Goal: Task Accomplishment & Management: Manage account settings

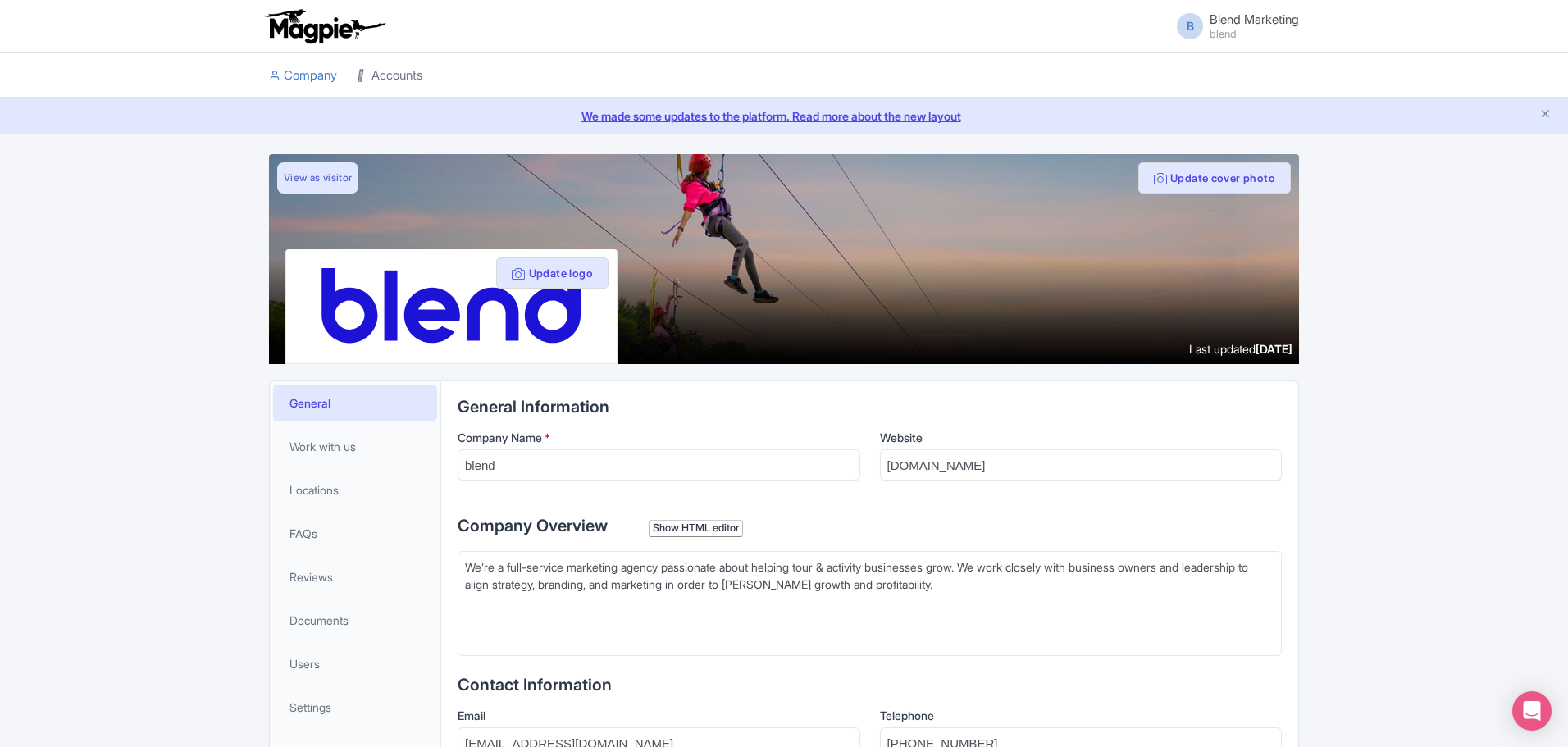
click at [410, 83] on link "Accounts" at bounding box center [390, 75] width 66 height 45
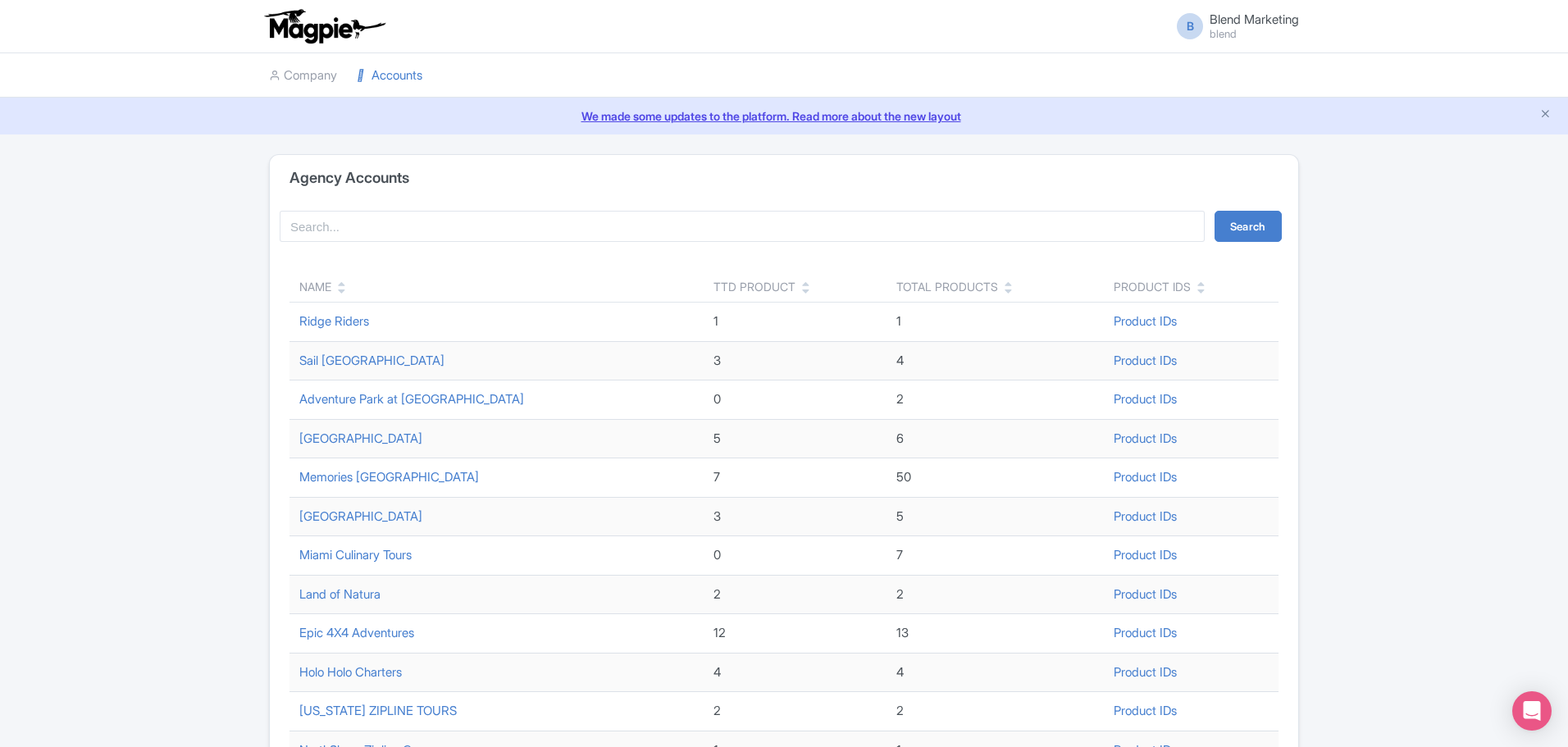
click at [366, 202] on div "Search Name TTD Product Total Products Product IDs Ridge Riders 1 1 Product IDs…" at bounding box center [784, 678] width 1028 height 955
click at [367, 218] on input "search" at bounding box center [742, 226] width 925 height 31
type input "highlands"
click at [1215, 211] on button "Search" at bounding box center [1248, 226] width 67 height 31
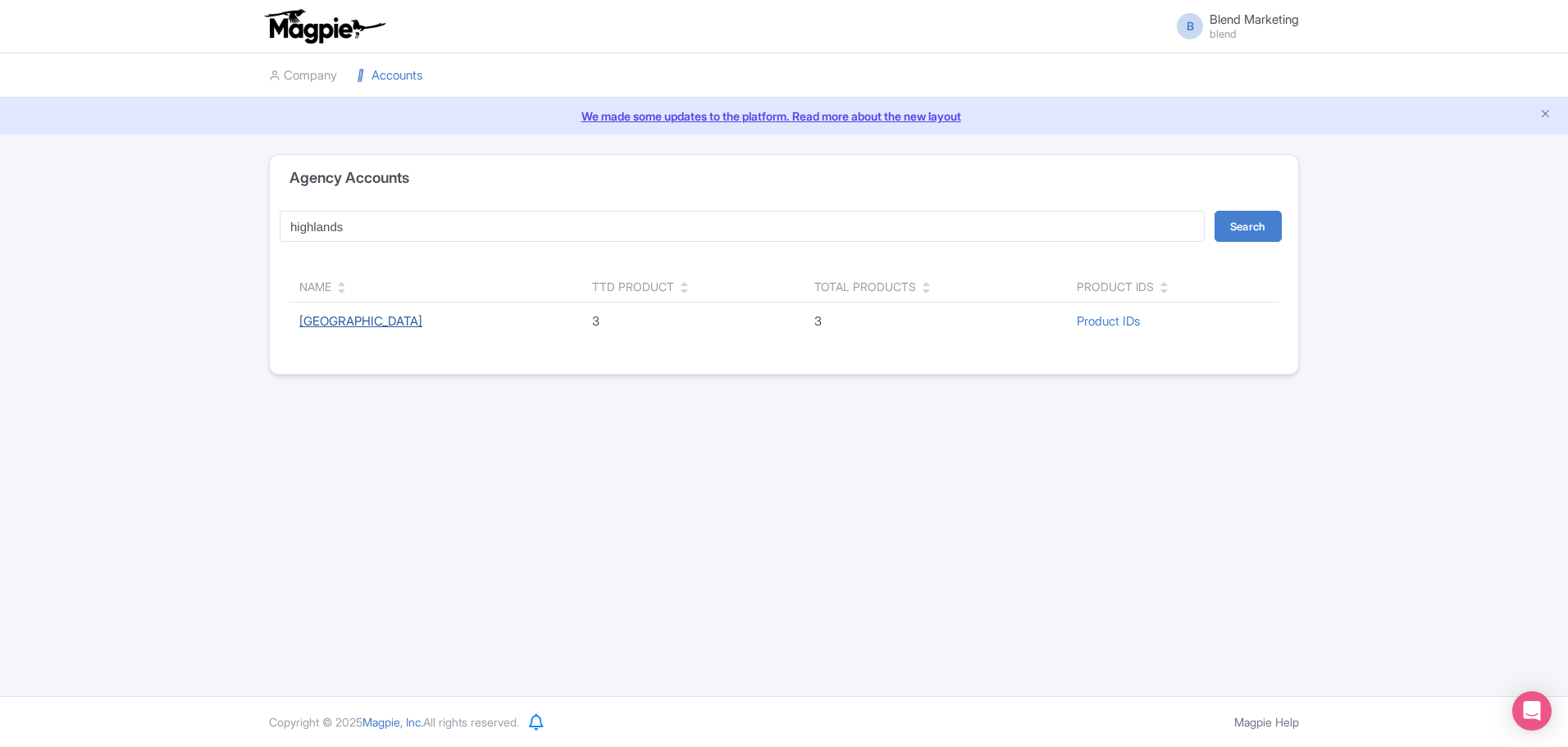
click at [381, 326] on link "[GEOGRAPHIC_DATA]" at bounding box center [361, 321] width 123 height 16
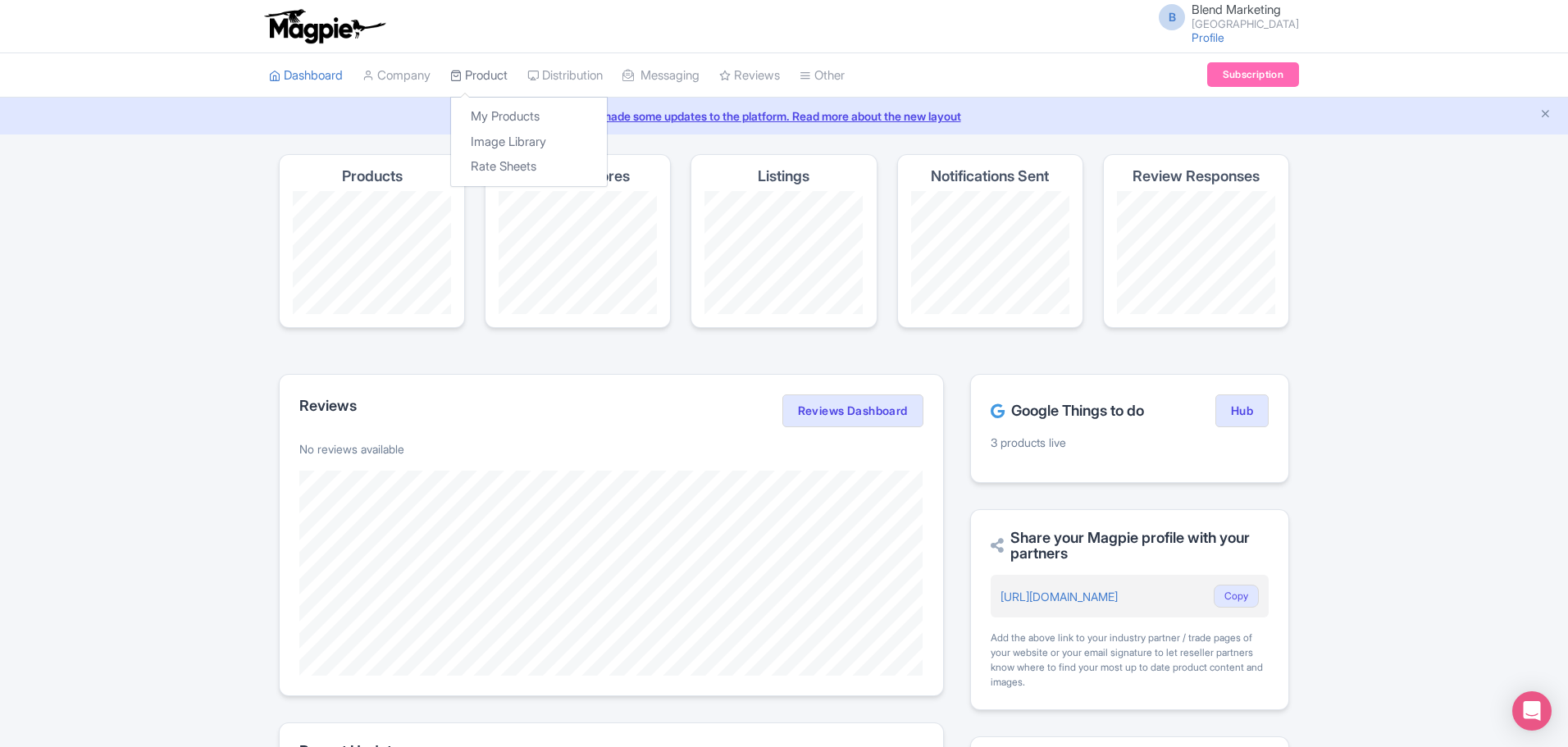
click at [462, 76] on icon at bounding box center [456, 75] width 11 height 11
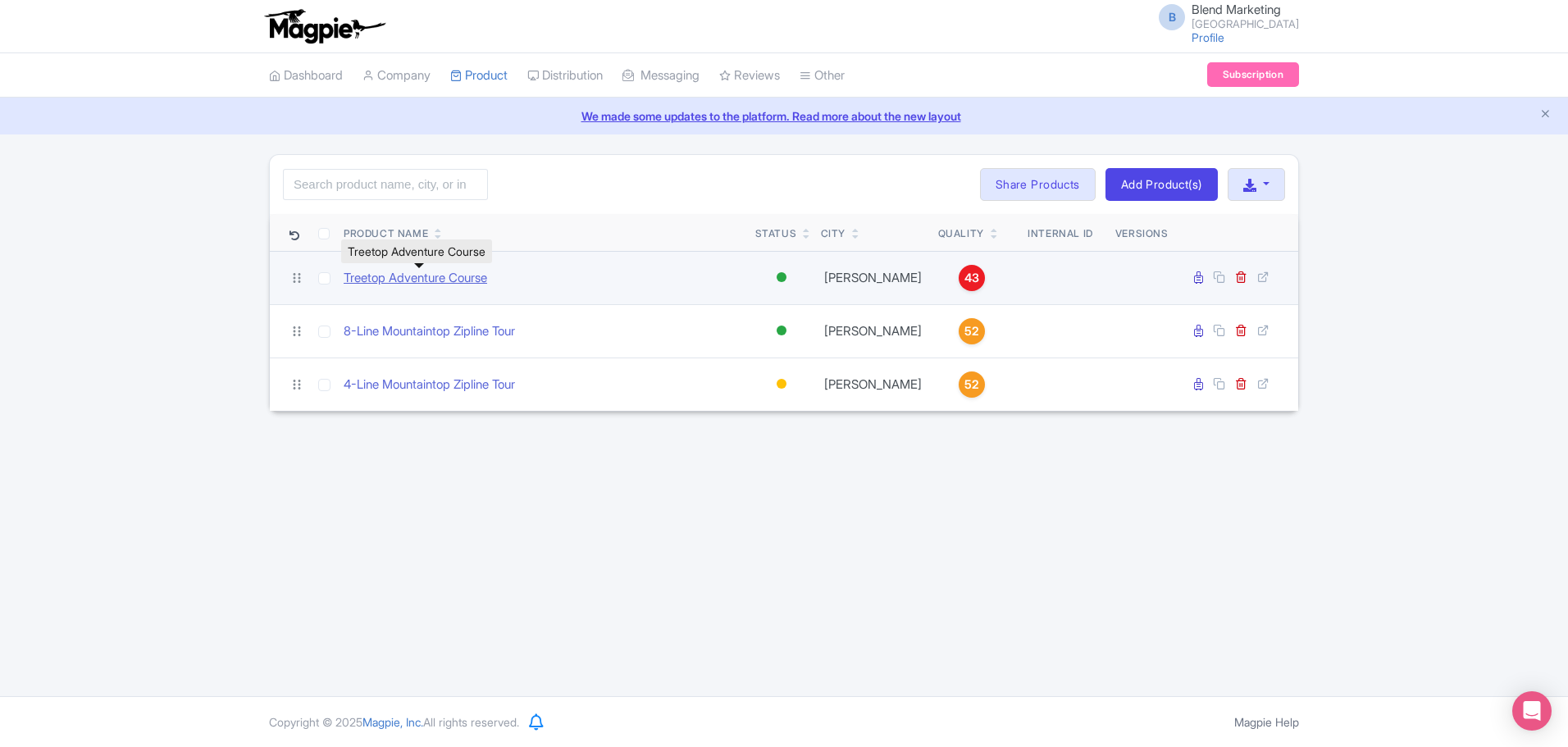
click at [487, 272] on link "Treetop Adventure Course" at bounding box center [415, 278] width 143 height 19
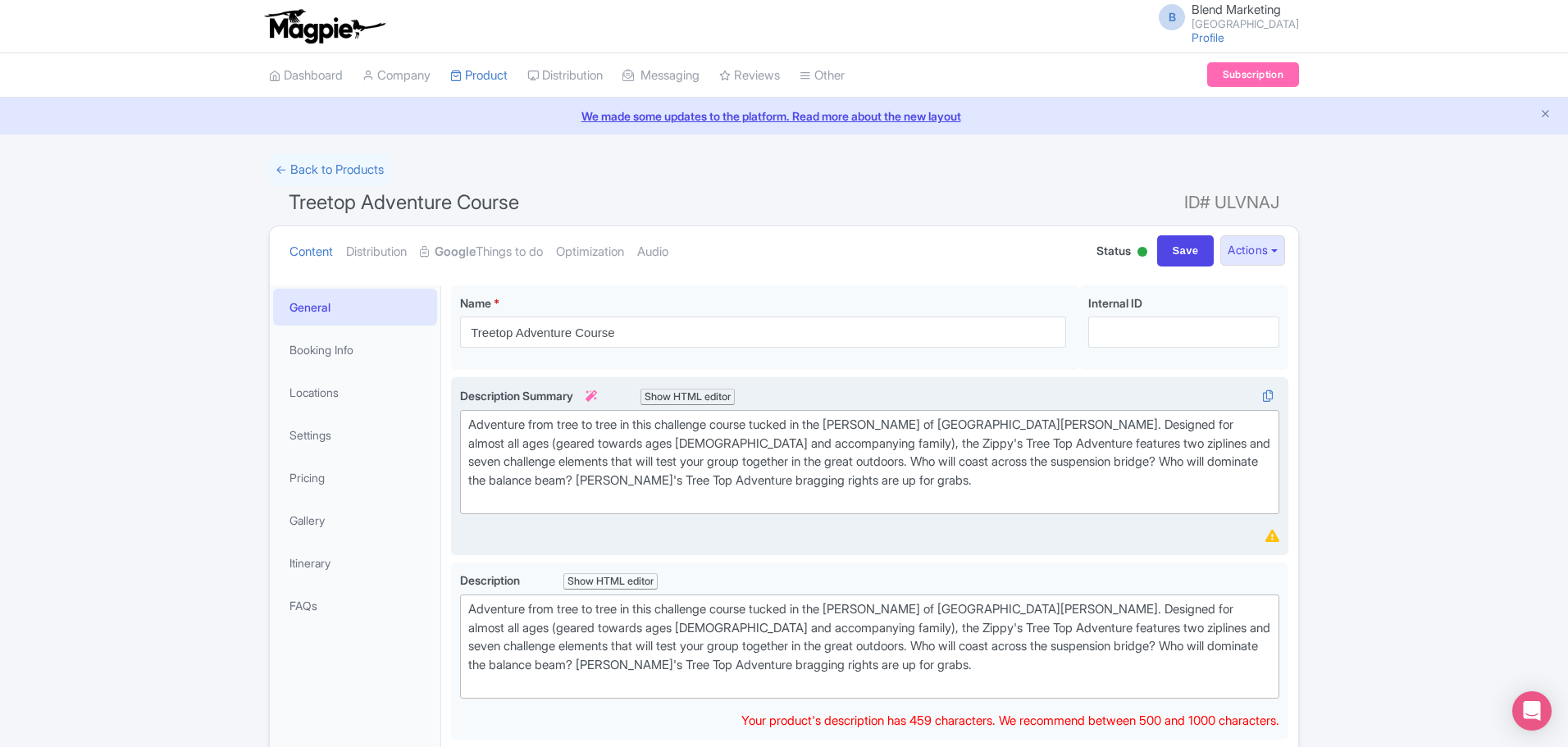
click at [804, 454] on div "Adventure from tree to tree in this challenge course tucked in the [PERSON_NAME…" at bounding box center [869, 462] width 803 height 93
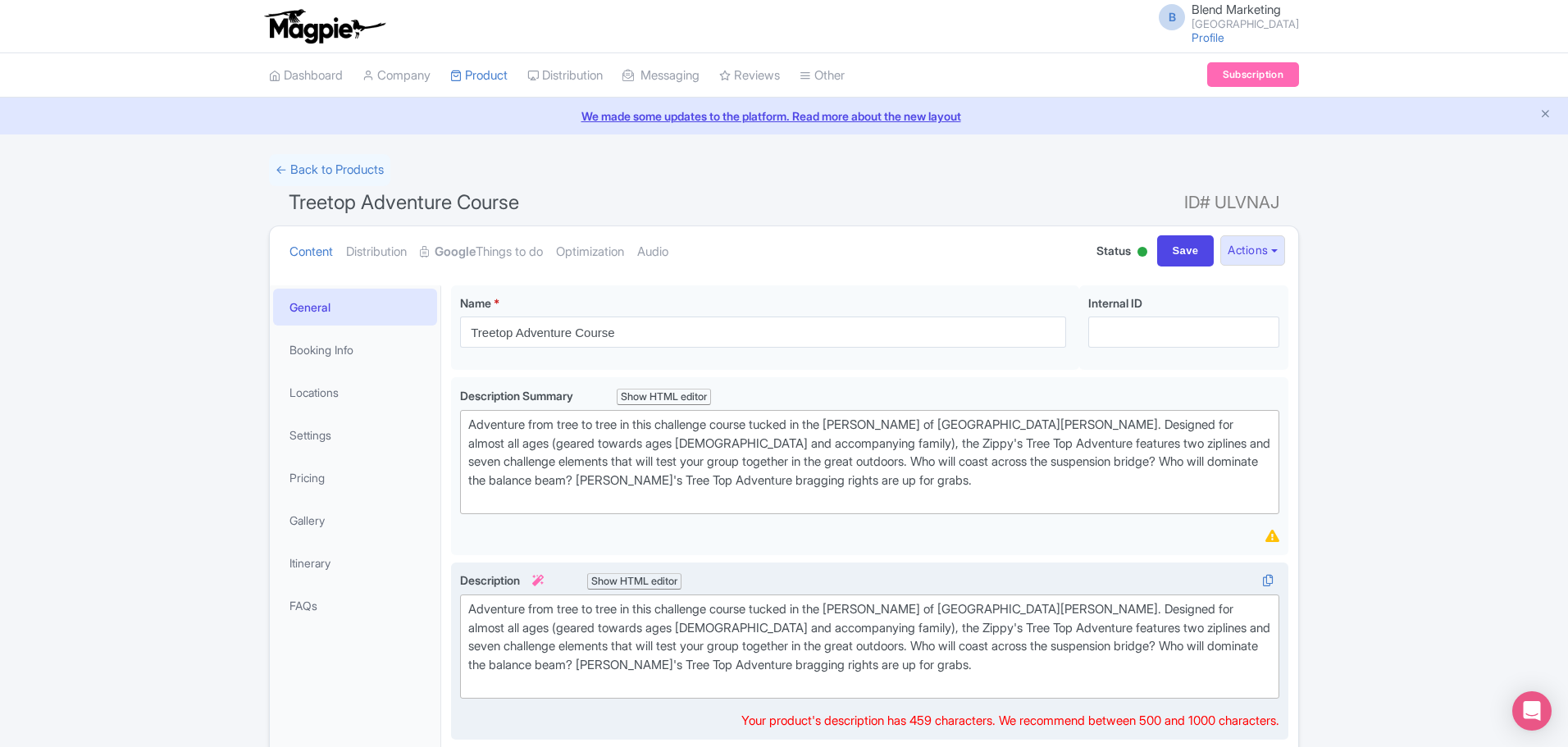
click at [922, 664] on div "Adventure from tree to tree in this challenge course tucked in the woods of Hig…" at bounding box center [869, 646] width 803 height 93
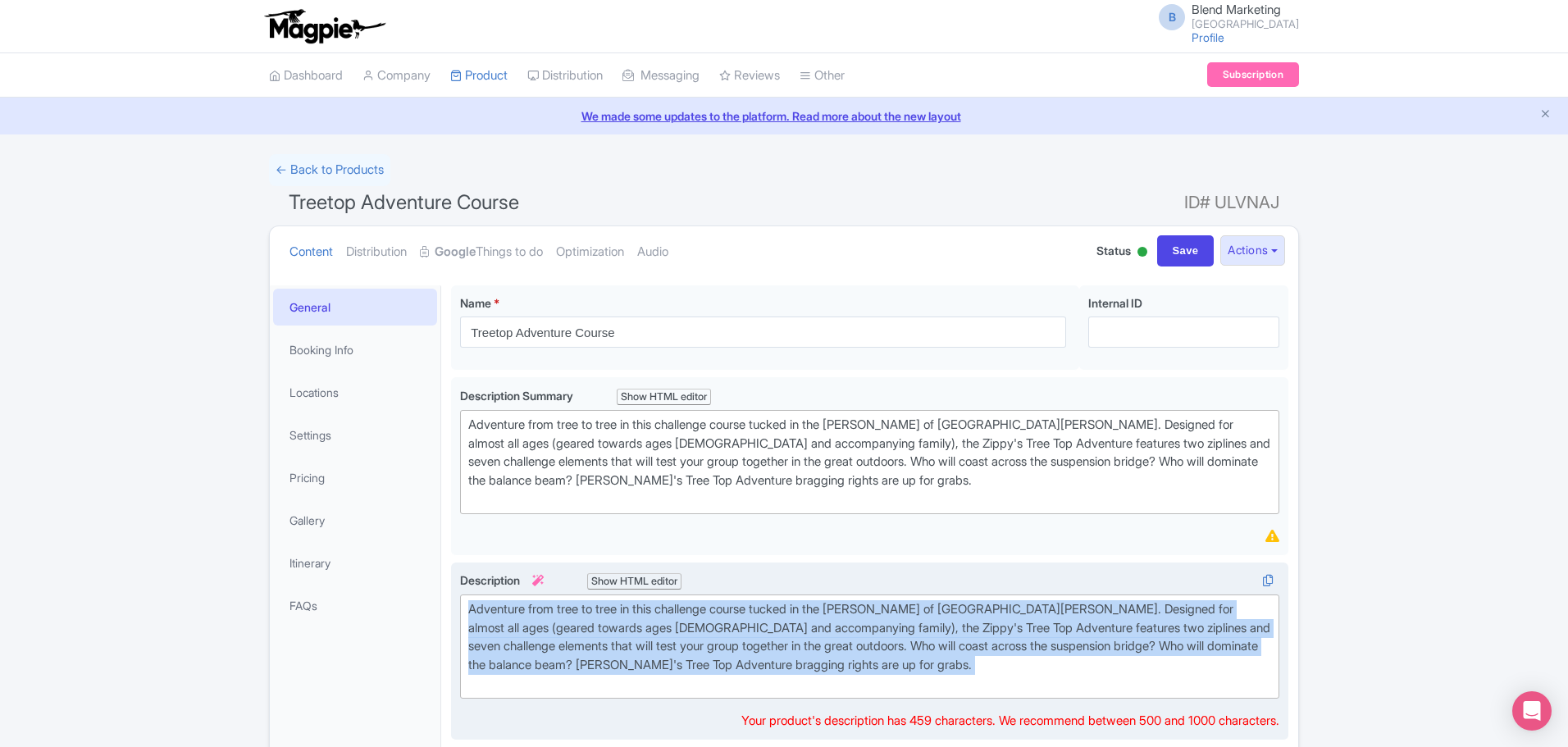
click at [922, 664] on div "Adventure from tree to tree in this challenge course tucked in the woods of Hig…" at bounding box center [869, 646] width 803 height 93
paste trix-editor
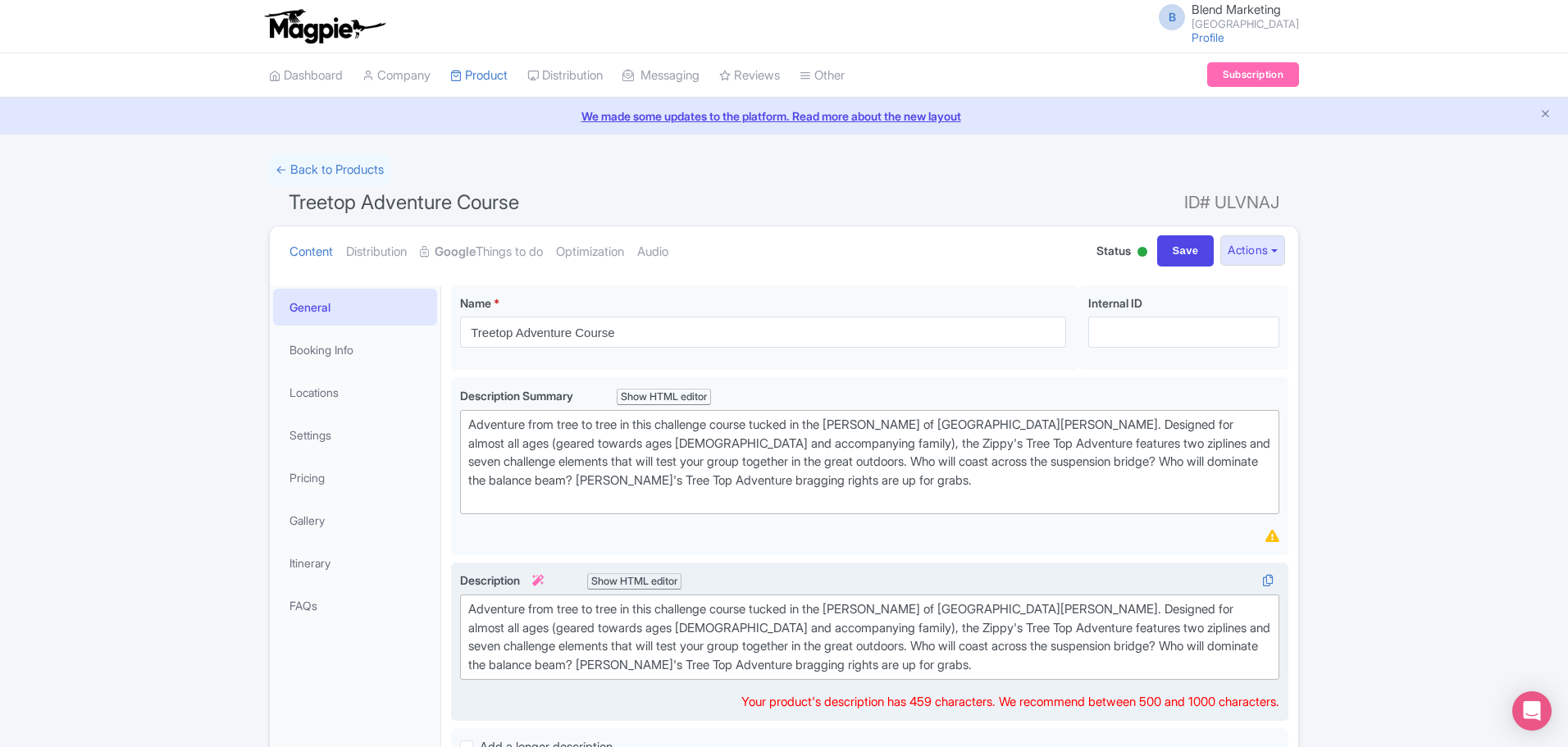
click at [844, 663] on div "Adventure from tree to tree in this challenge course tucked in the woods of Hig…" at bounding box center [869, 637] width 803 height 74
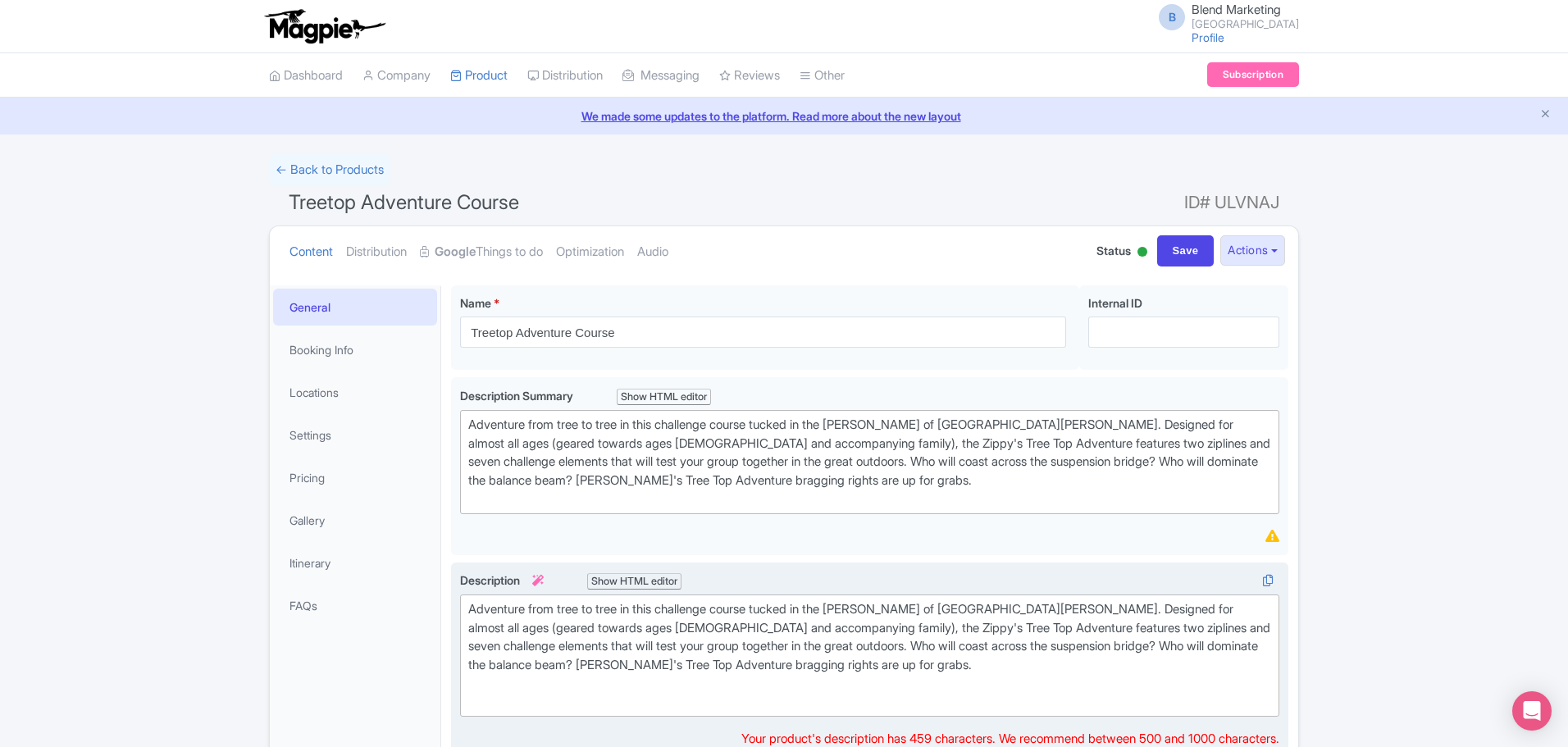
paste trix-editor "7 challenges</div><div><br></div><div>1 hour</div><div><br></div><div>Ages 4+</…"
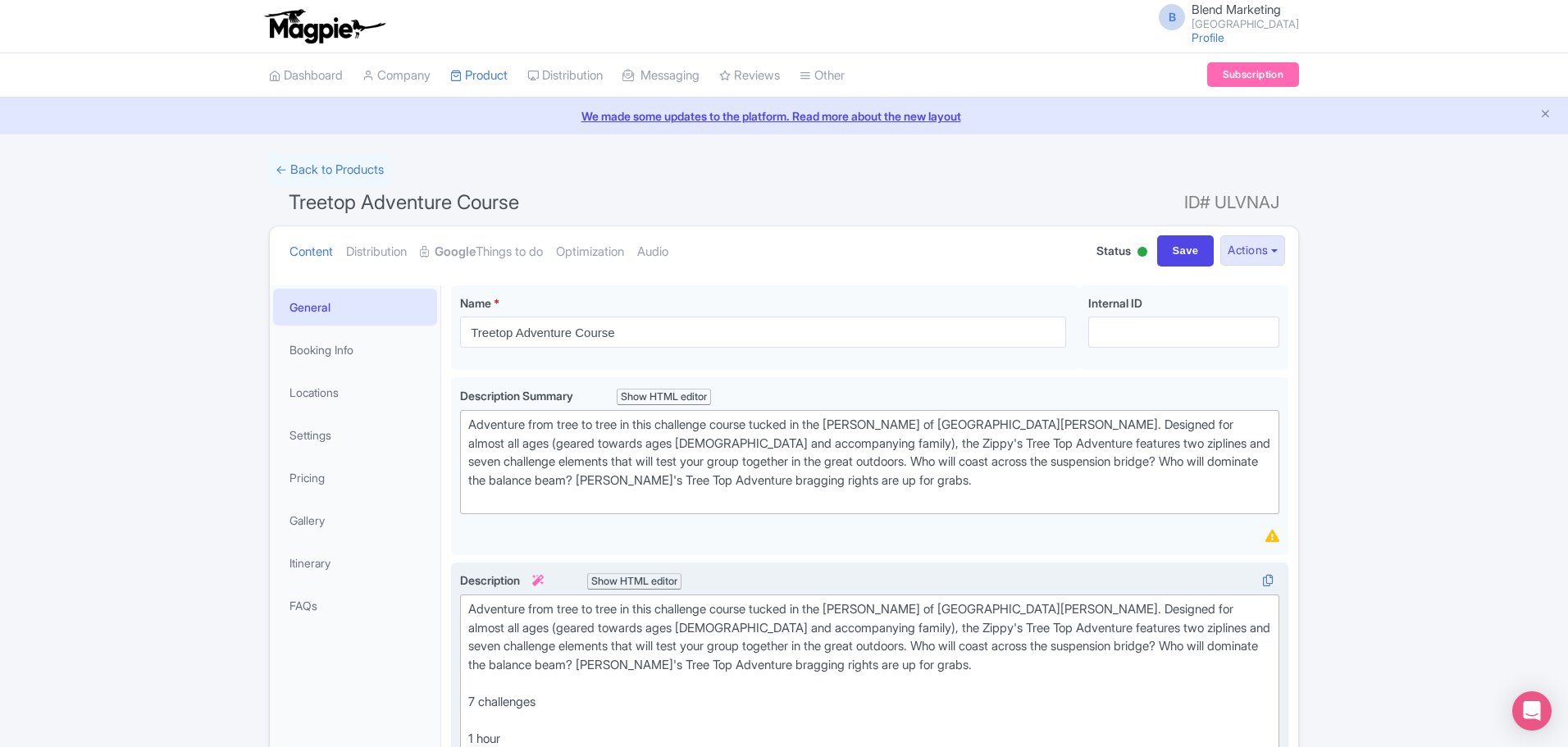
scroll to position [128, 0]
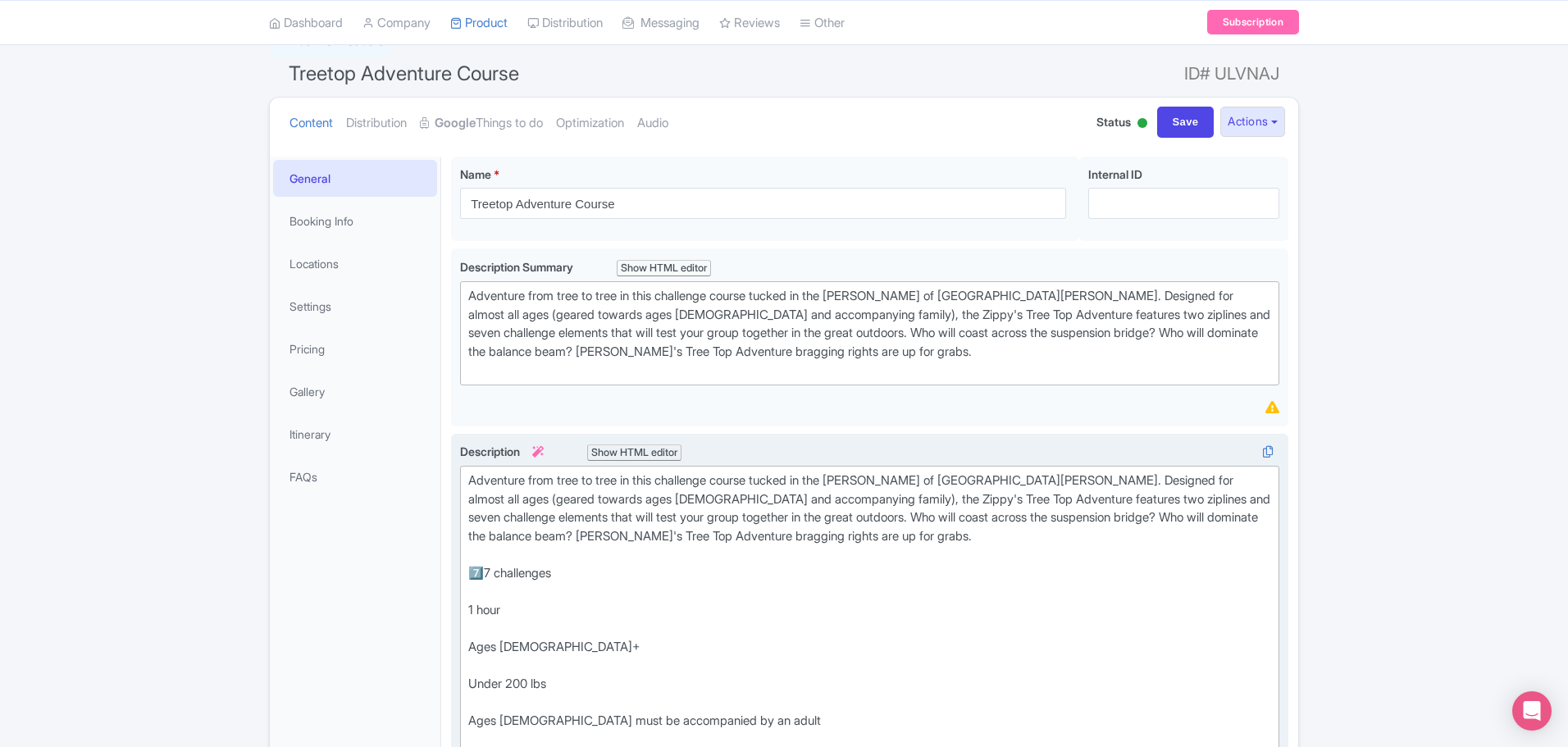
click at [468, 609] on trix-editor "Adventure from tree to tree in this challenge course tucked in the woods of Hig…" at bounding box center [869, 619] width 819 height 306
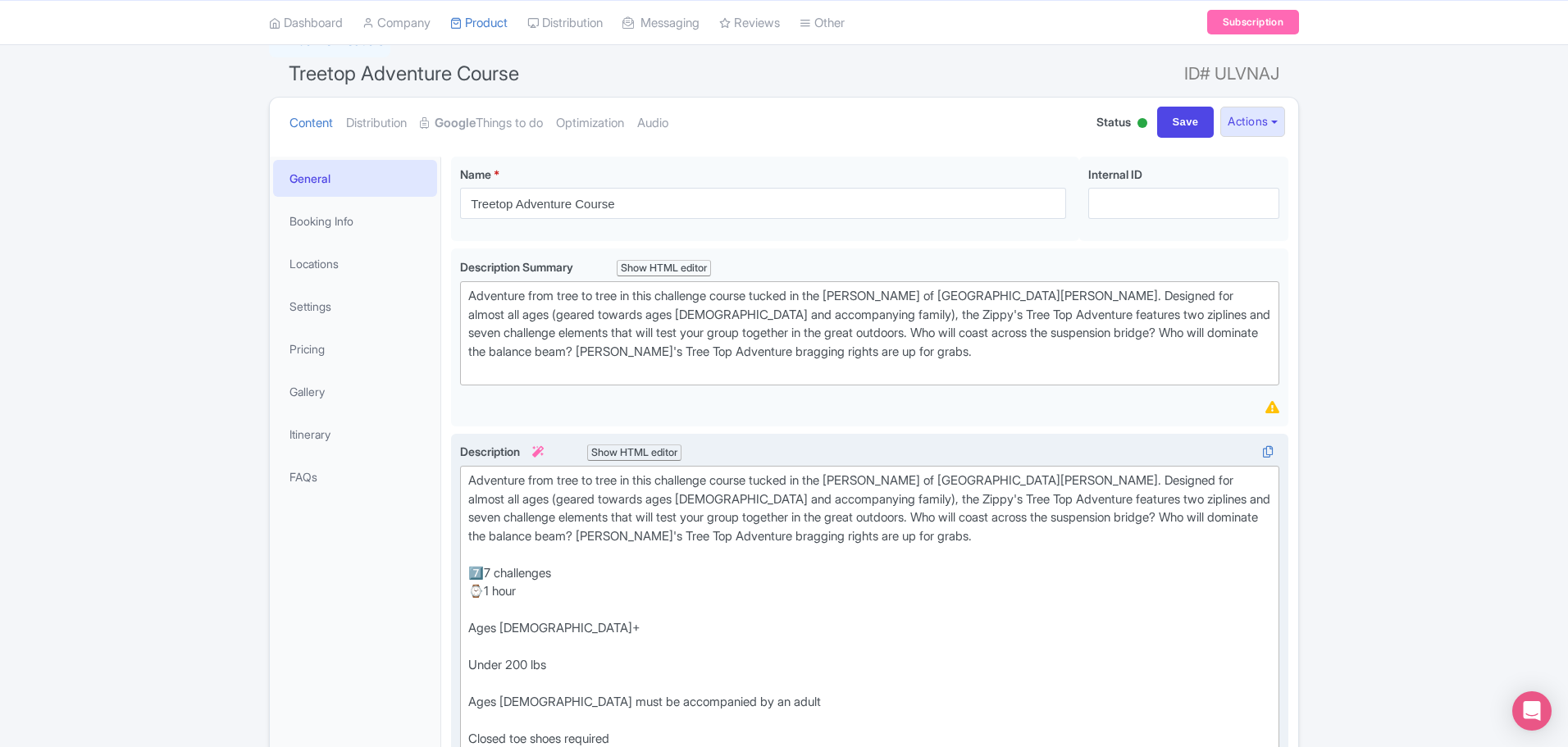
click at [476, 613] on div at bounding box center [869, 611] width 803 height 19
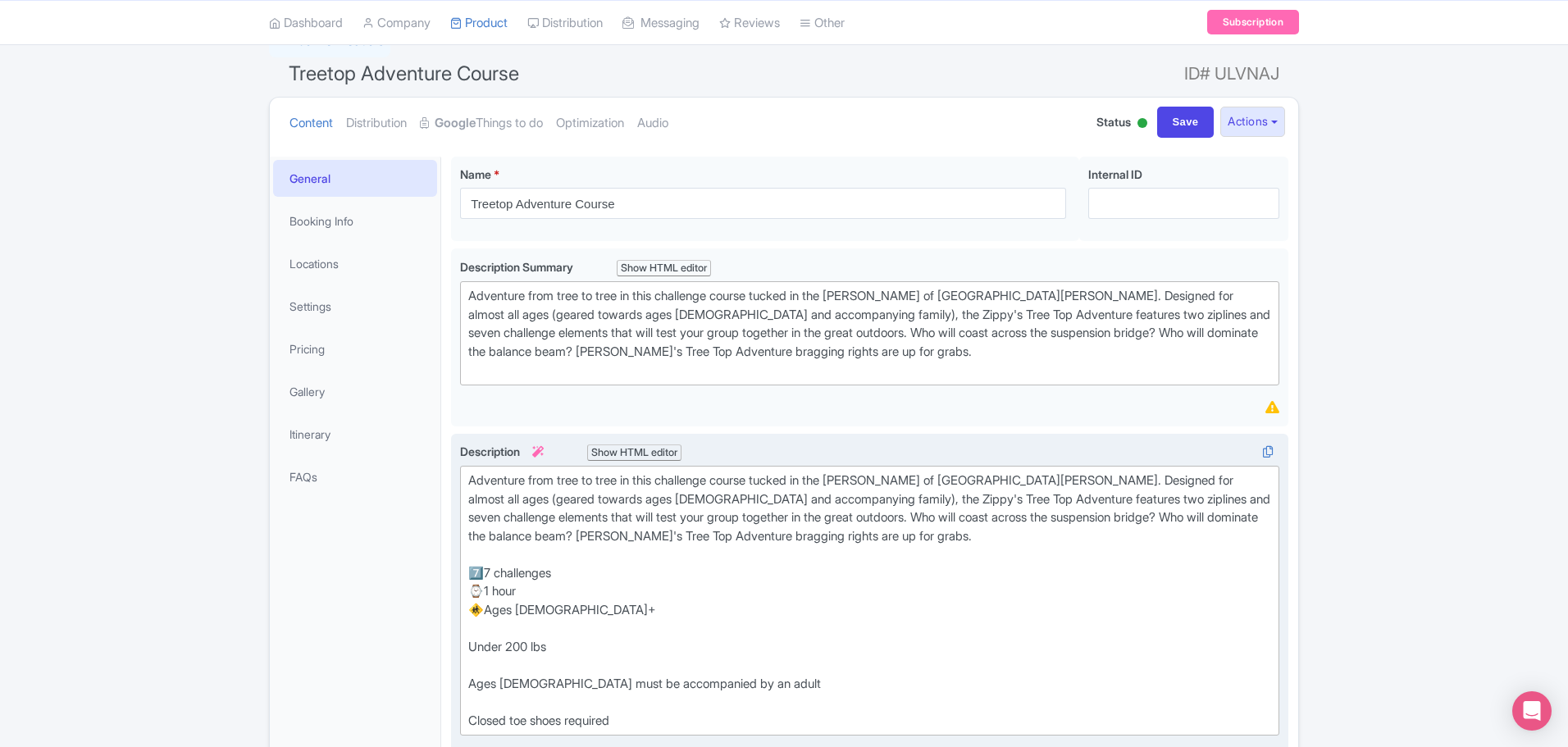
click at [486, 632] on div at bounding box center [869, 628] width 803 height 19
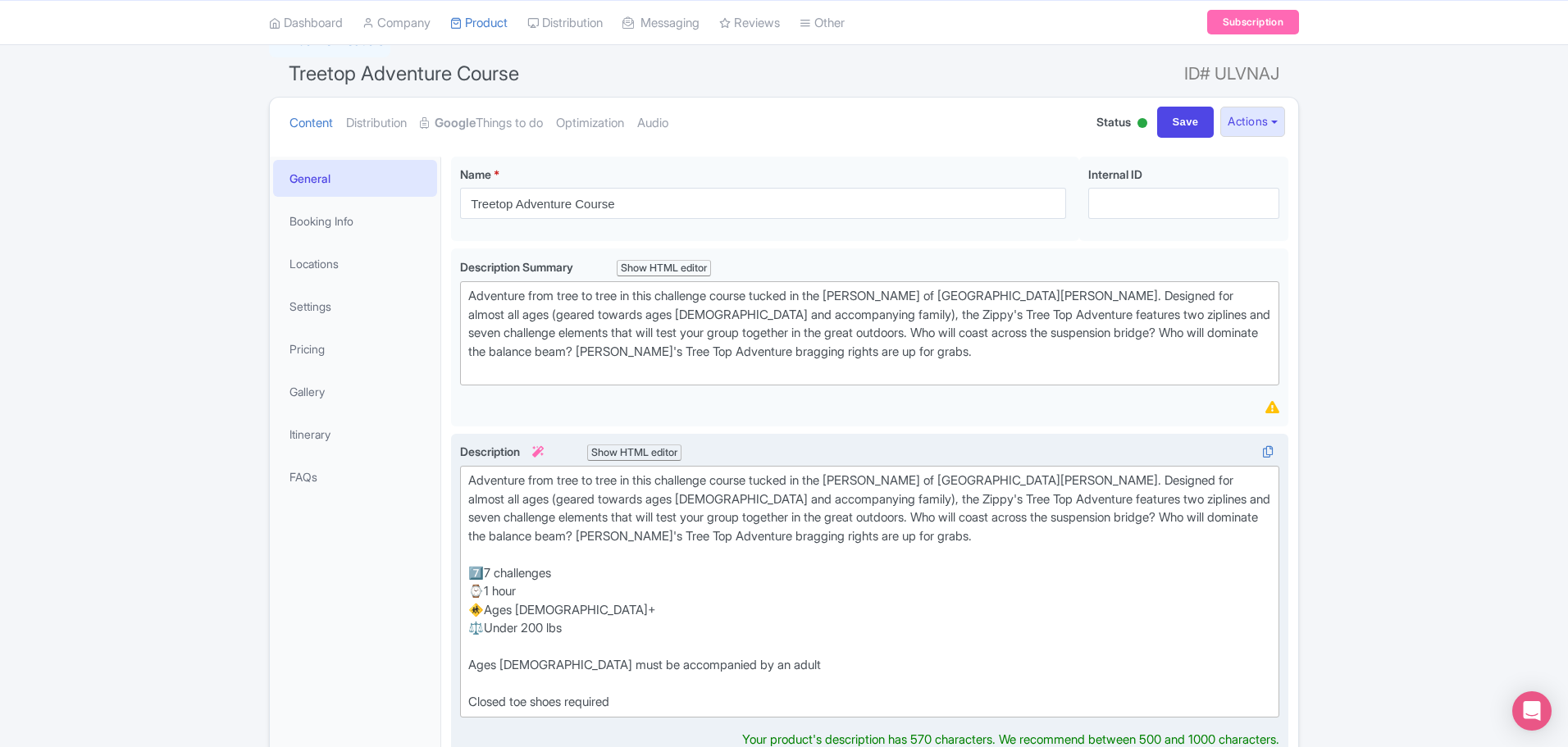
click at [479, 649] on div at bounding box center [869, 647] width 803 height 19
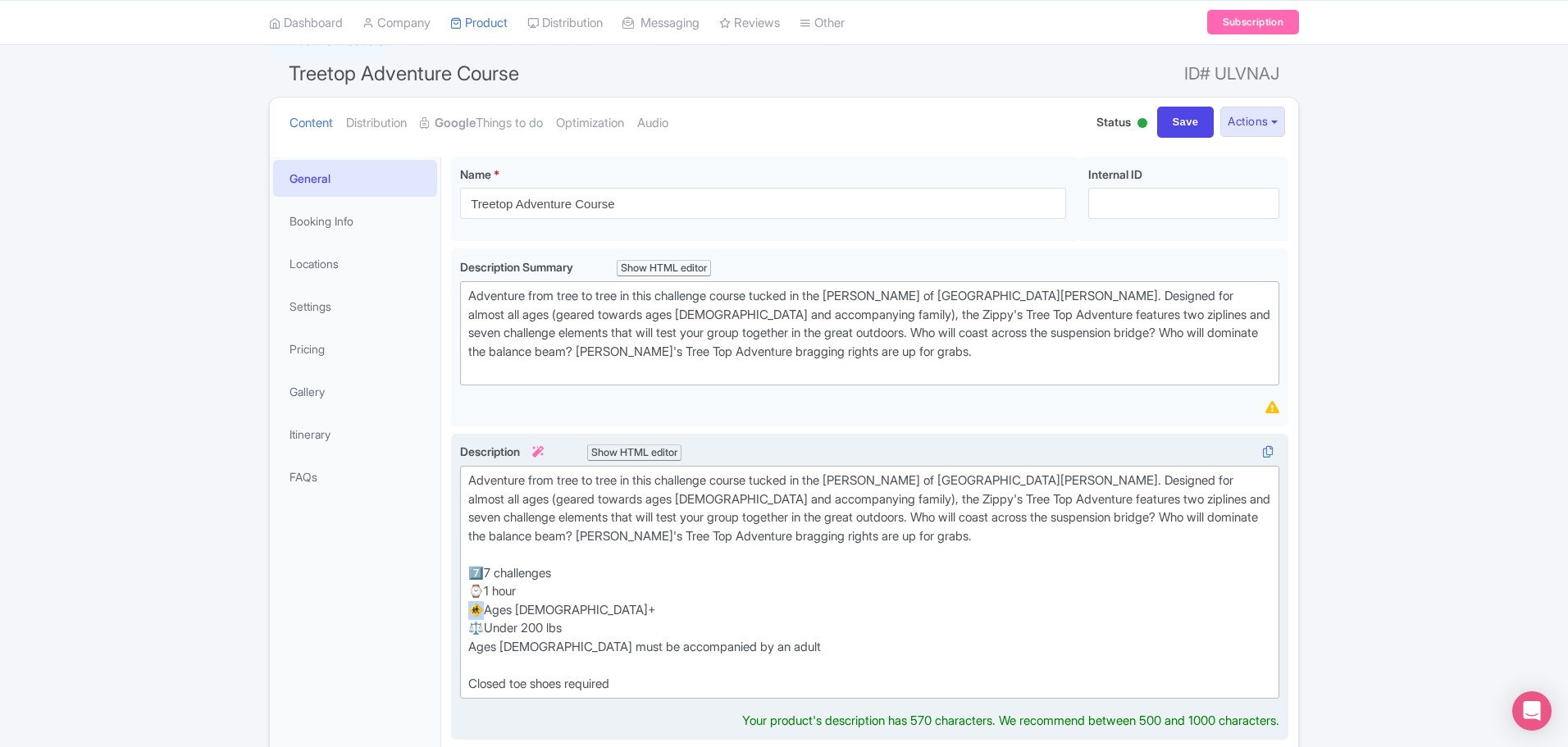
drag, startPoint x: 483, startPoint y: 610, endPoint x: 472, endPoint y: 610, distance: 11.0
click at [472, 610] on div "🚸Ages 4+" at bounding box center [869, 611] width 803 height 19
copy div "🚸A"
click at [468, 650] on trix-editor "Adventure from tree to tree in this challenge course tucked in the woods of Hig…" at bounding box center [869, 582] width 819 height 233
paste trix-editor "🚸"
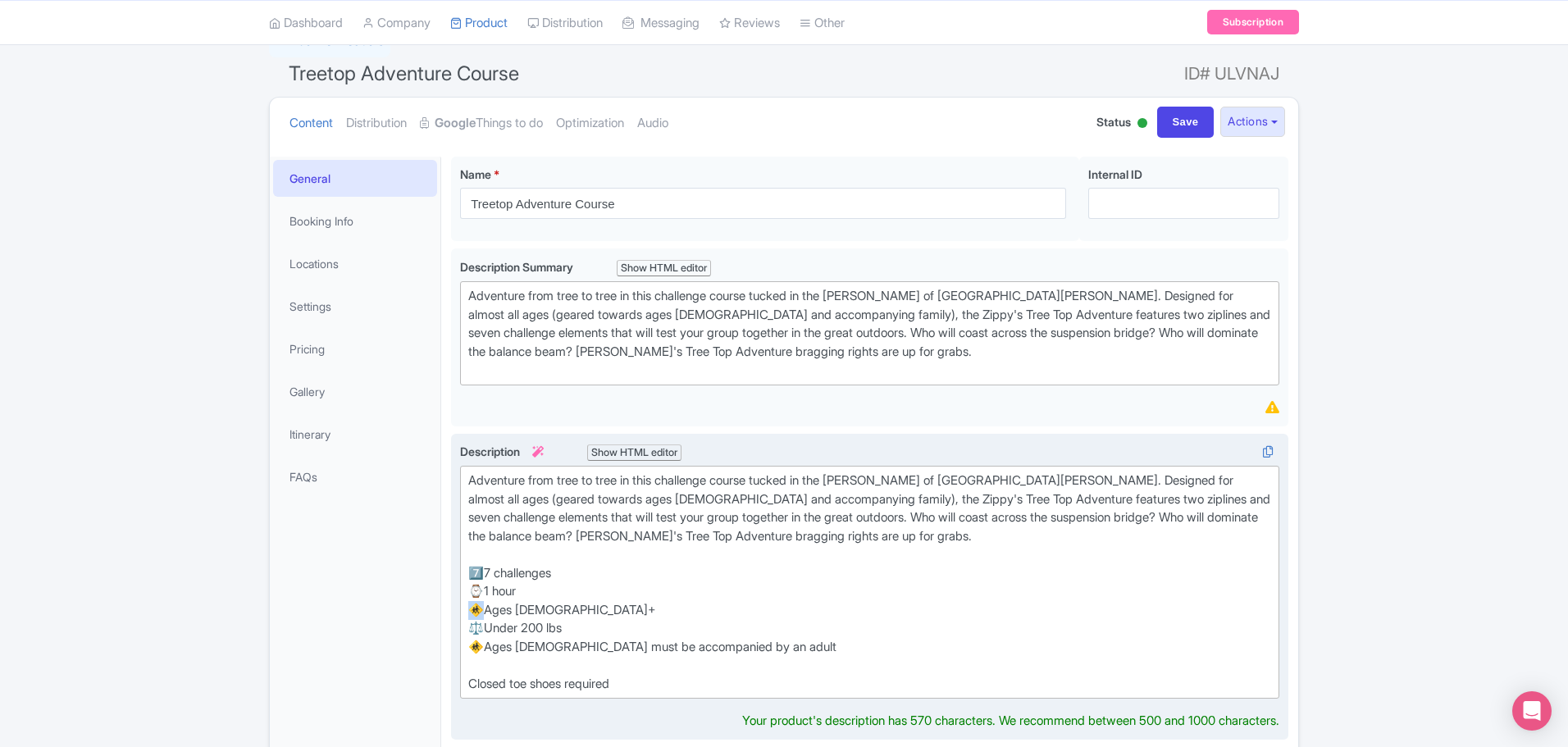
drag, startPoint x: 482, startPoint y: 608, endPoint x: 458, endPoint y: 608, distance: 24.0
click at [458, 608] on div "Adventure from tree to tree in this challenge course tucked in the woods of Hig…" at bounding box center [869, 587] width 837 height 307
click at [793, 655] on div "🚸Ages 4-6 must be accompanied by an adult" at bounding box center [869, 647] width 803 height 19
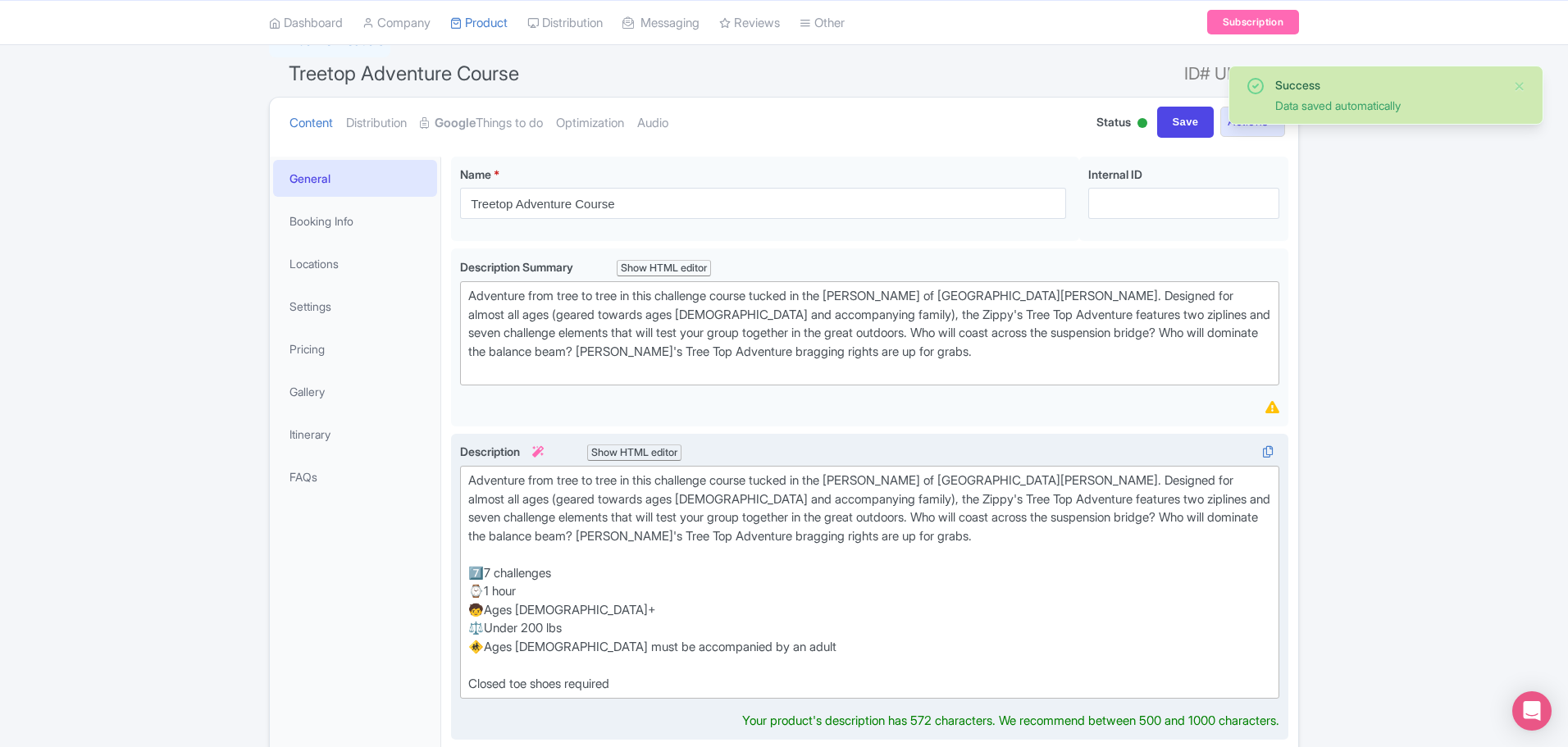
click at [712, 659] on div at bounding box center [869, 665] width 803 height 19
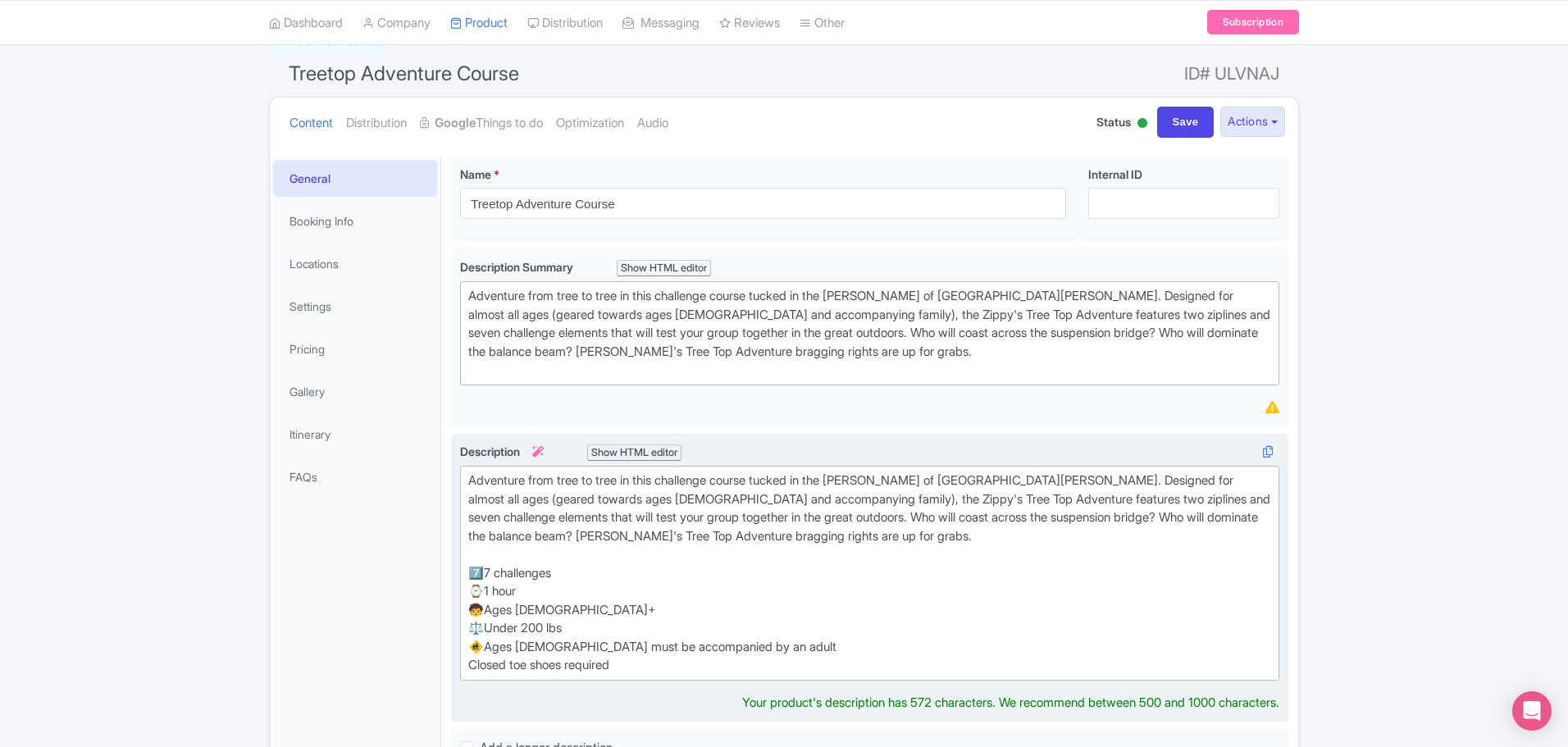
type trix-editor "<div>Adventure from tree to tree in this challenge course tucked in the woods o…"
drag, startPoint x: 485, startPoint y: 571, endPoint x: 471, endPoint y: 571, distance: 14.0
click at [471, 571] on div "Adventure from tree to tree in this challenge course tucked in the woods of Hig…" at bounding box center [869, 527] width 803 height 111
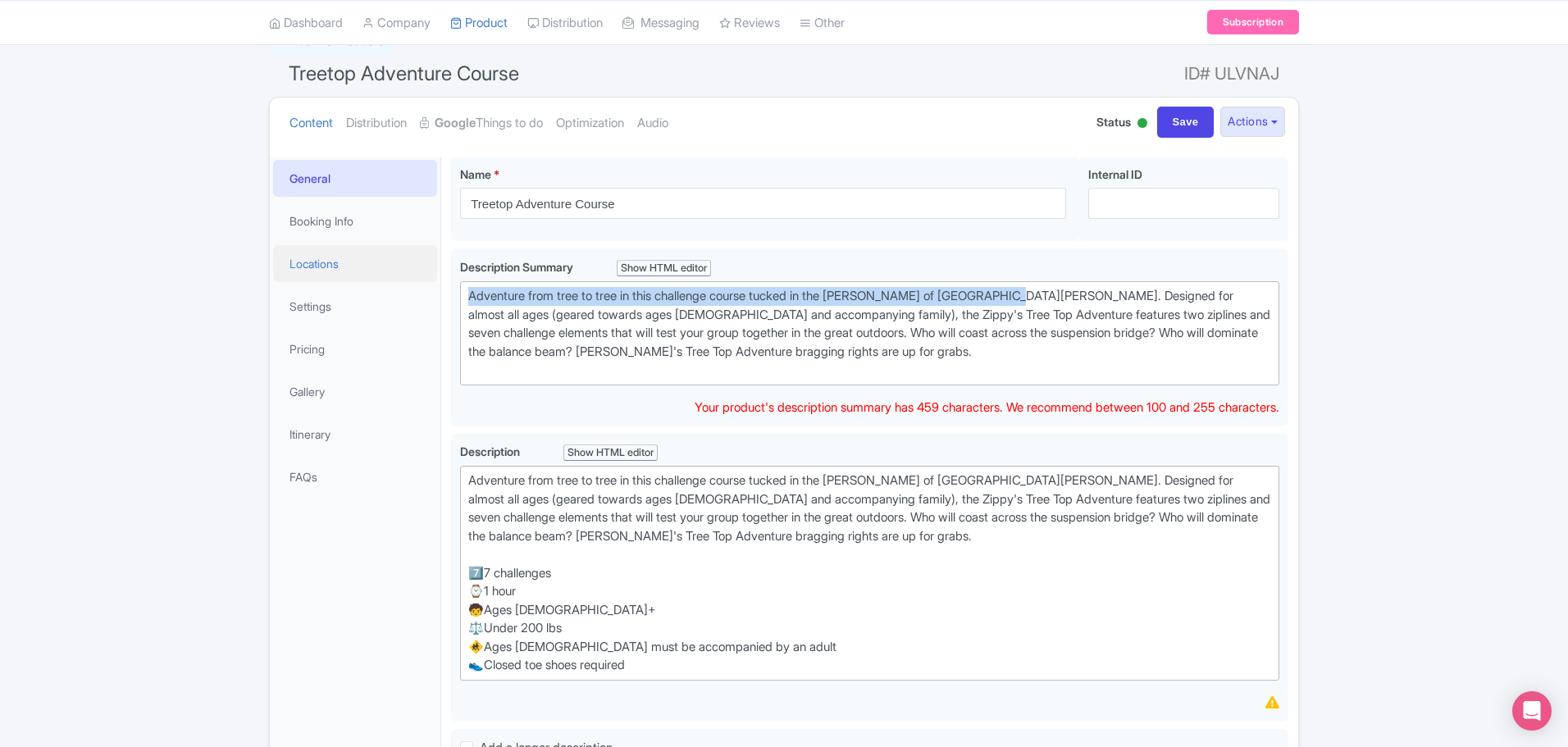
drag, startPoint x: 1027, startPoint y: 294, endPoint x: 434, endPoint y: 274, distance: 593.3
click at [434, 274] on div "General Booking Info Locations Settings Pricing Gallery Itinerary FAQs Treetop …" at bounding box center [784, 600] width 1028 height 908
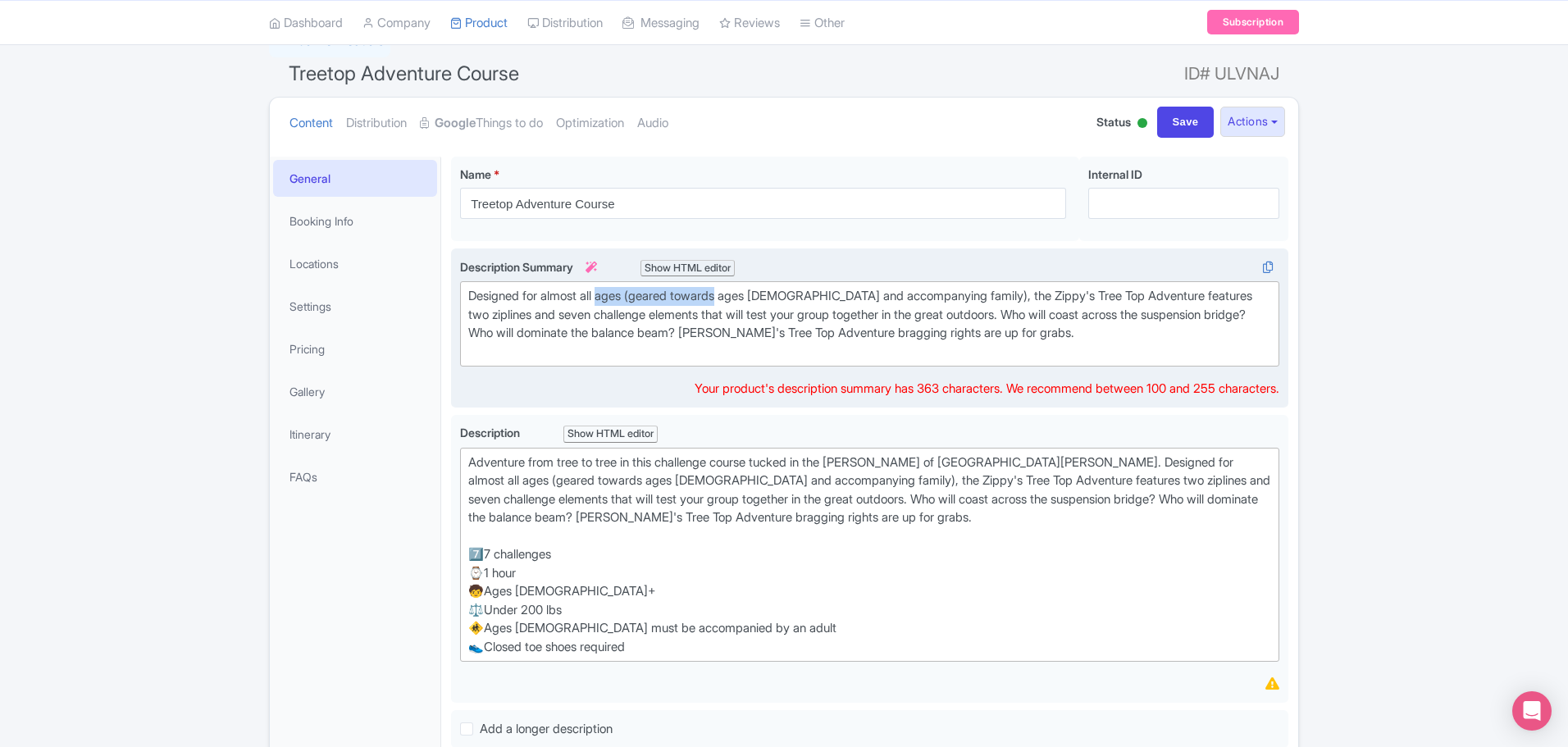
drag, startPoint x: 606, startPoint y: 301, endPoint x: 729, endPoint y: 303, distance: 123.0
click at [729, 303] on div "Designed for almost all ages (geared towards ages 4-10 and accompanying family)…" at bounding box center [869, 324] width 803 height 74
click at [760, 297] on div "Designed for ages 4-10 and accompanying family), the Zippy's Tree Top Adventure…" at bounding box center [869, 324] width 803 height 74
click at [779, 298] on div "Designed for ages 4-10 and accompanying family, the Zippy's Tree Top Adventure …" at bounding box center [869, 324] width 803 height 74
click at [950, 335] on div "Designed for ages 4-10 and accompanying family, Zippy's Tree Top Adventure feat…" at bounding box center [869, 324] width 803 height 74
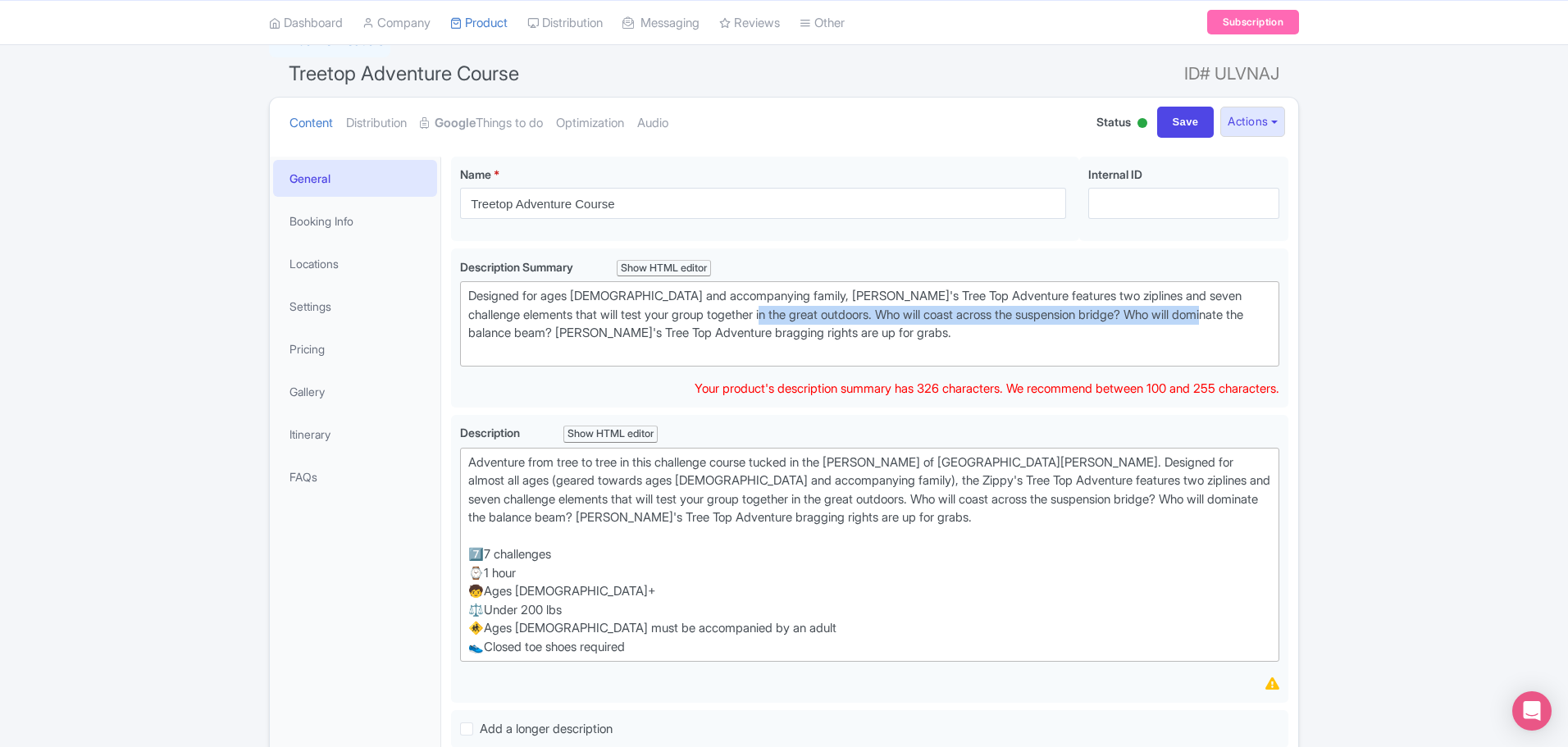
drag, startPoint x: 766, startPoint y: 319, endPoint x: 1362, endPoint y: 318, distance: 596.0
click at [1362, 318] on div "Success Data saved automatically ← Back to Products Treetop Adventure Course ID…" at bounding box center [784, 531] width 1568 height 1012
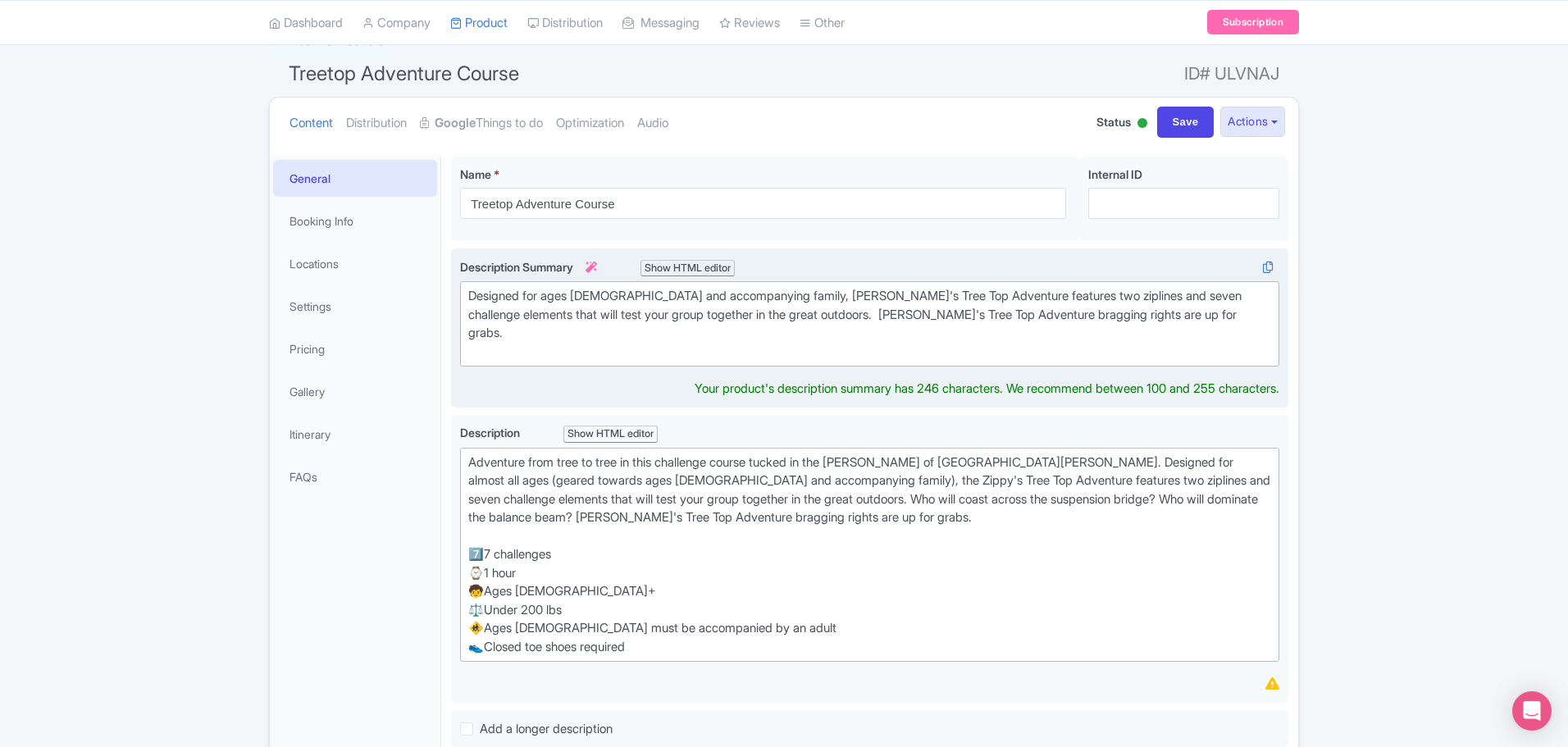
type trix-editor "<div>Designed for ages 4-10 and accompanying family, Zippy's Tree Top Adventure…"
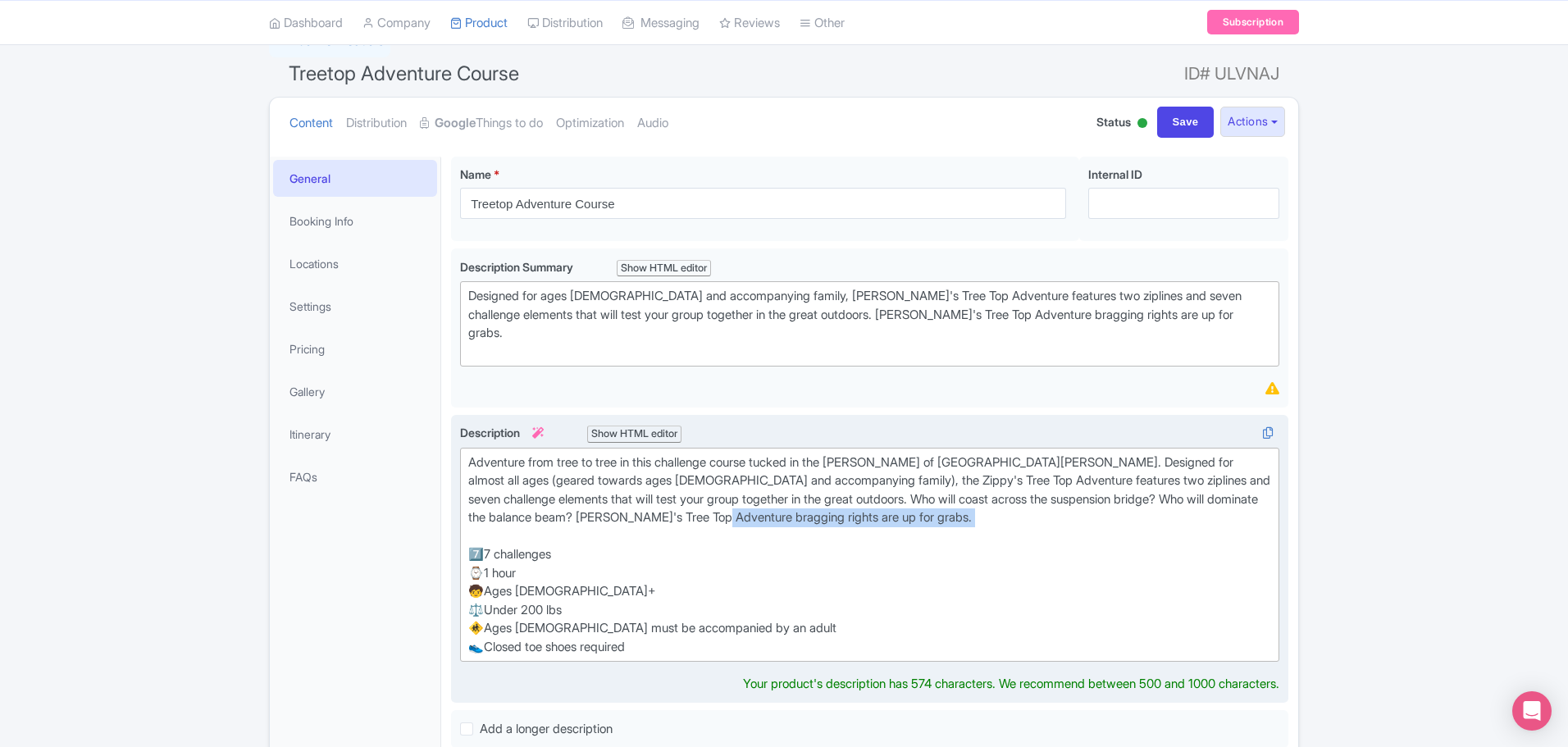
click at [801, 509] on div "Adventure from tree to tree in this challenge course tucked in the woods of Hig…" at bounding box center [869, 509] width 803 height 111
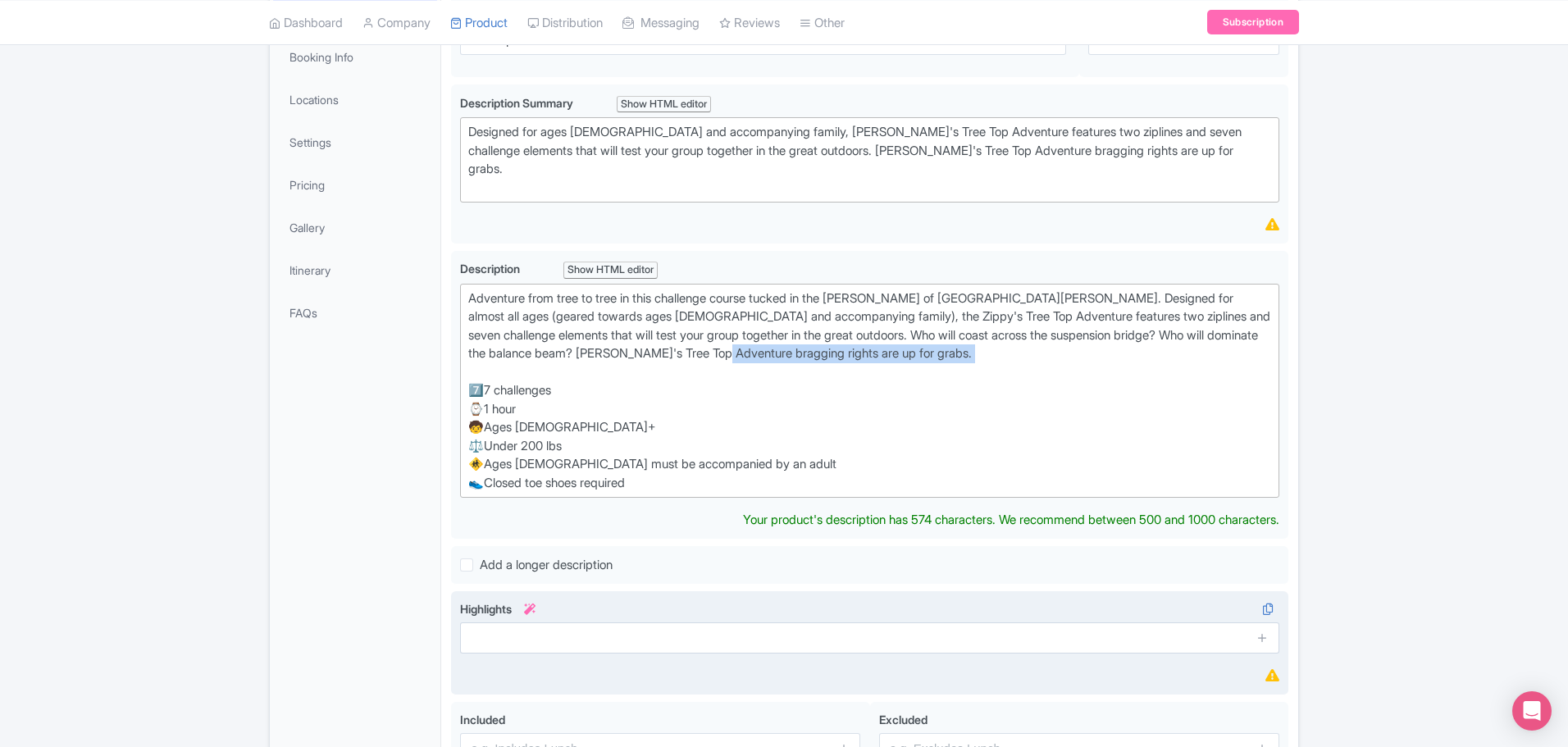
scroll to position [471, 0]
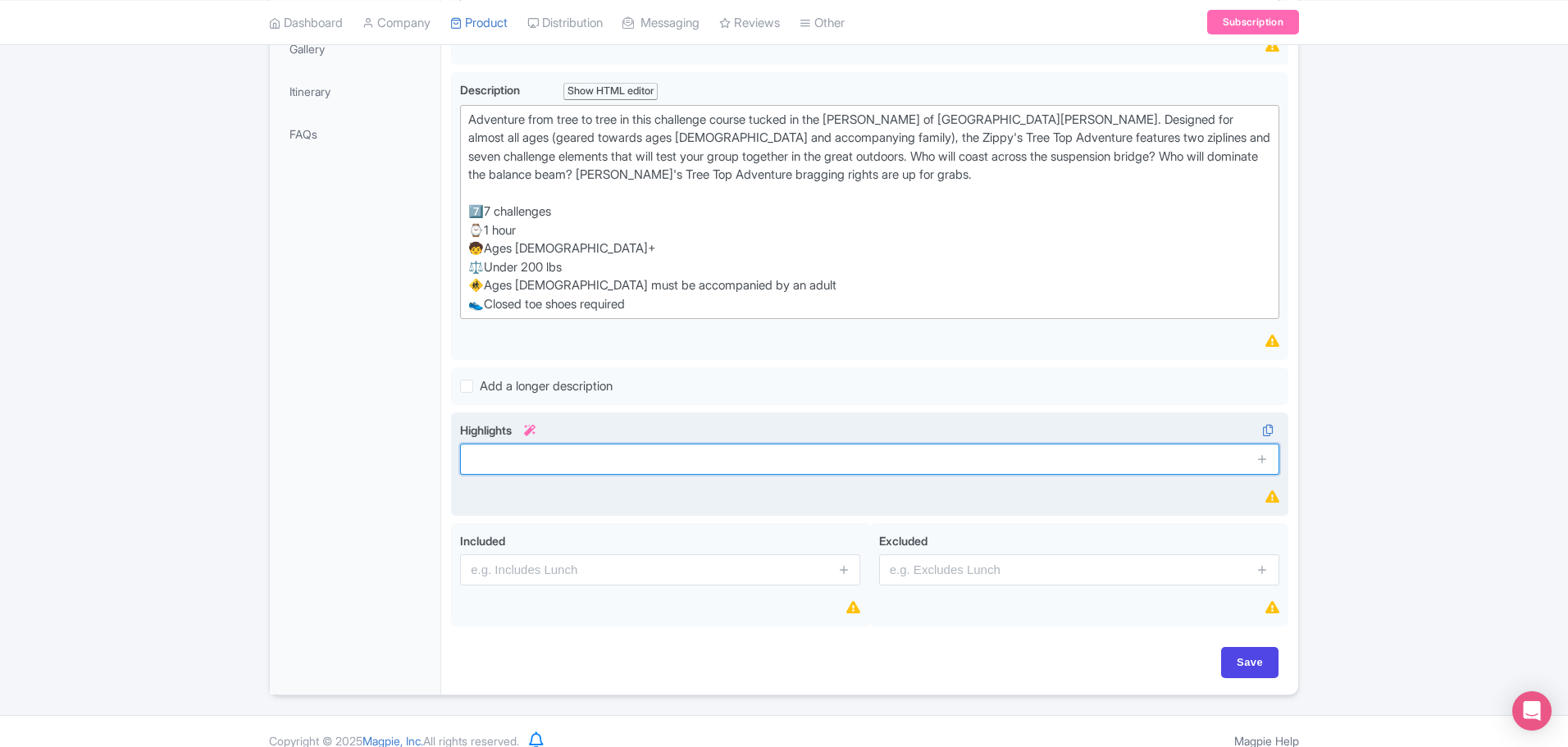
click at [534, 443] on input "text" at bounding box center [869, 459] width 819 height 31
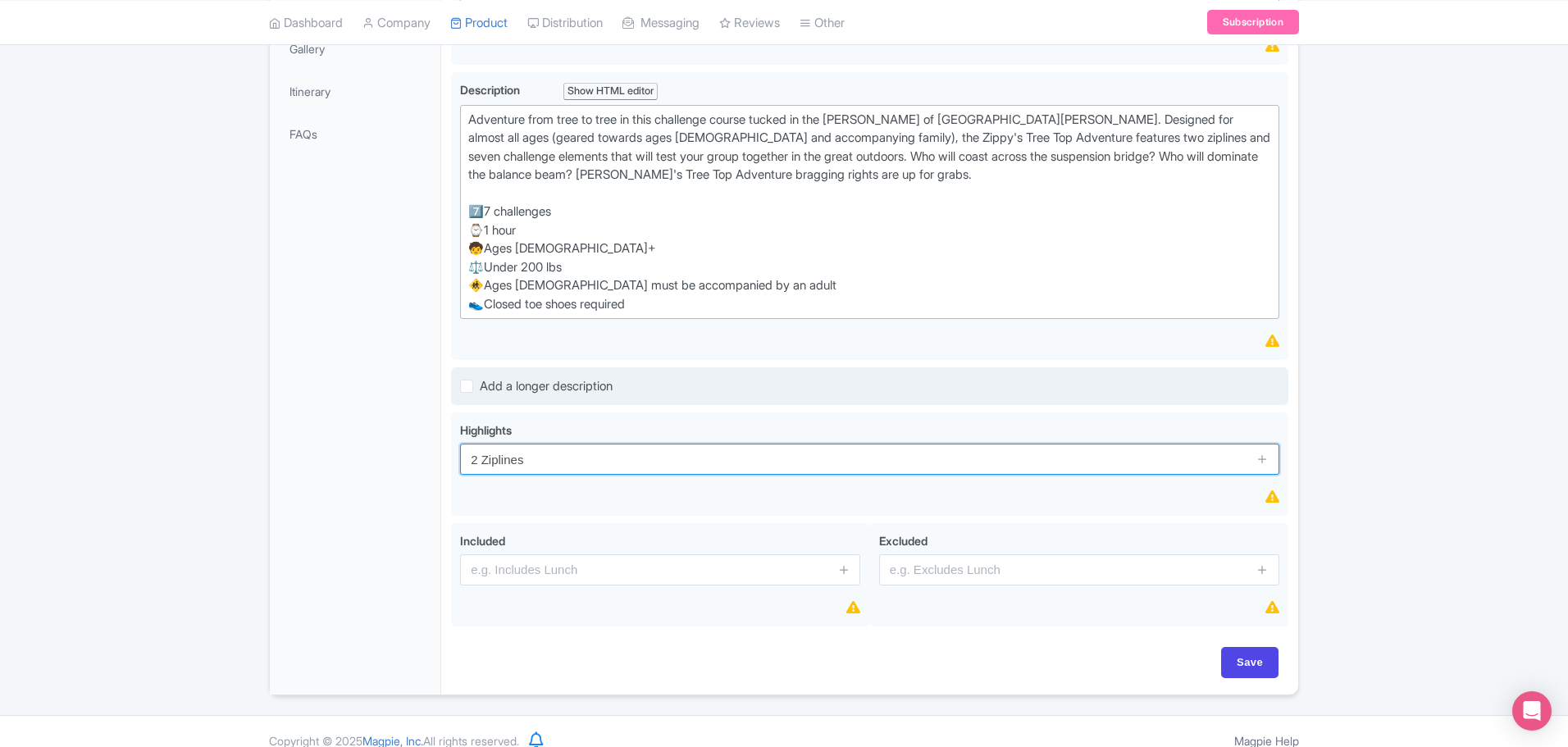
type input "2 Ziplines"
type input "Saving..."
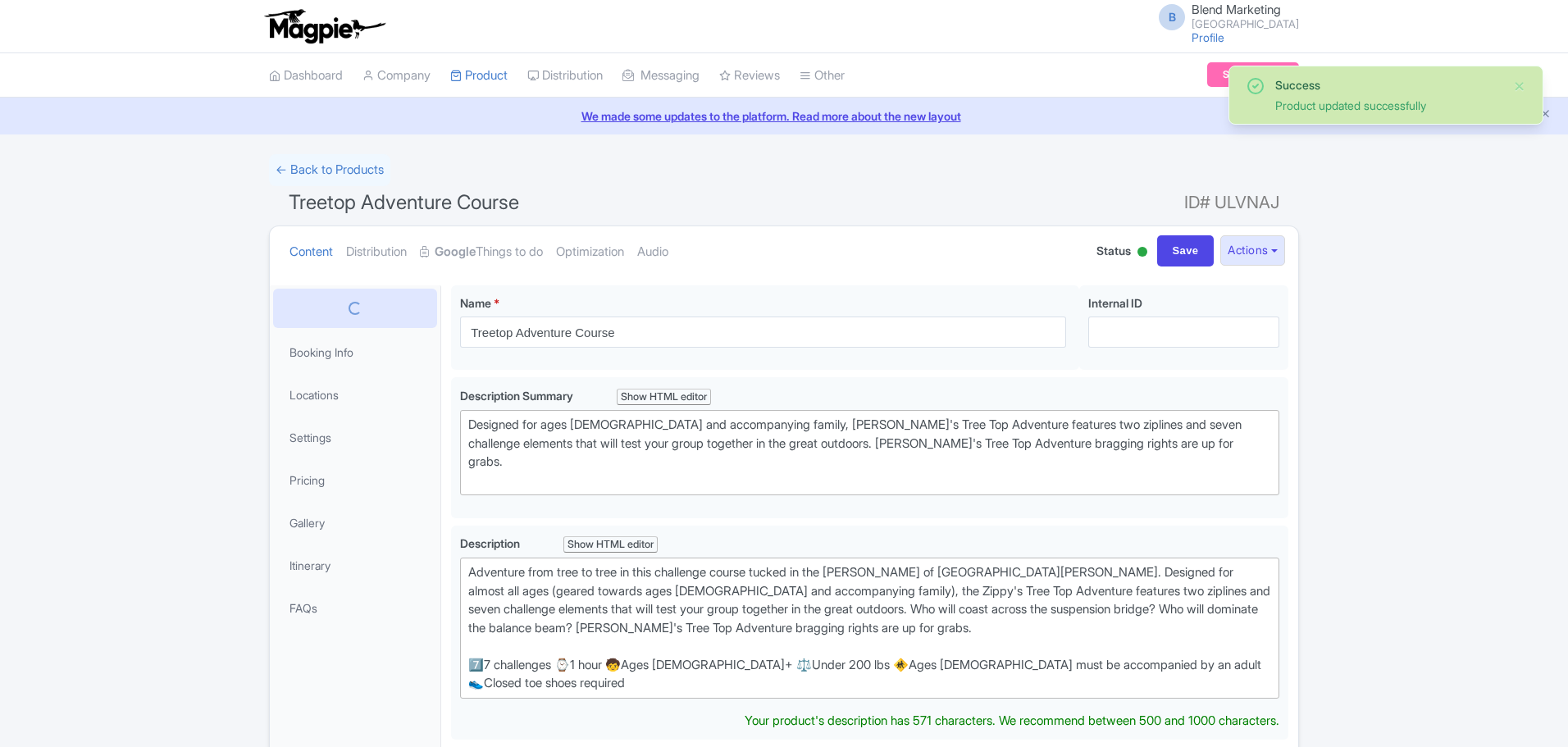
scroll to position [285, 0]
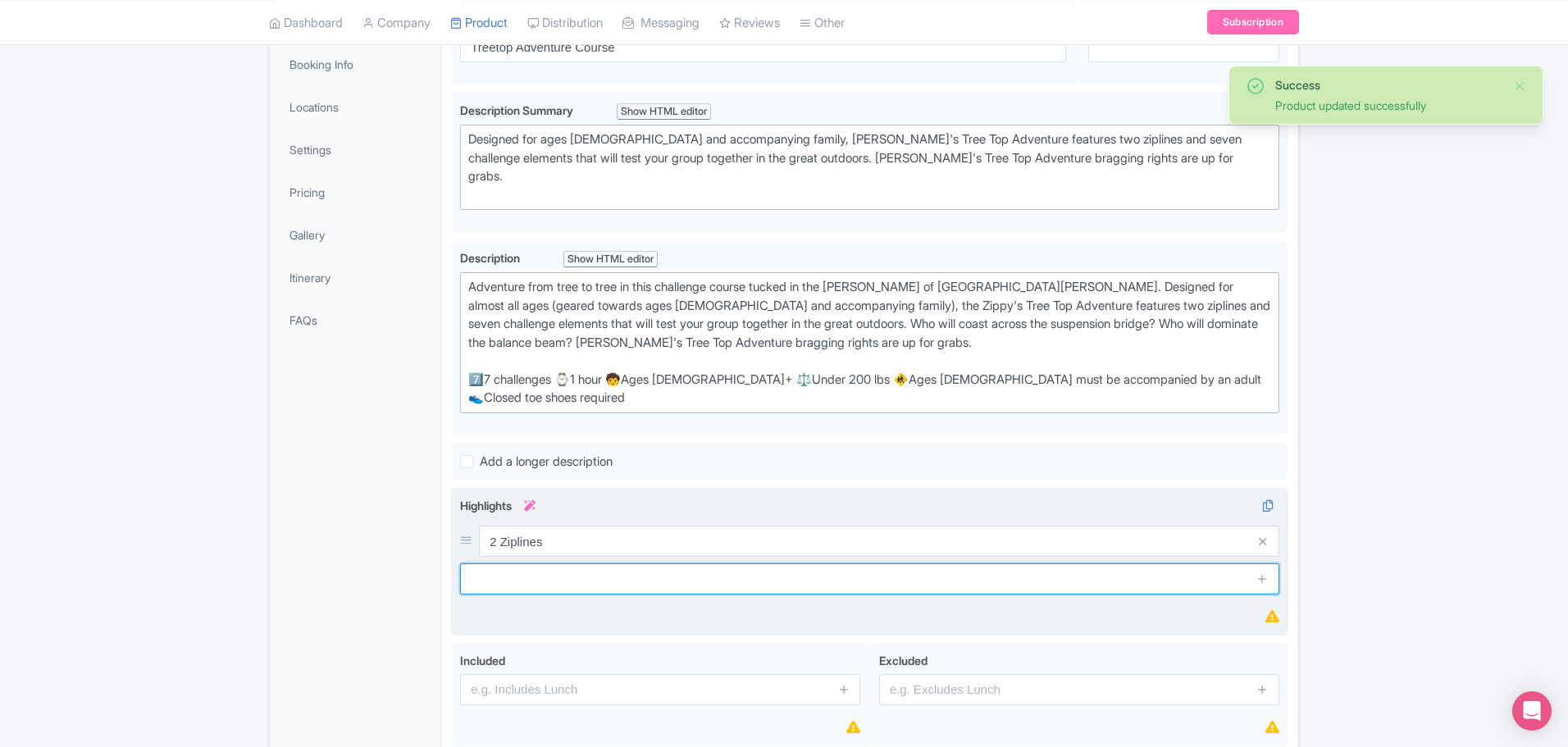
click at [1027, 563] on div "Highlights i 2 Ziplines" at bounding box center [869, 561] width 819 height 129
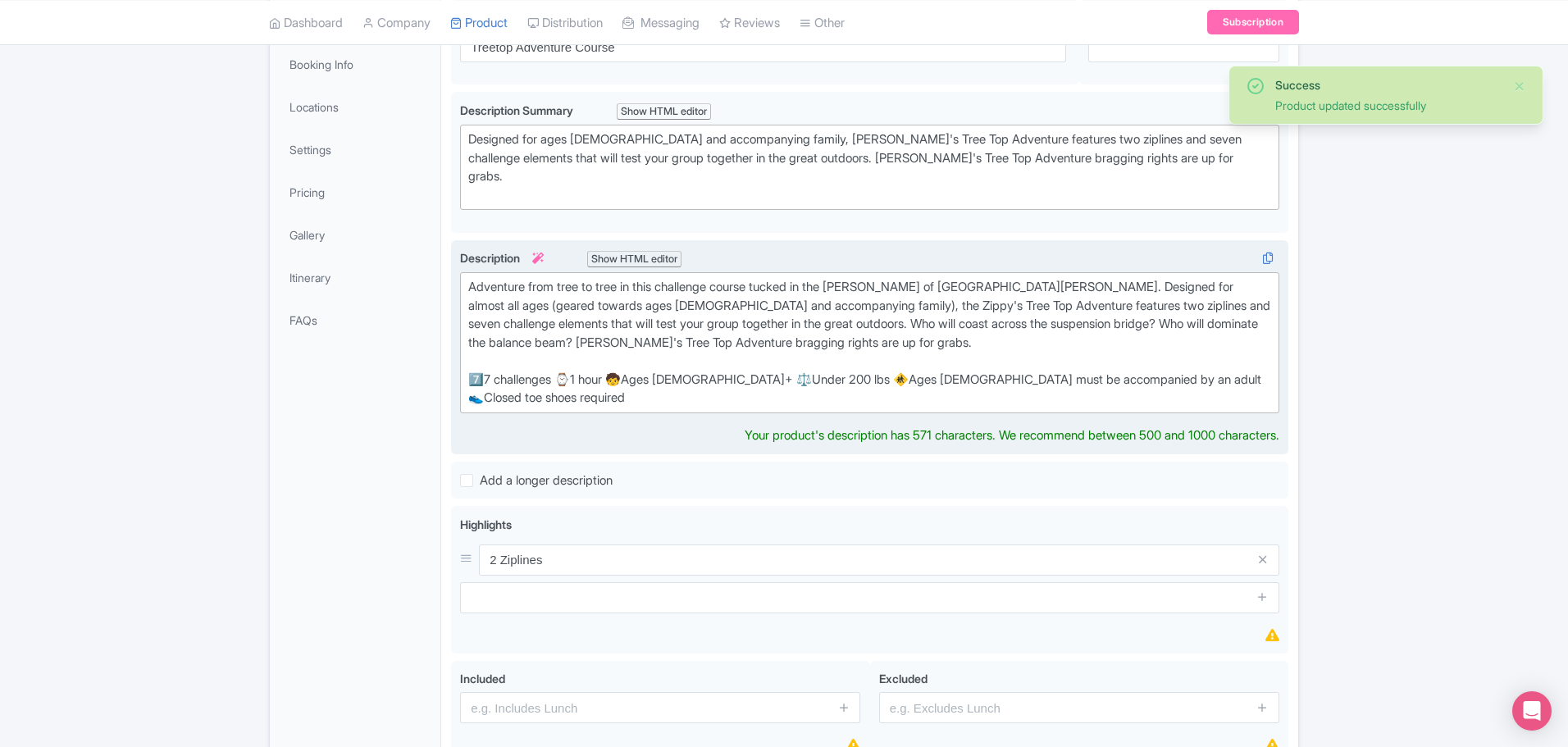
click at [928, 285] on div "Adventure from tree to tree in this challenge course tucked in the woods of Hig…" at bounding box center [869, 342] width 803 height 129
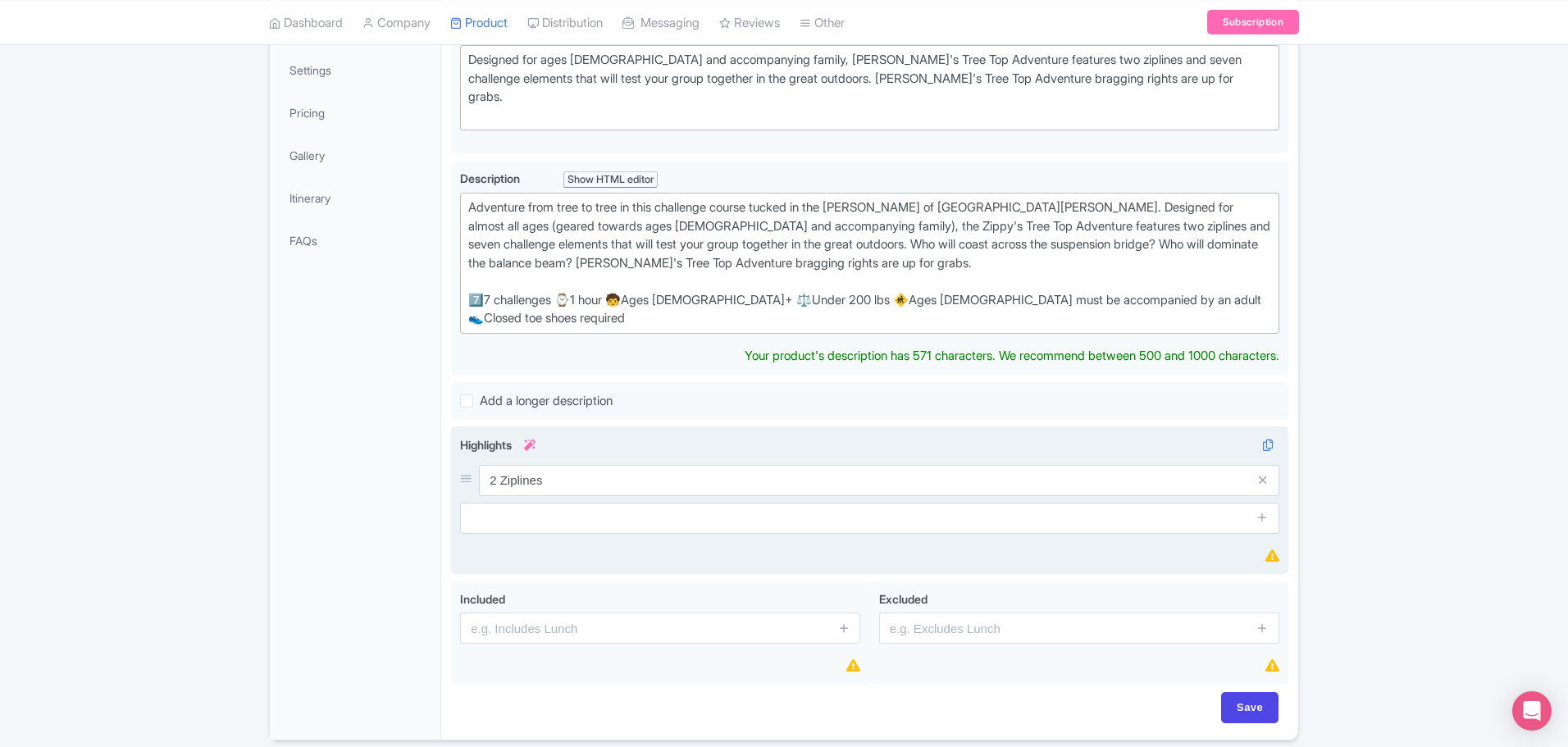
scroll to position [367, 0]
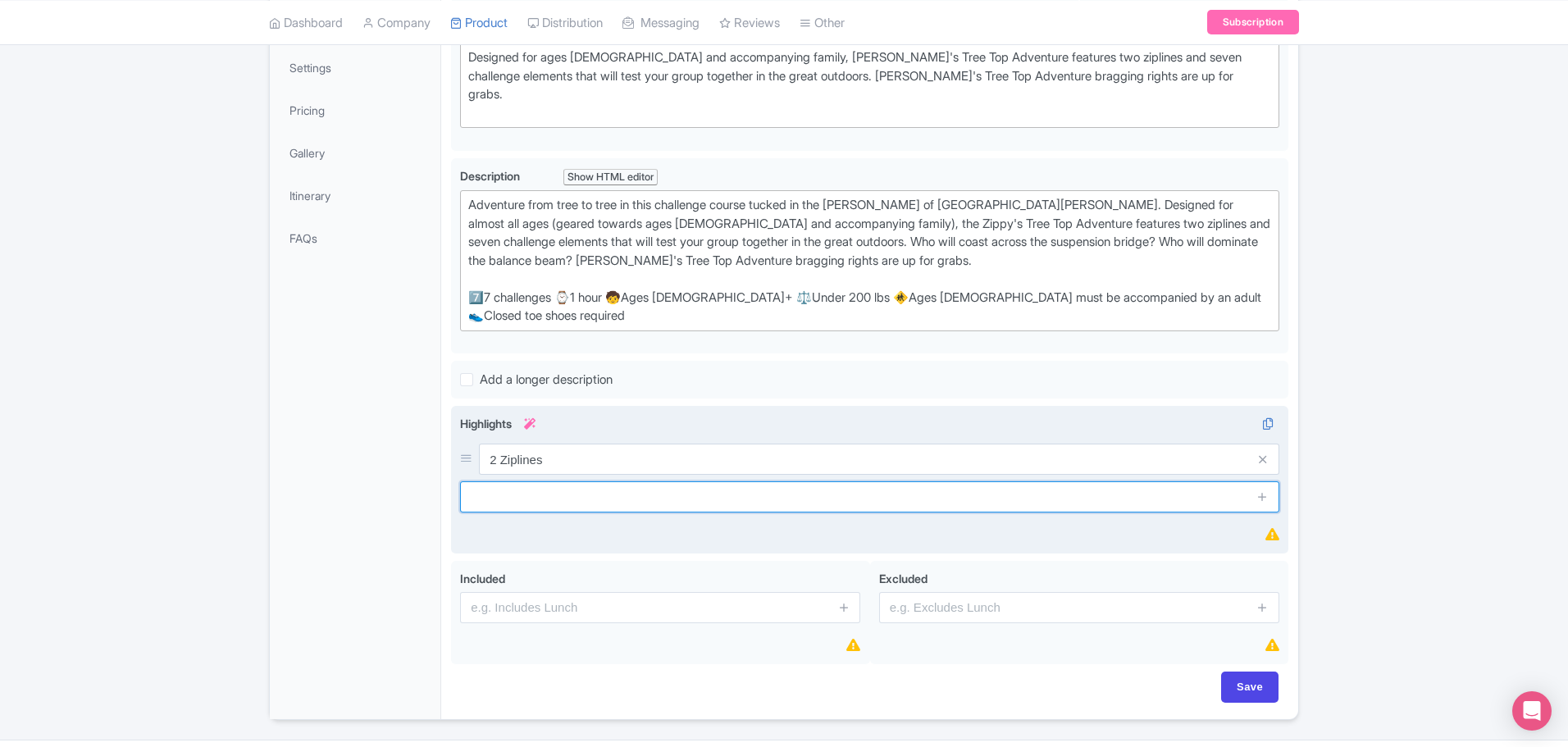
click at [548, 477] on div "Highlights i 2 Ziplines" at bounding box center [869, 479] width 819 height 129
type input "3 Suspension Bridges"
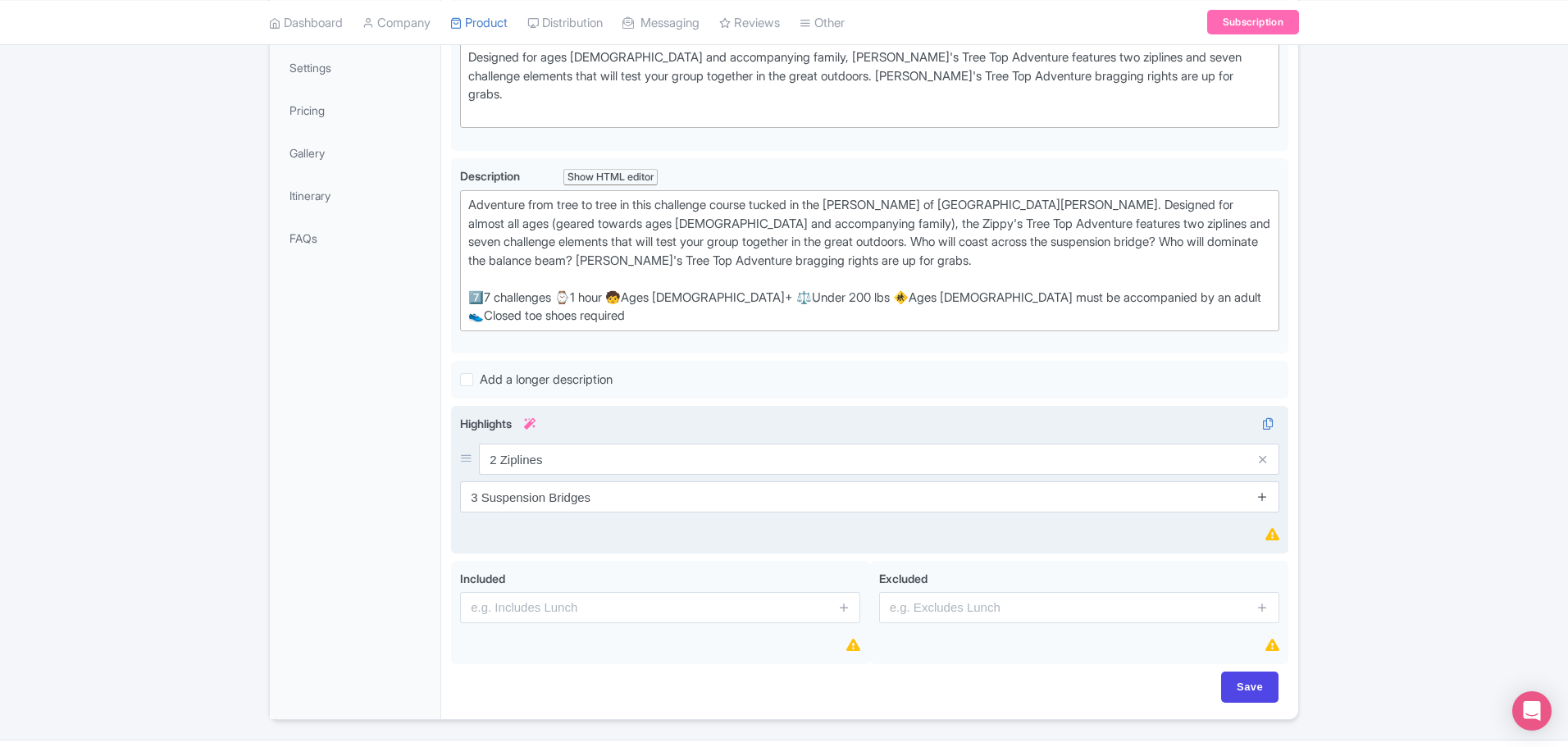
click at [1257, 490] on icon at bounding box center [1263, 496] width 12 height 12
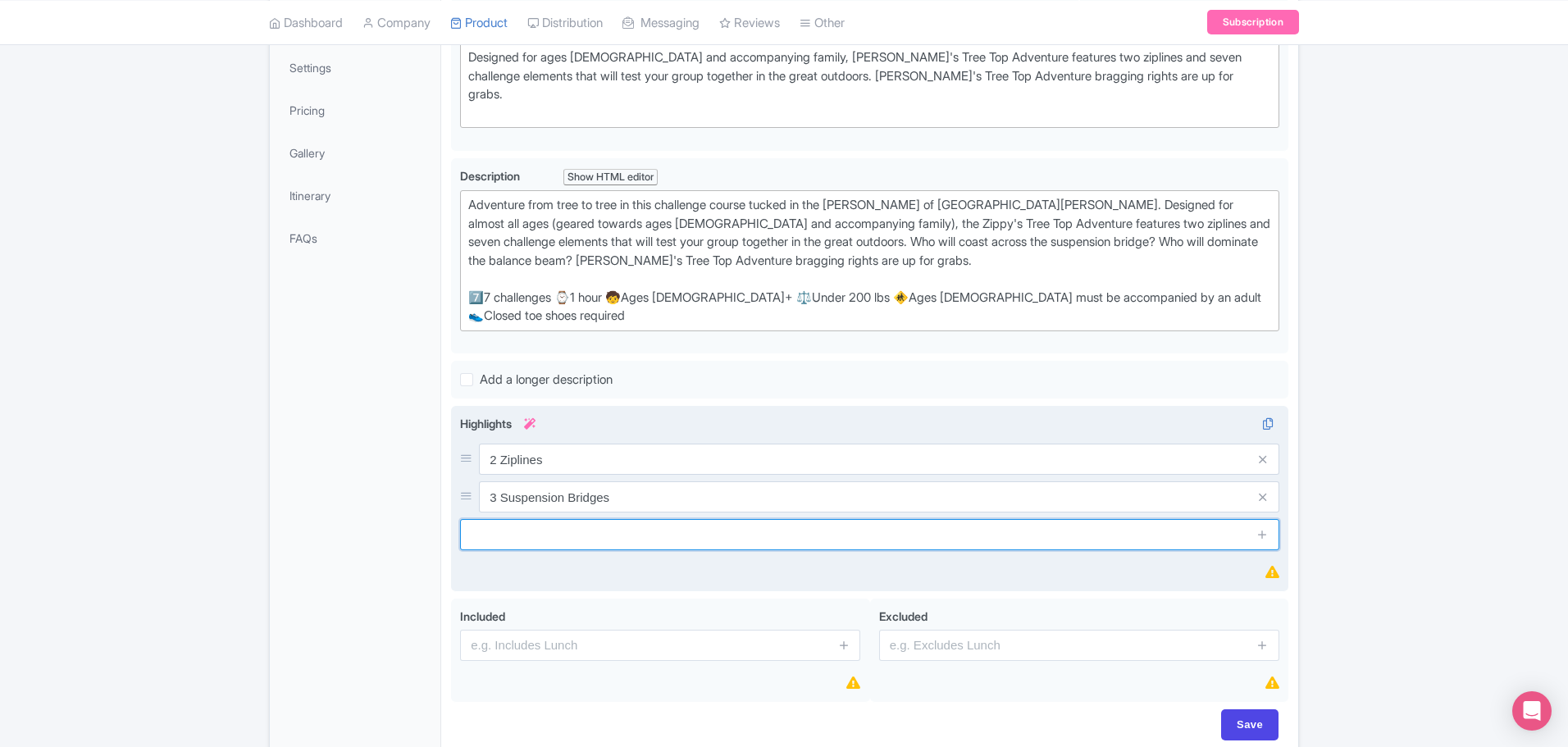
click at [583, 519] on input "text" at bounding box center [869, 534] width 819 height 31
type input "Balance Beam"
click at [1263, 528] on icon at bounding box center [1263, 534] width 12 height 12
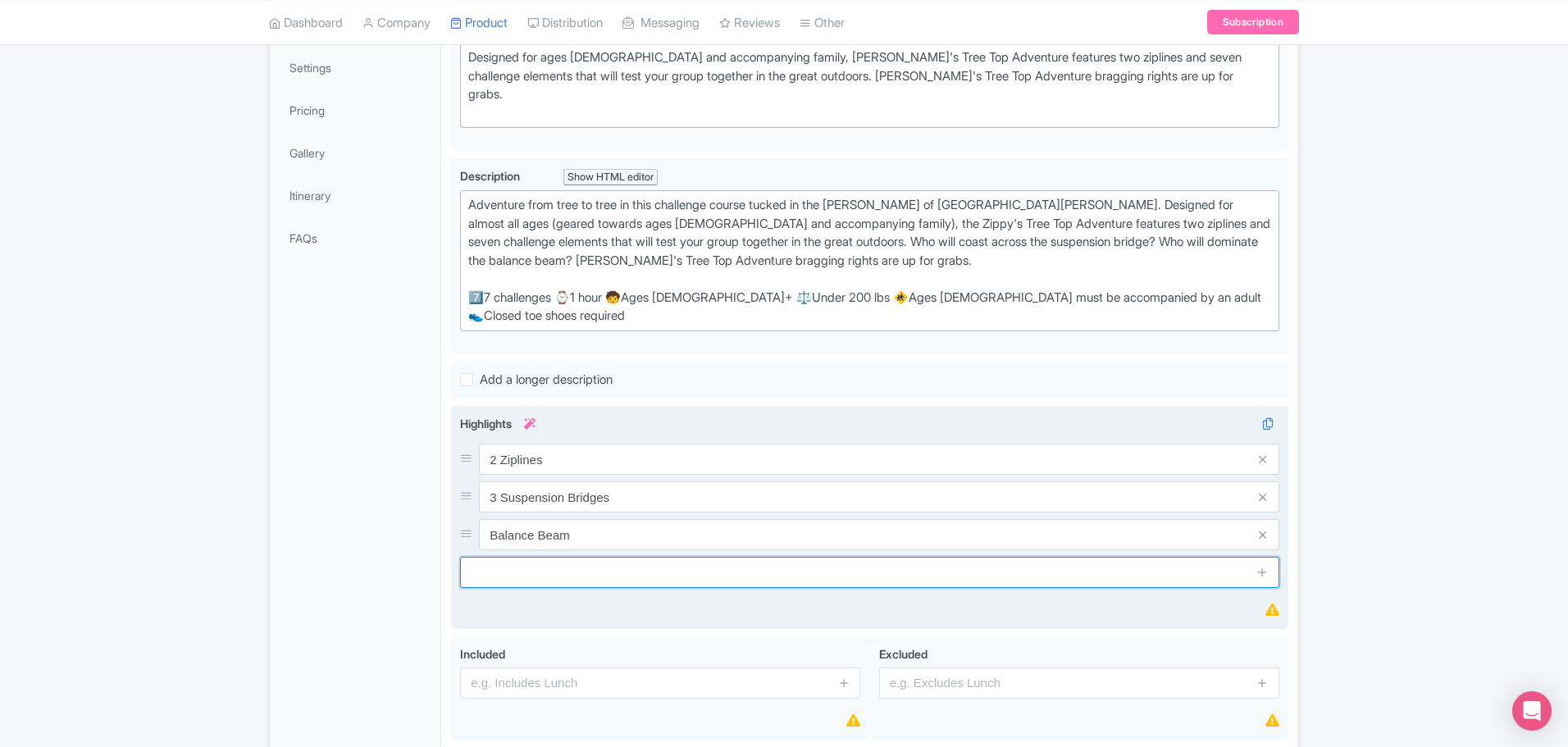
click at [1179, 557] on input "text" at bounding box center [869, 573] width 819 height 31
type input "Floating Platform"
click at [1263, 566] on icon at bounding box center [1263, 572] width 12 height 12
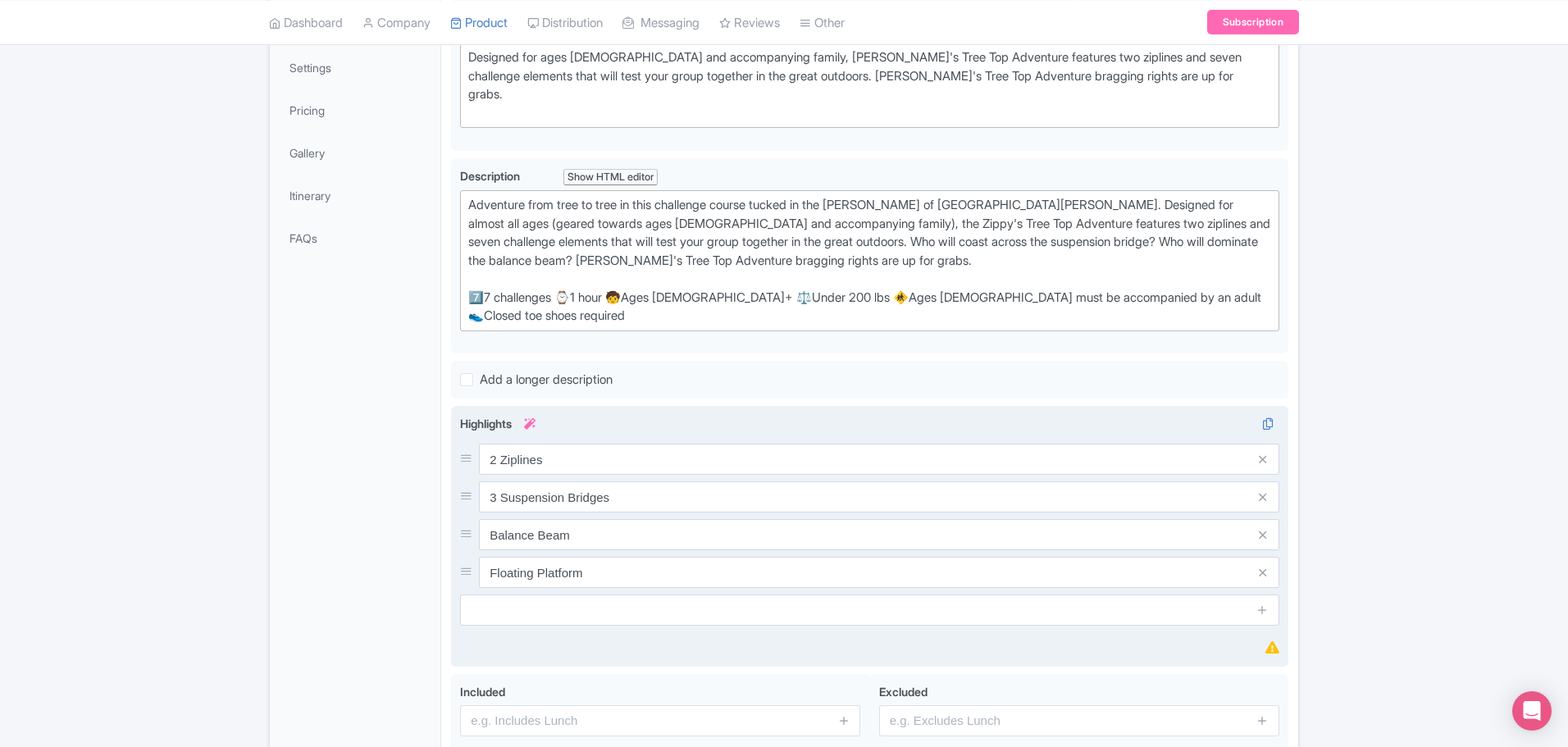
click at [505, 554] on div "Highlights i 2 Ziplines 3 Suspension Bridges Balance Beam Floating Platform" at bounding box center [869, 520] width 819 height 211
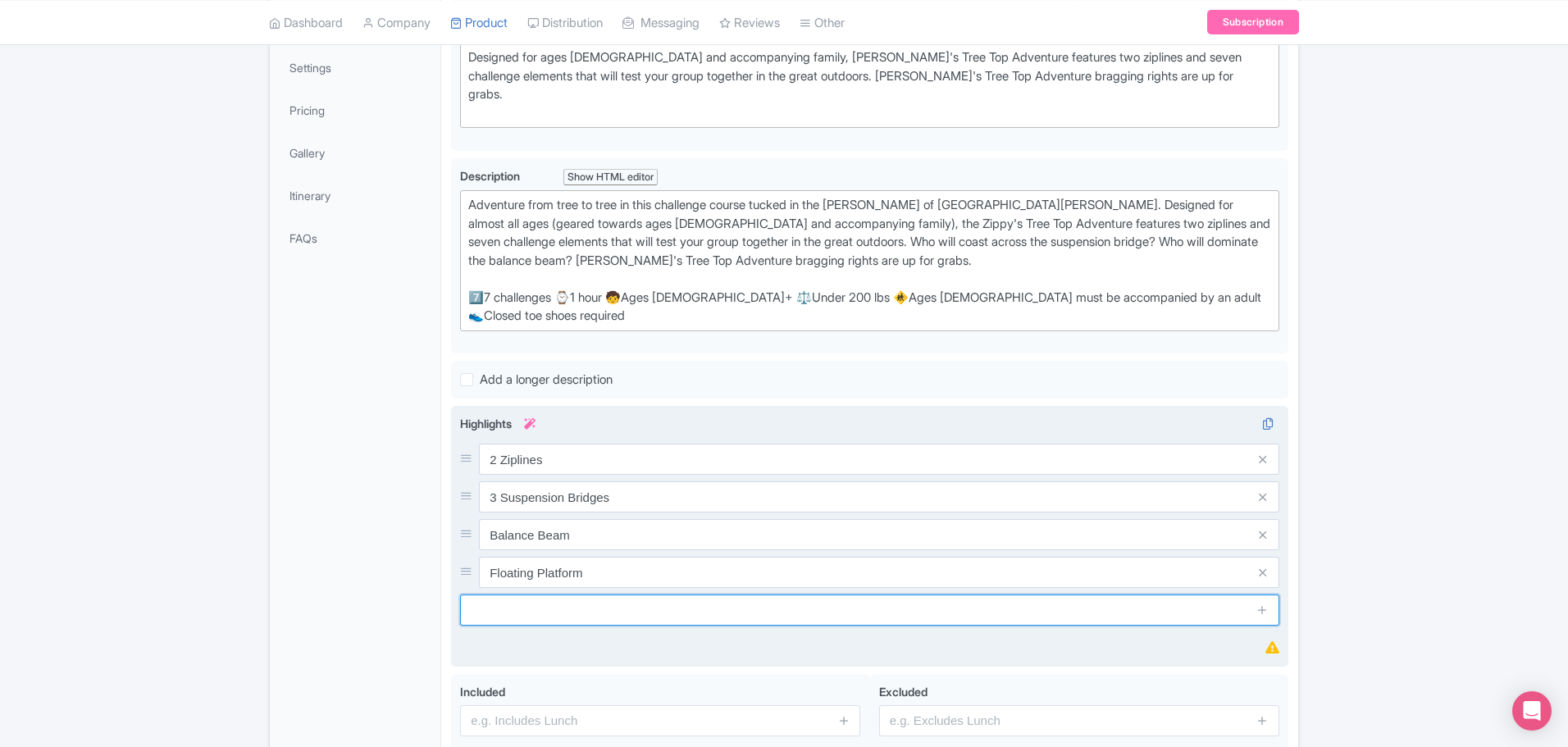
click at [502, 594] on input "text" at bounding box center [869, 610] width 819 height 31
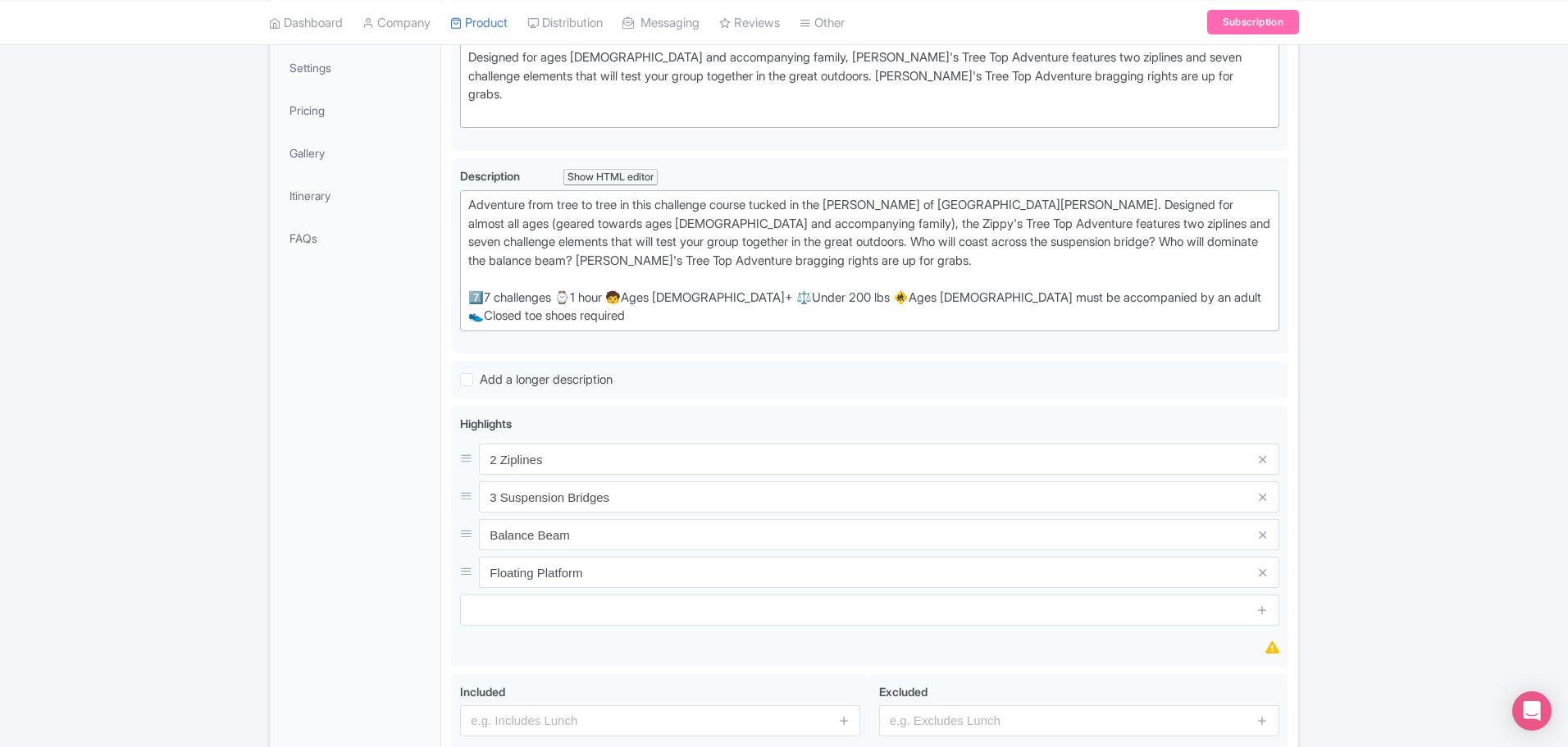
click at [1401, 585] on div "Success Product updated successfully ← Back to Products Treetop Adventure Cours…" at bounding box center [784, 310] width 1568 height 1046
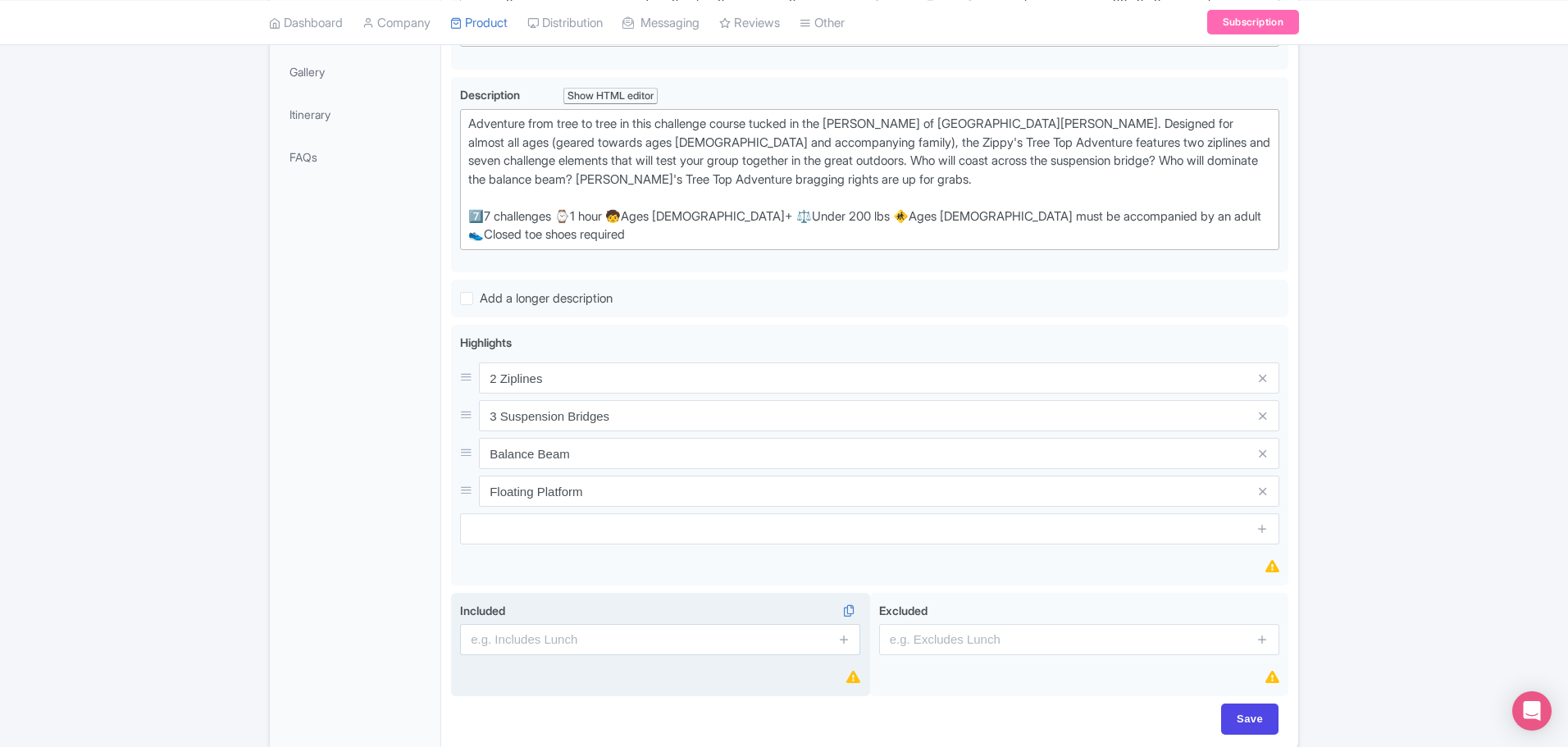
scroll to position [486, 0]
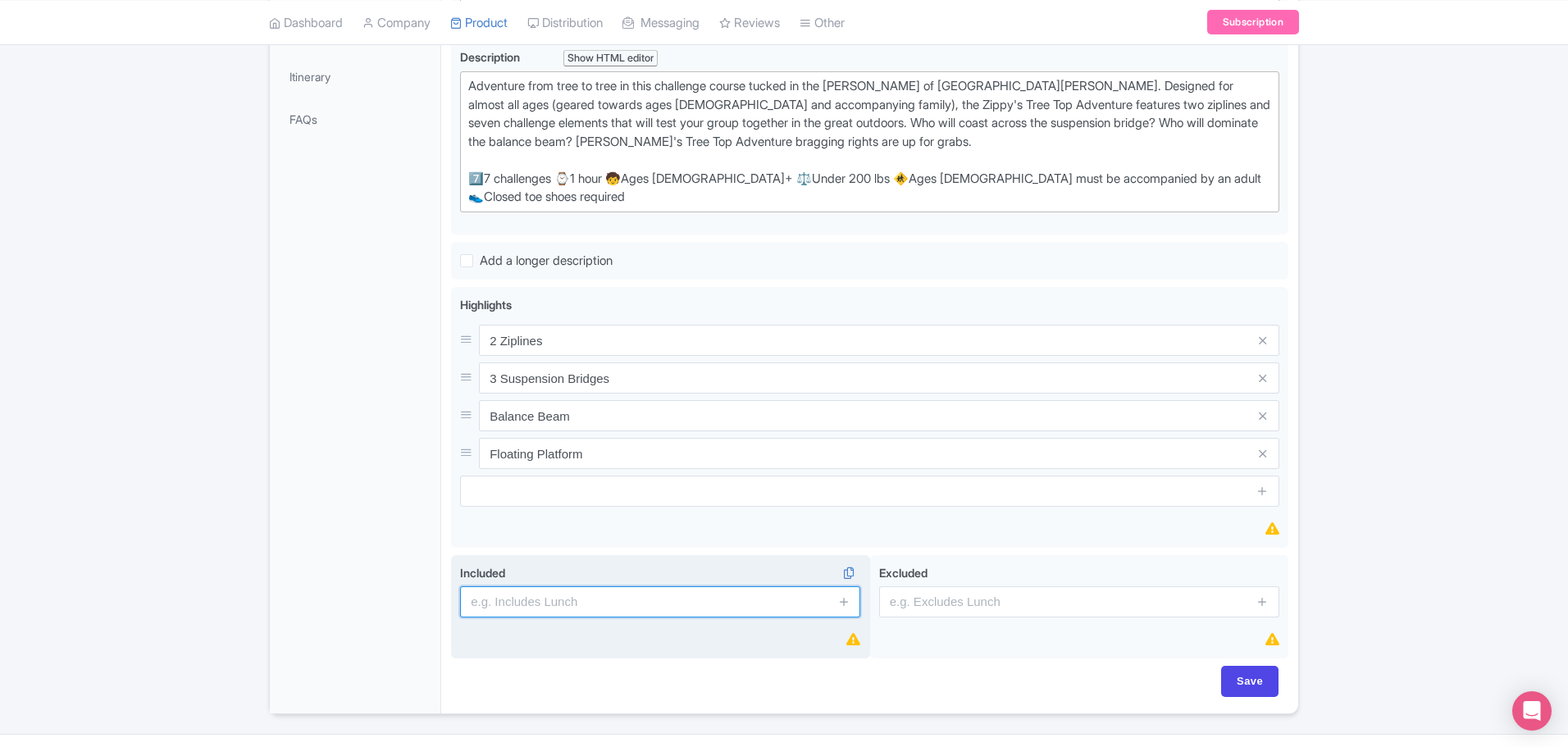
click at [659, 586] on input "text" at bounding box center [659, 602] width 400 height 31
type input "Safety Gear"
click at [843, 595] on icon at bounding box center [844, 601] width 12 height 12
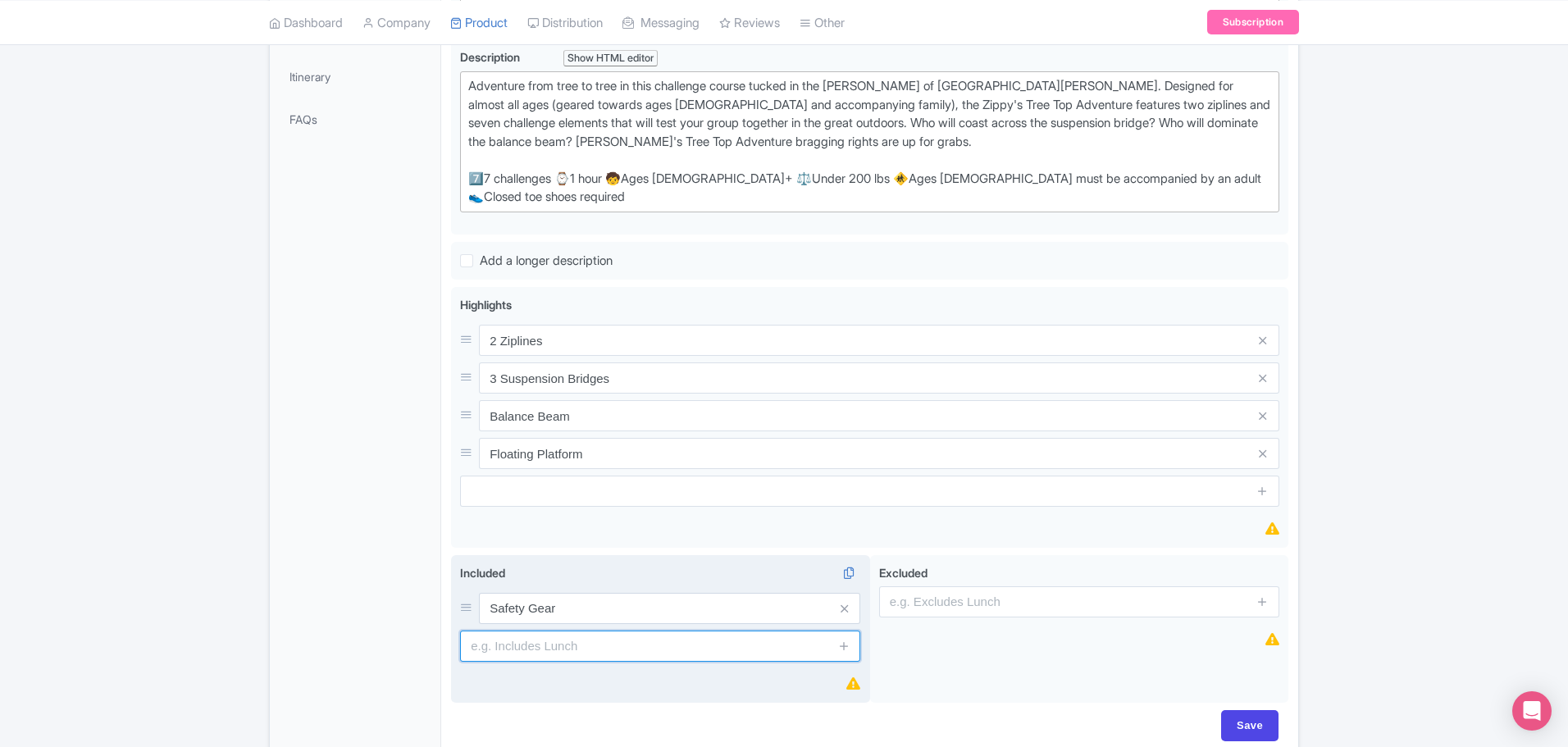
click at [752, 631] on input "text" at bounding box center [659, 646] width 400 height 31
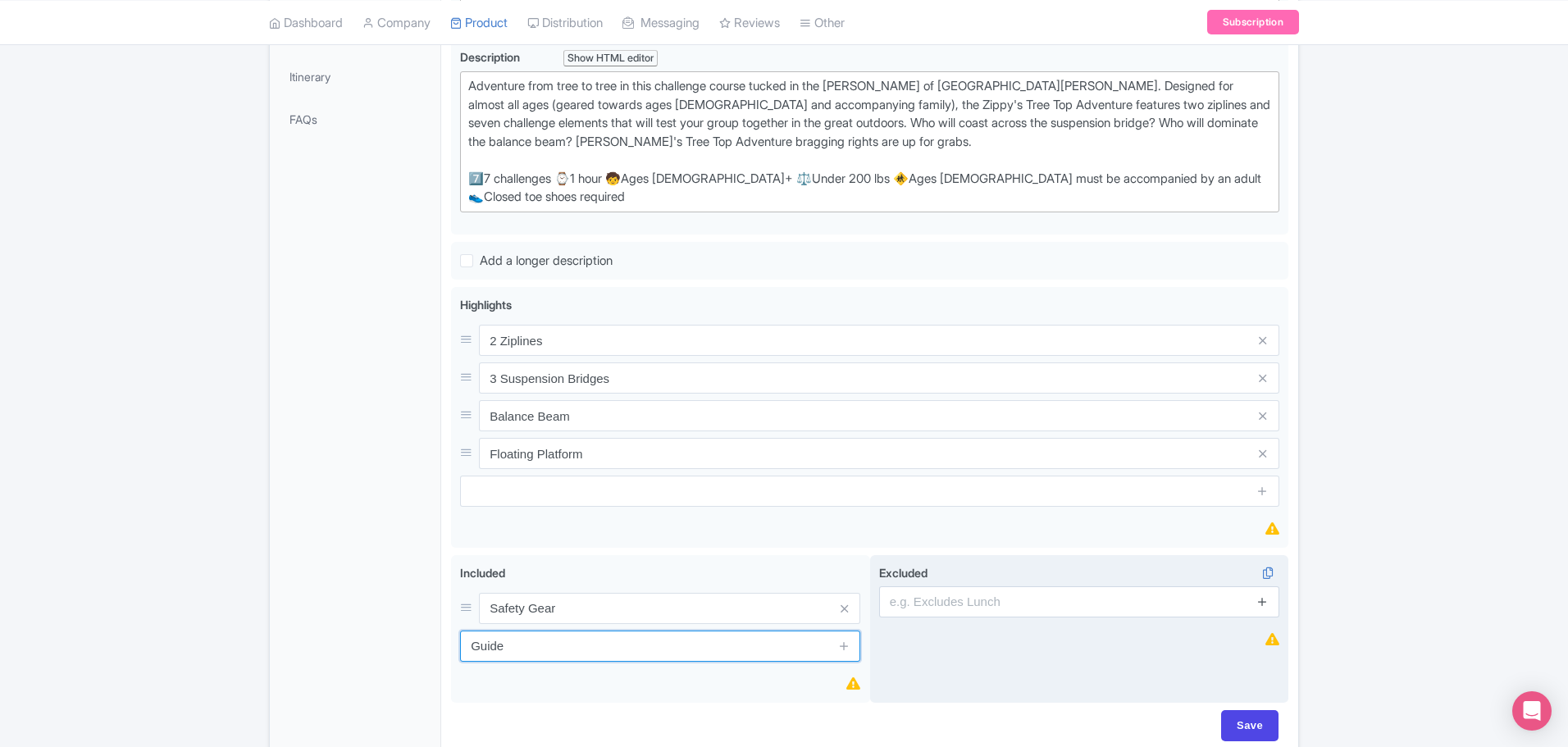
type input "Guide"
click at [1261, 595] on icon at bounding box center [1263, 601] width 12 height 12
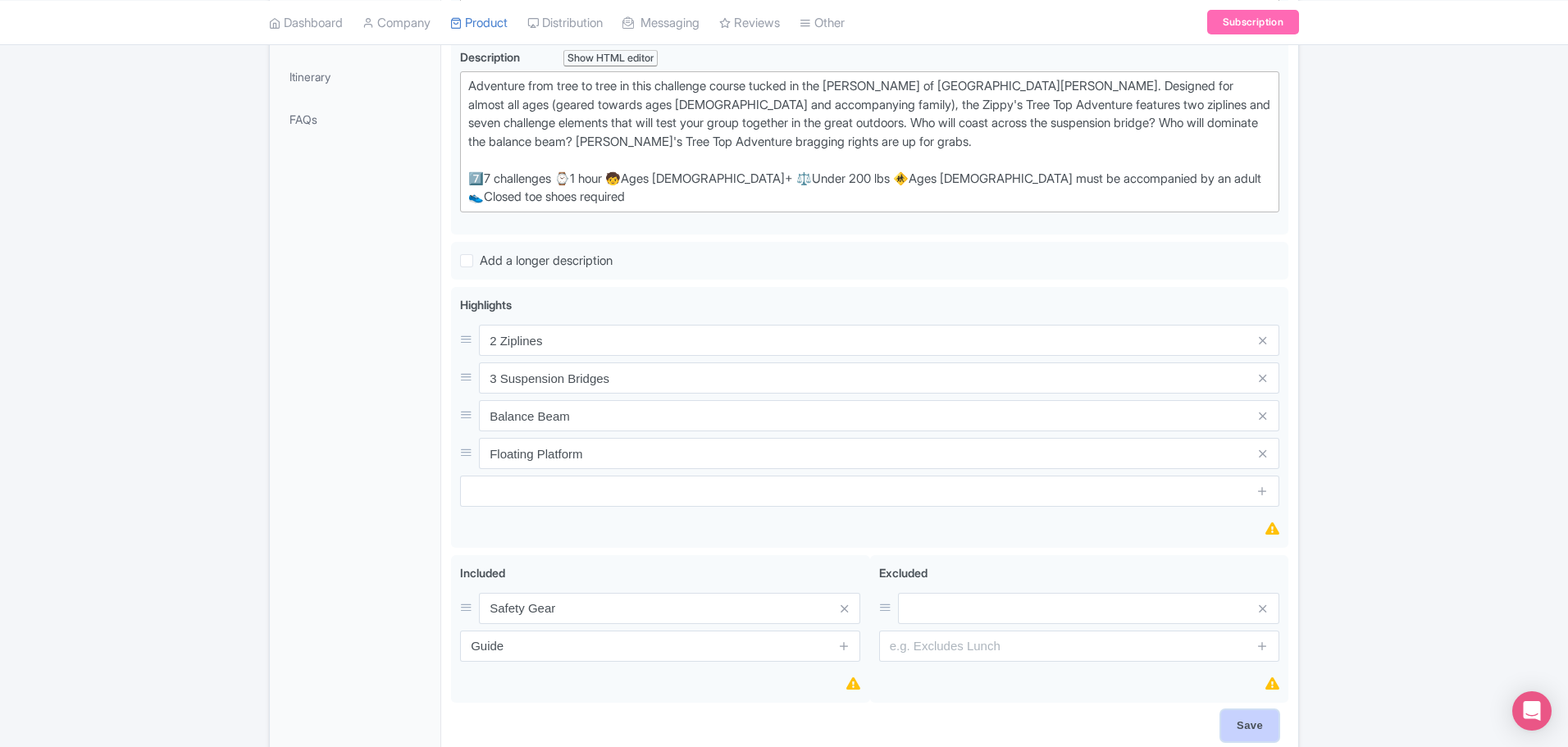
click at [1260, 710] on input "Save" at bounding box center [1250, 725] width 57 height 31
type input "Saving..."
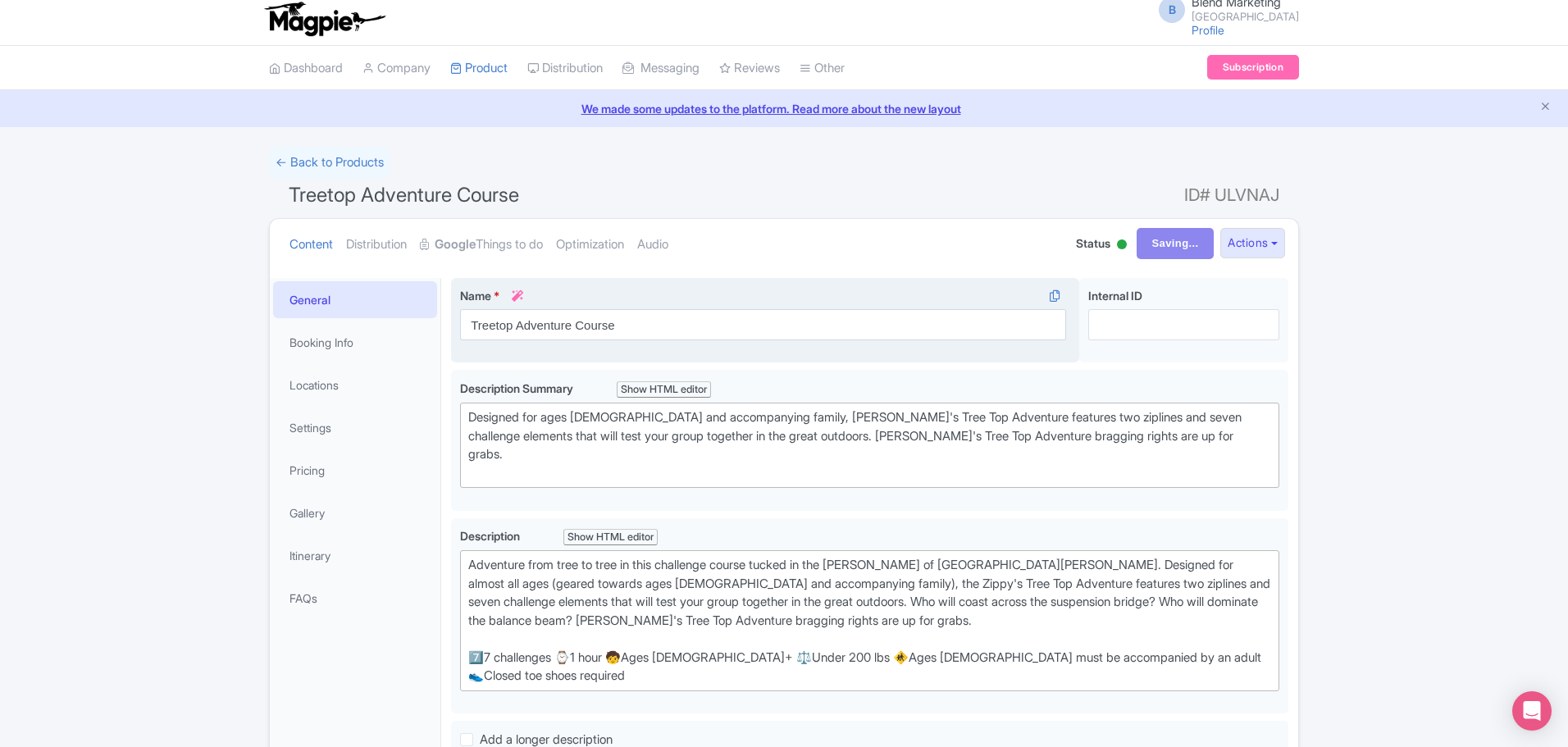
scroll to position [0, 0]
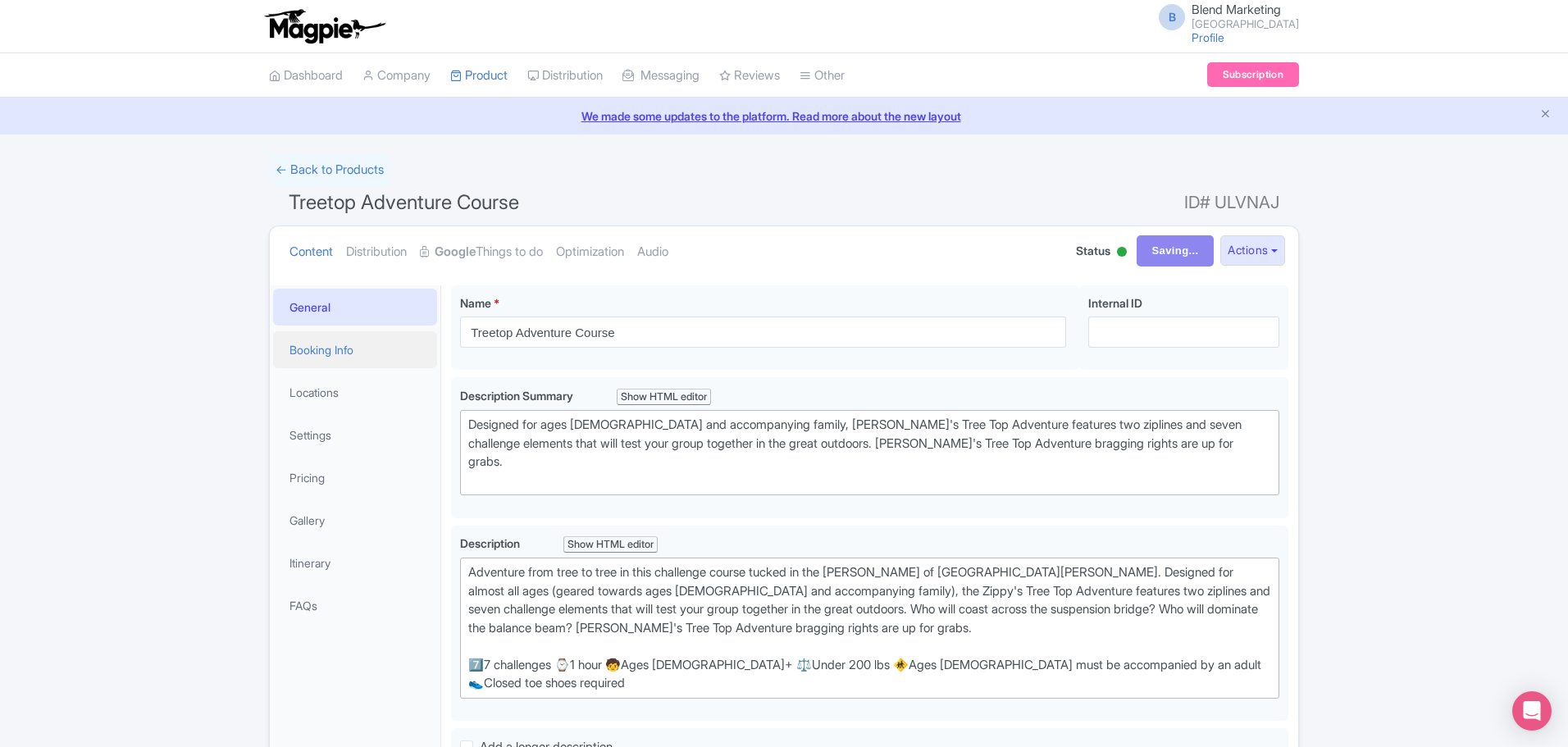
click at [317, 363] on link "Booking Info" at bounding box center [355, 350] width 164 height 37
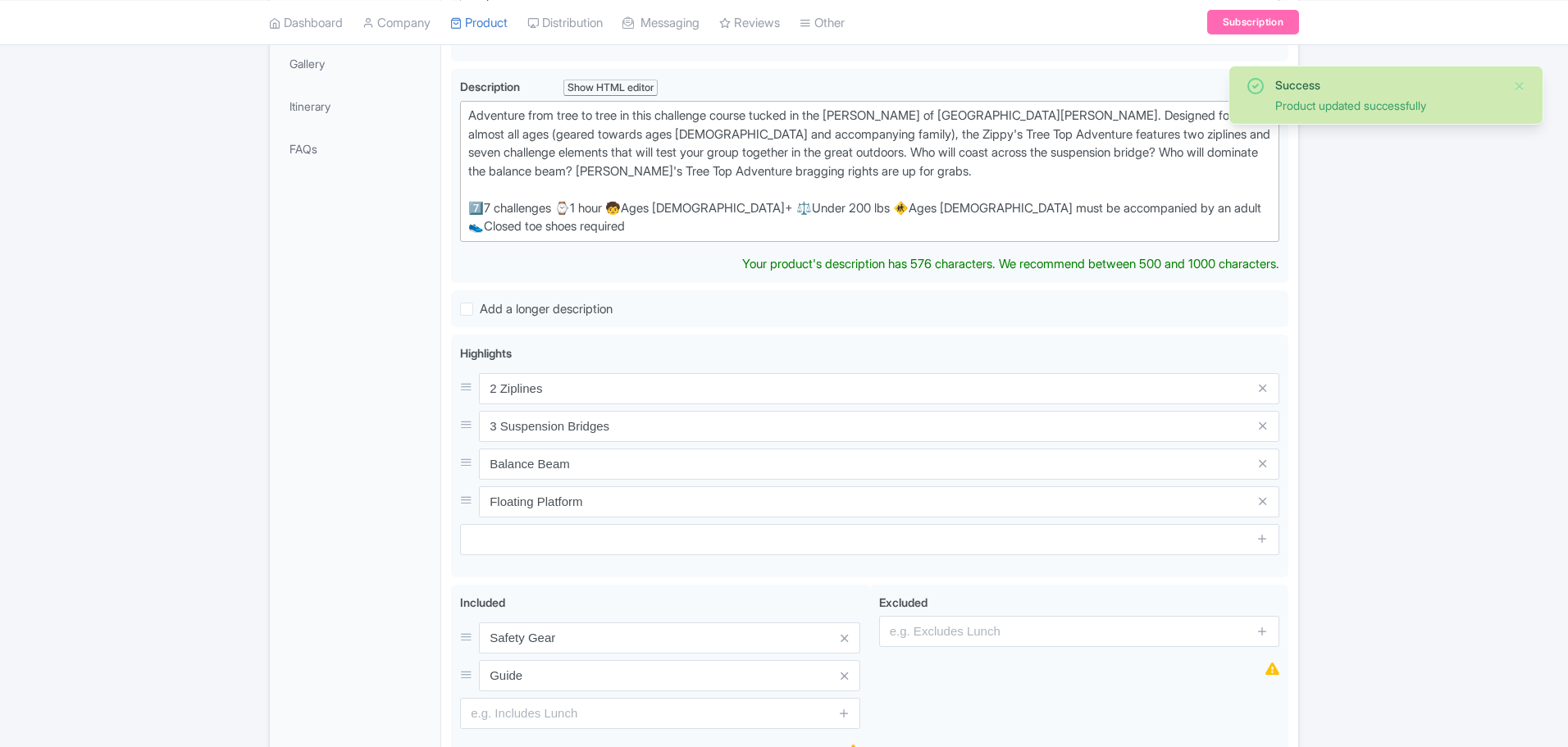
scroll to position [37, 0]
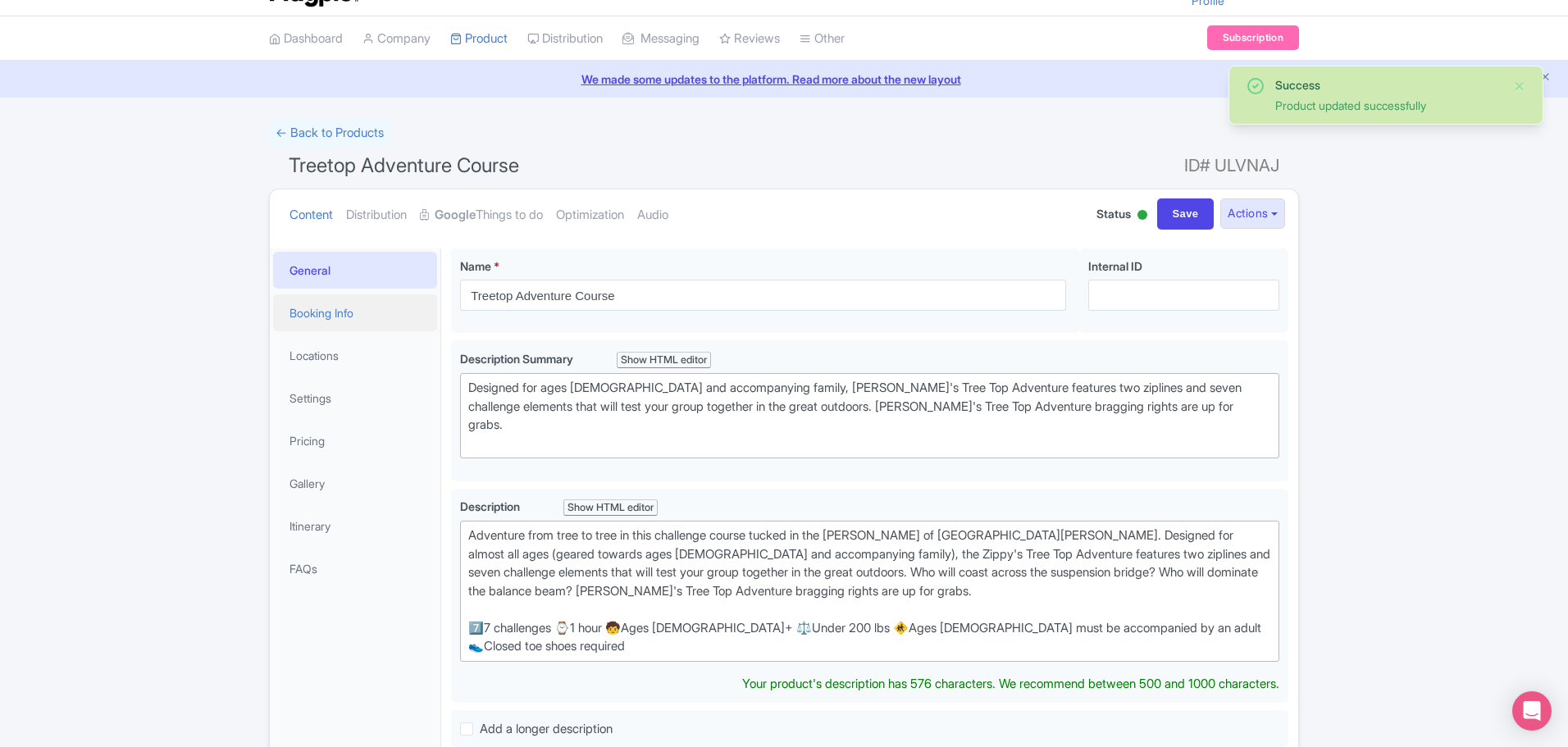
click at [328, 319] on link "Booking Info" at bounding box center [355, 312] width 164 height 37
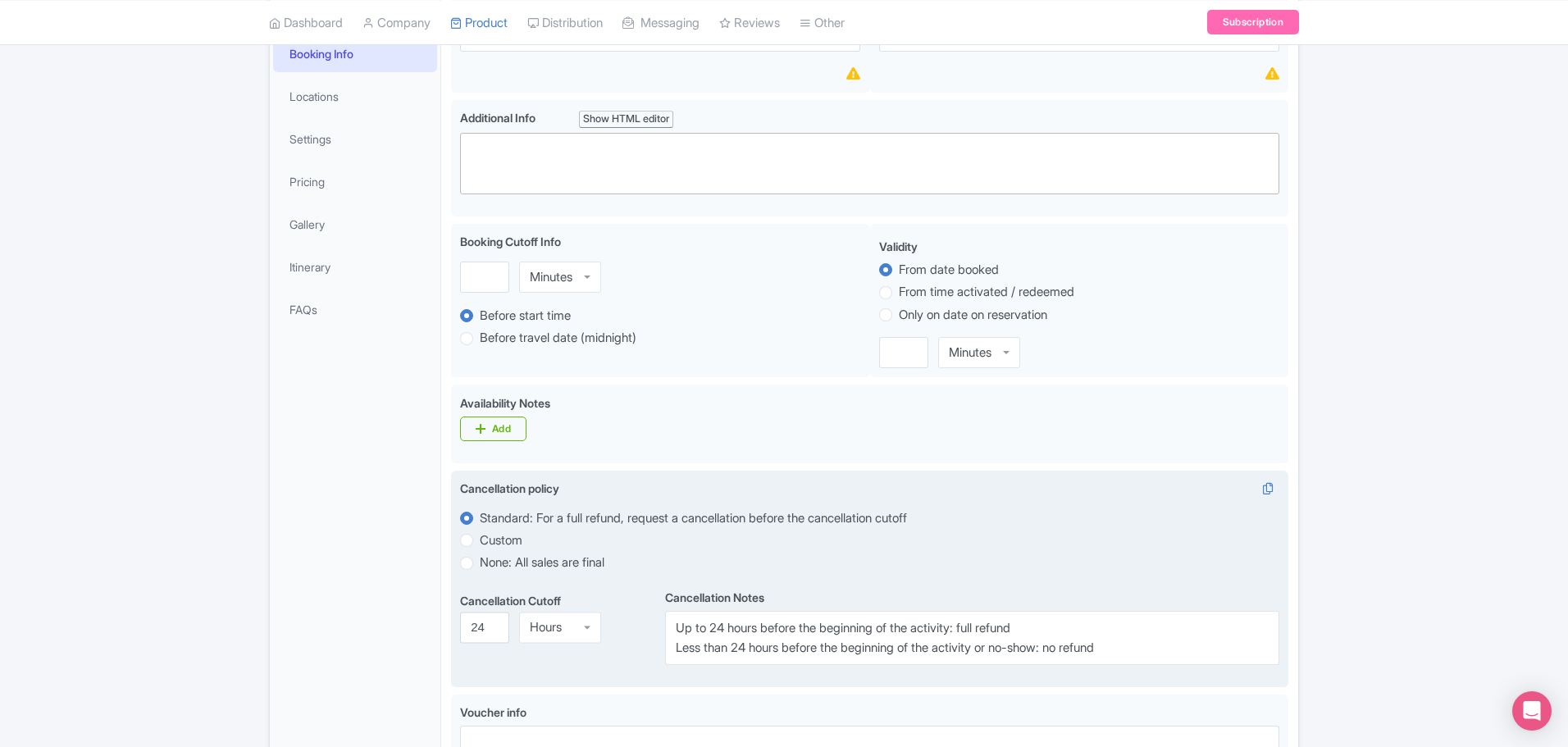
scroll to position [529, 0]
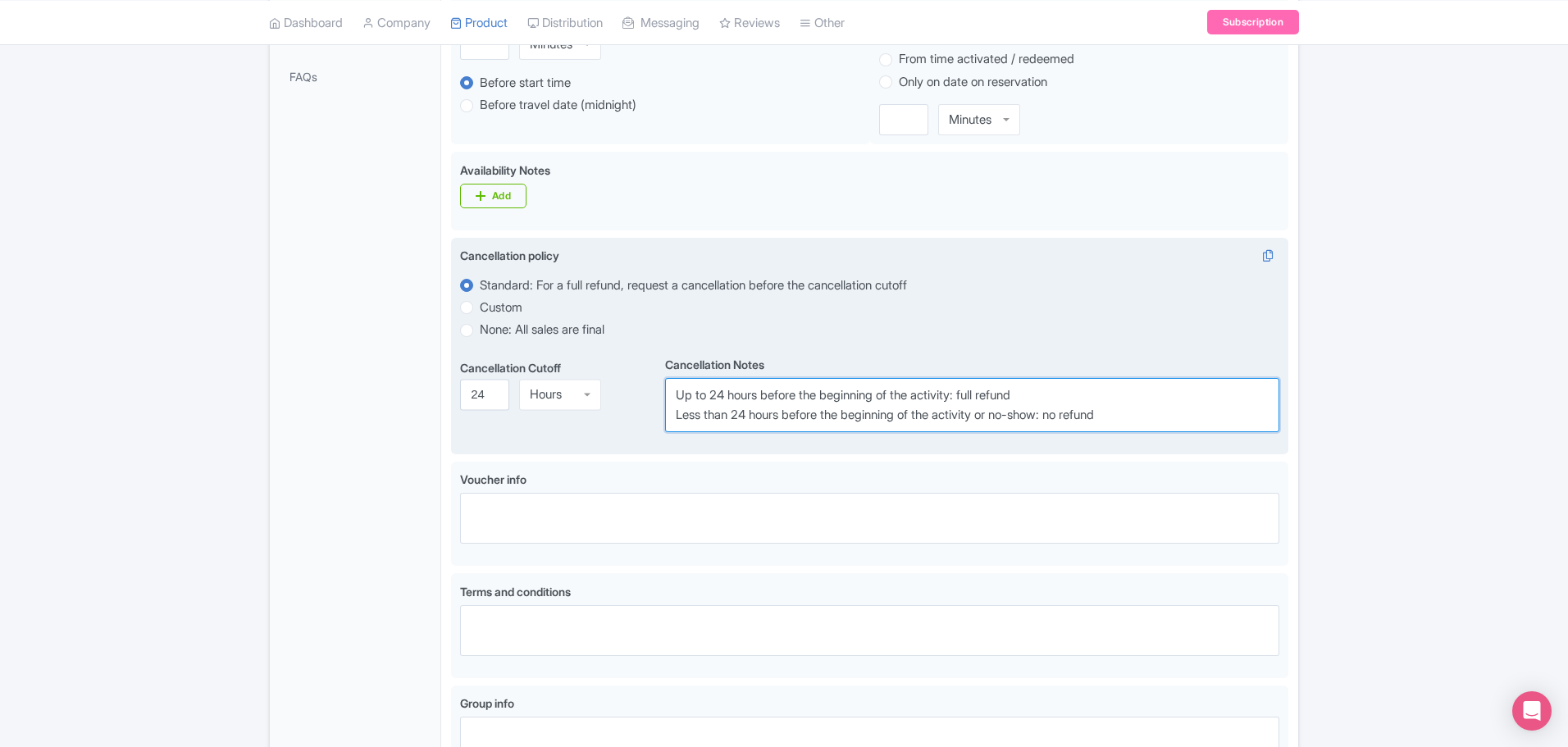
click at [875, 408] on textarea "Up to 24 hours before the beginning of the activity: full refund Less than 24 h…" at bounding box center [972, 405] width 614 height 54
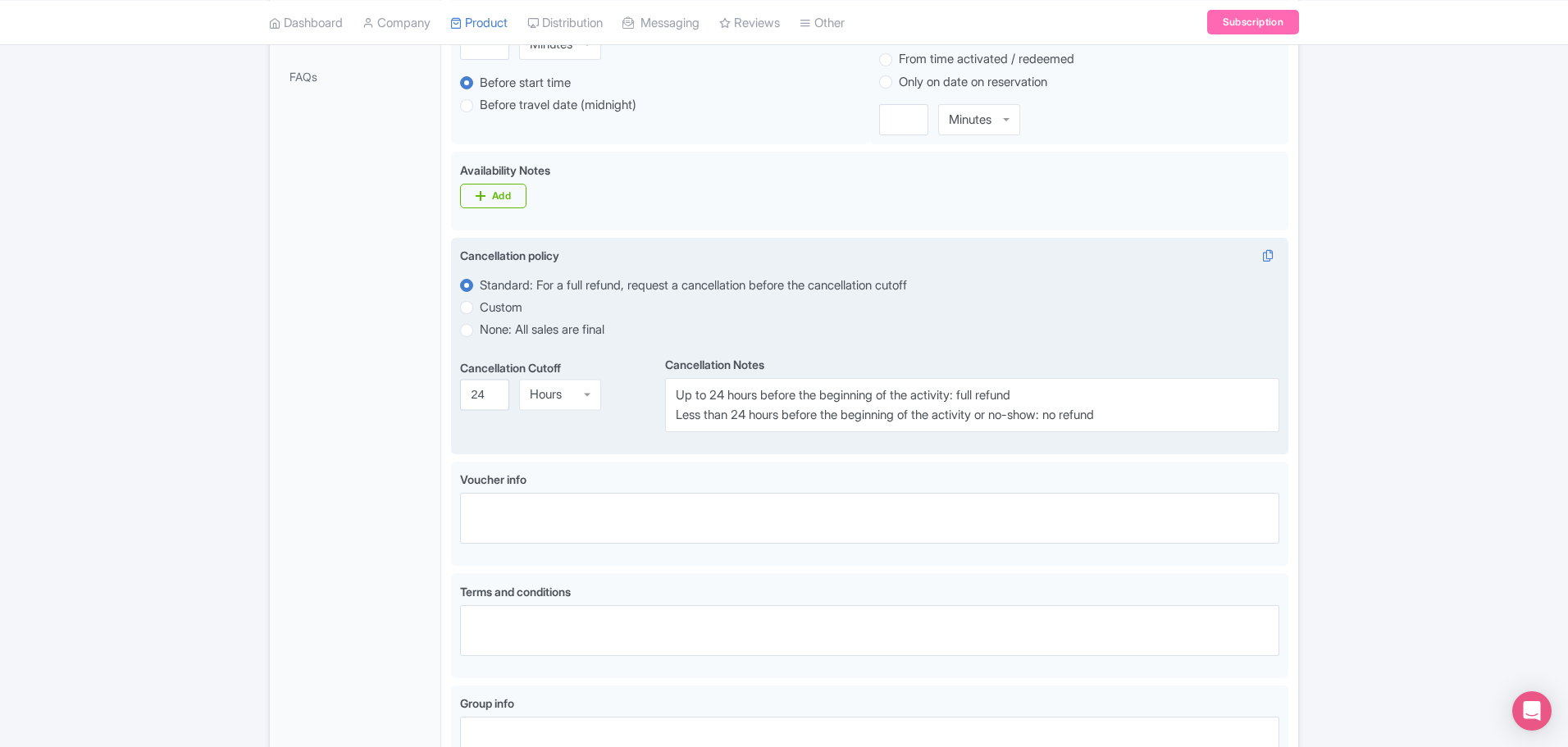
click at [474, 309] on label "Custom" at bounding box center [869, 307] width 819 height 19
click at [480, 309] on input "Custom" at bounding box center [488, 305] width 16 height 16
radio input "true"
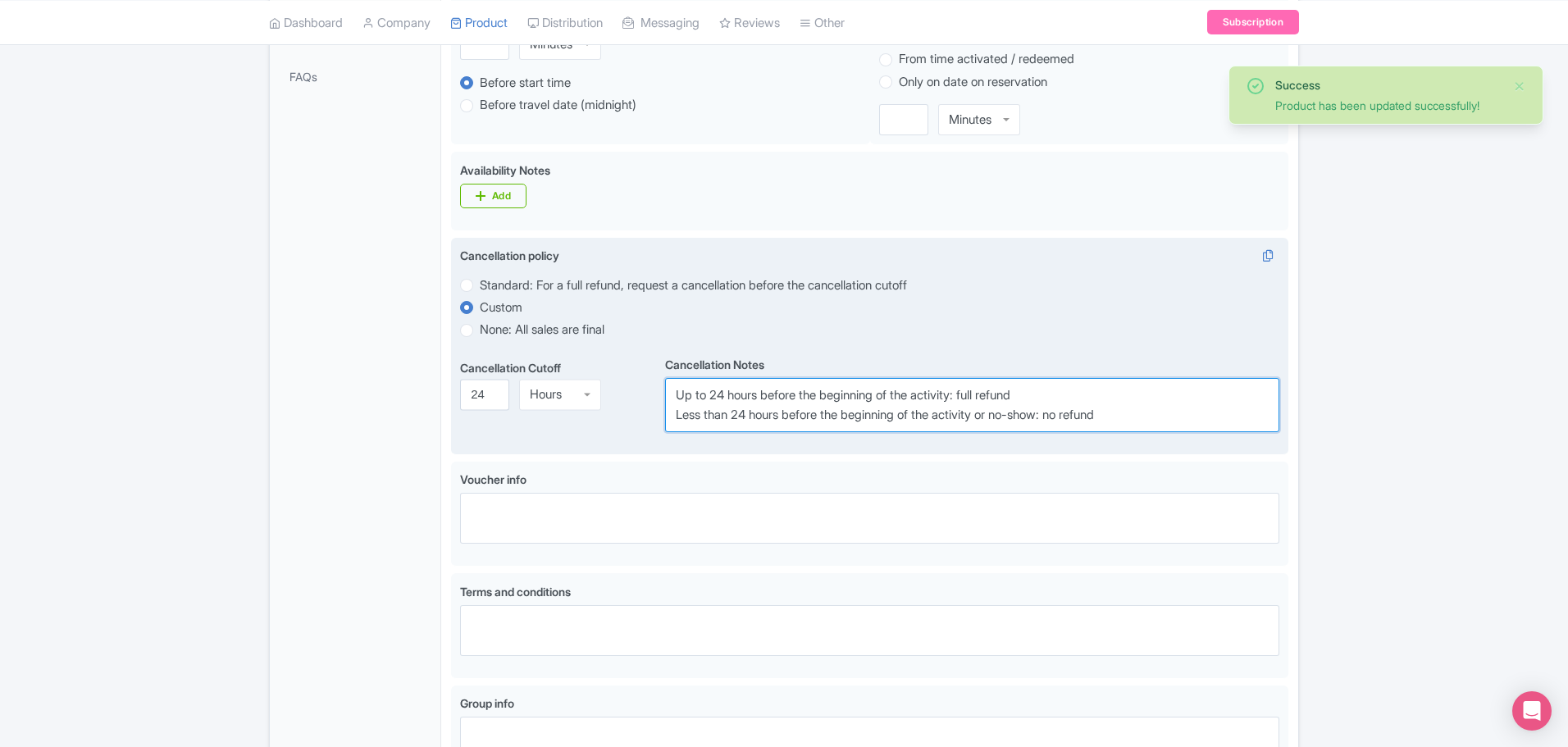
click at [746, 400] on textarea "Up to 24 hours before the beginning of the activity: full refund Less than 24 h…" at bounding box center [972, 405] width 614 height 54
paste textarea "Less than 24-hour notice will result in a charge equal to 50% of the reserved t…"
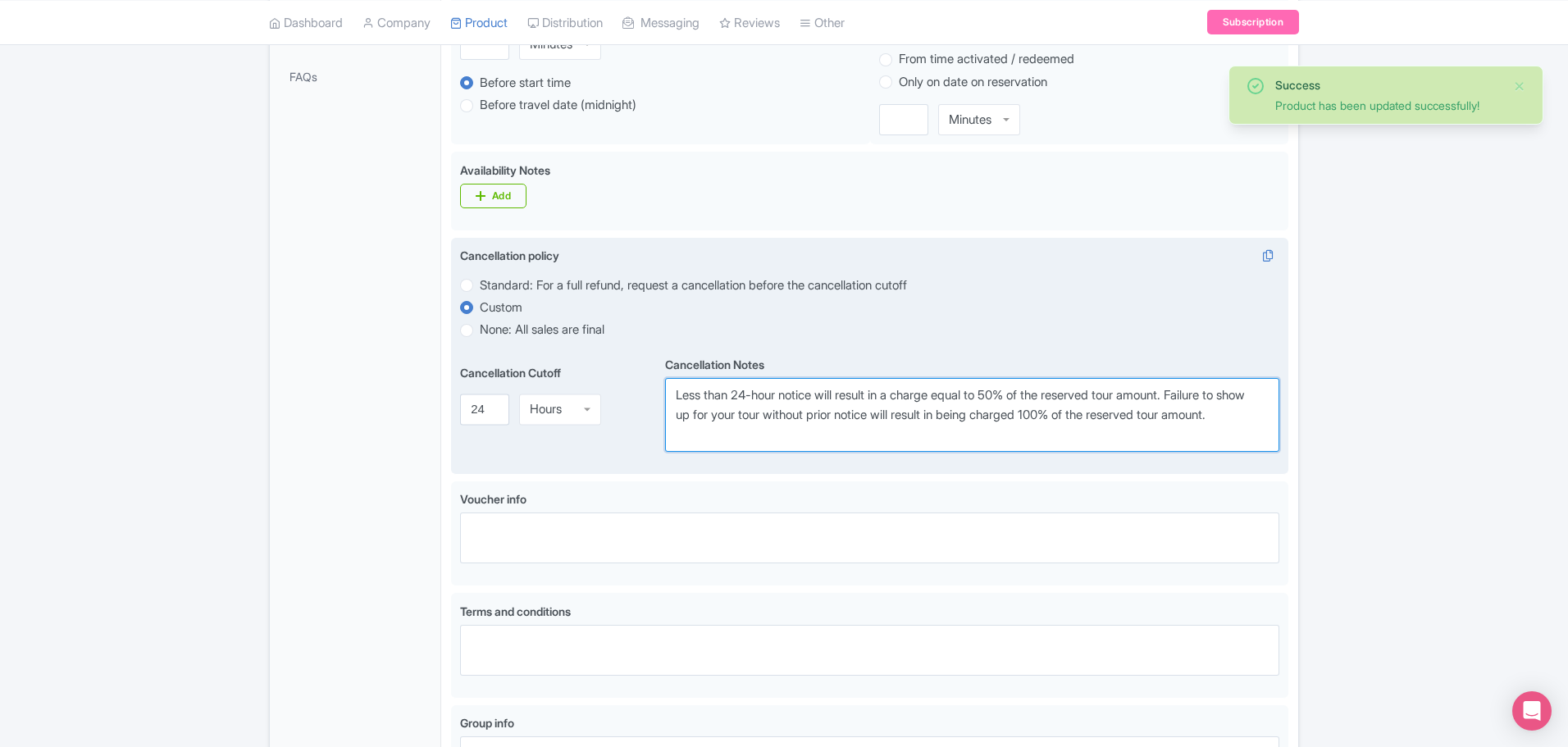
click at [790, 436] on textarea "Up to 24 hours before the beginning of the activity: full refund Less than 24 h…" at bounding box center [972, 415] width 614 height 74
click at [584, 418] on div "Hours Minutes Hours Days" at bounding box center [560, 405] width 82 height 37
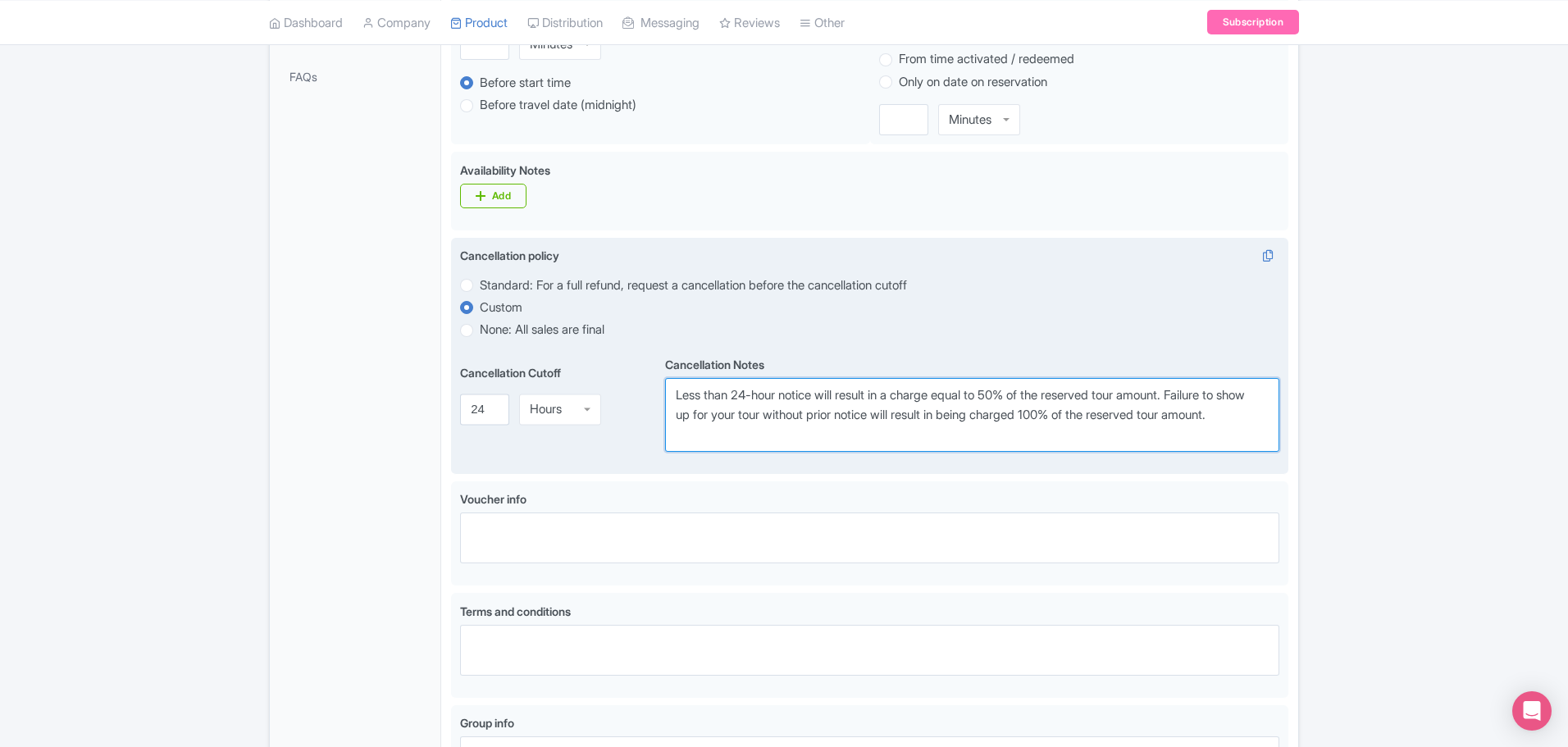
click at [843, 427] on textarea "Up to 24 hours before the beginning of the activity: full refund Less than 24 h…" at bounding box center [972, 415] width 614 height 74
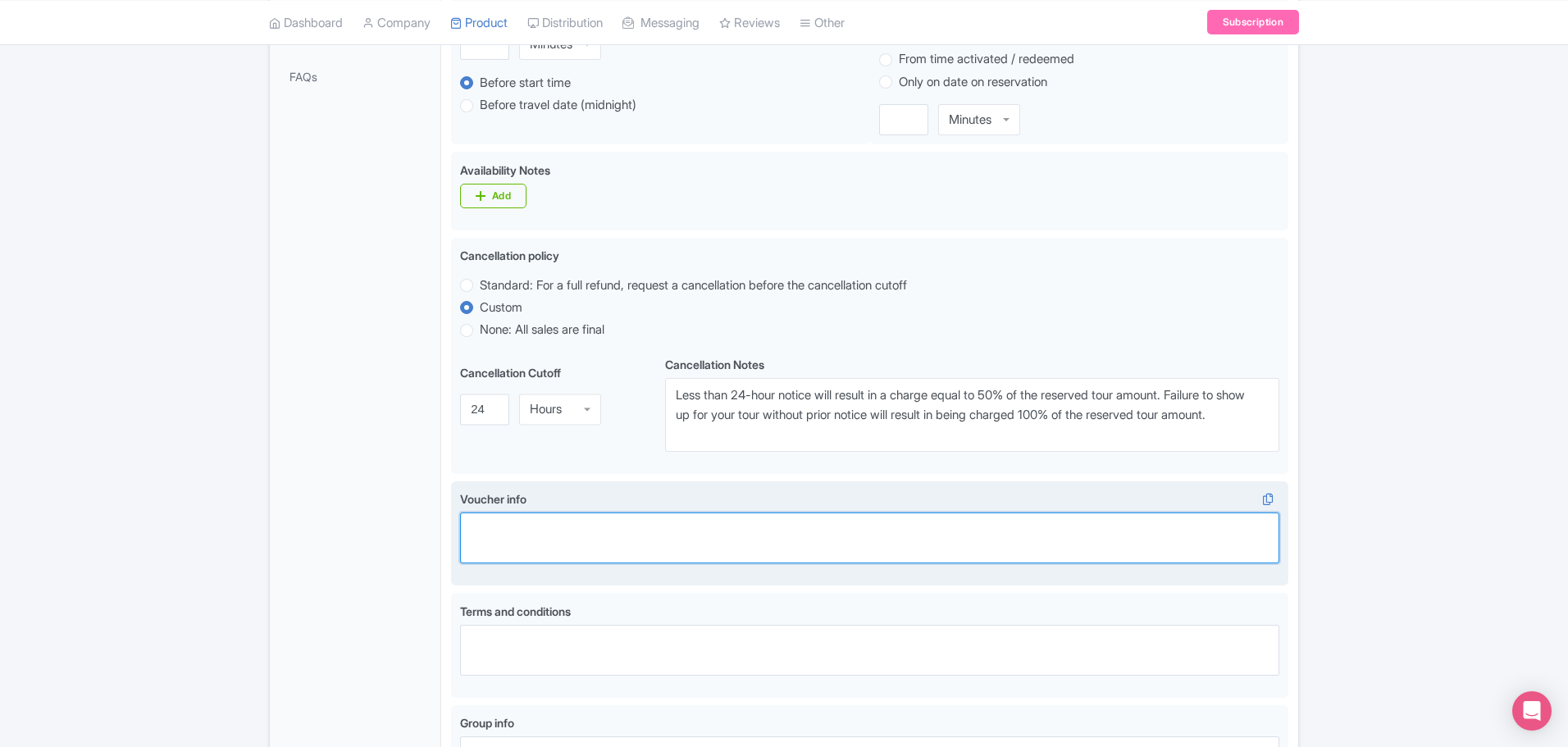
click at [628, 527] on textarea "Voucher info" at bounding box center [869, 538] width 819 height 51
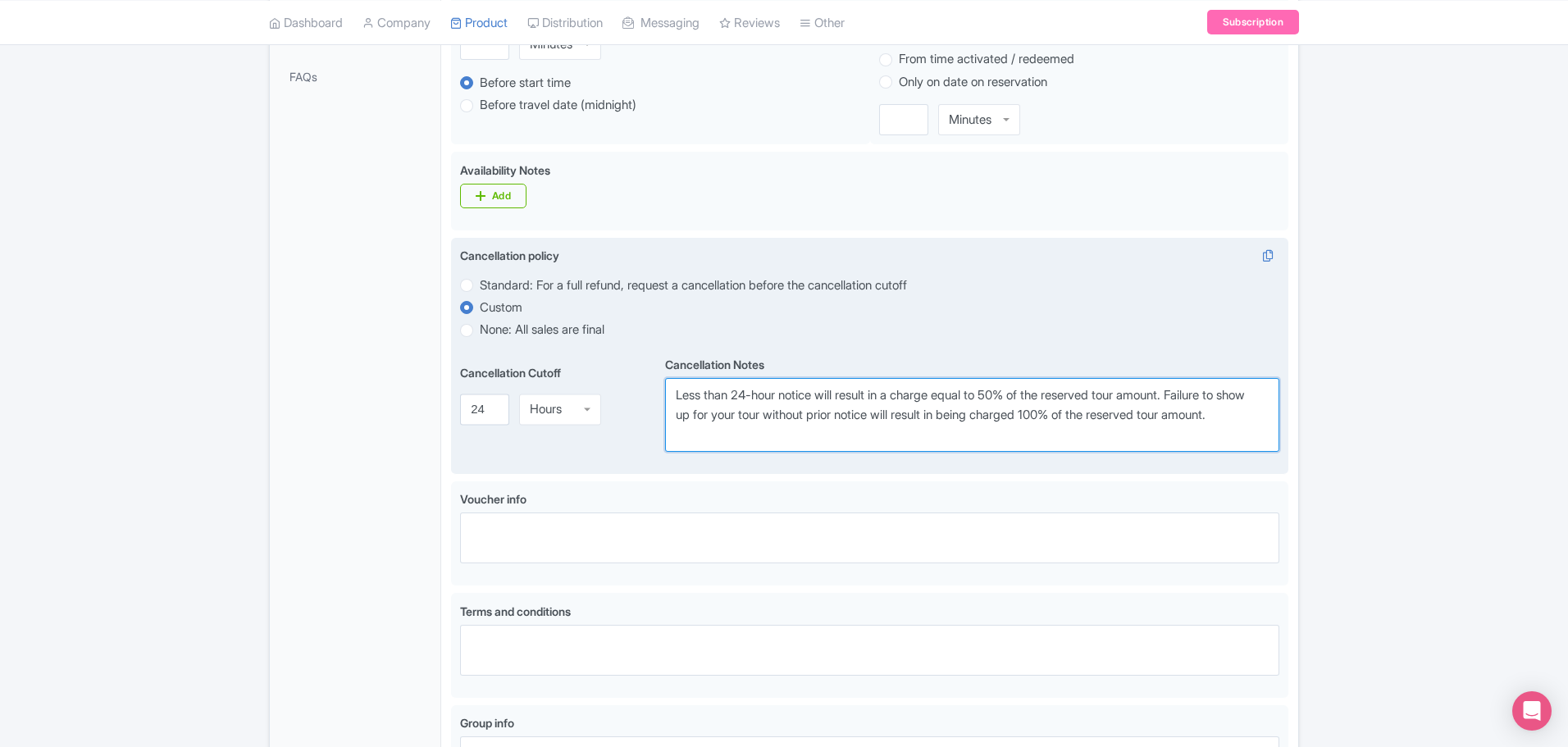
click at [948, 434] on textarea "Up to 24 hours before the beginning of the activity: full refund Less than 24 h…" at bounding box center [972, 415] width 614 height 74
paste textarea "Customers will receive a full refund in case of operator cancellation due to we…"
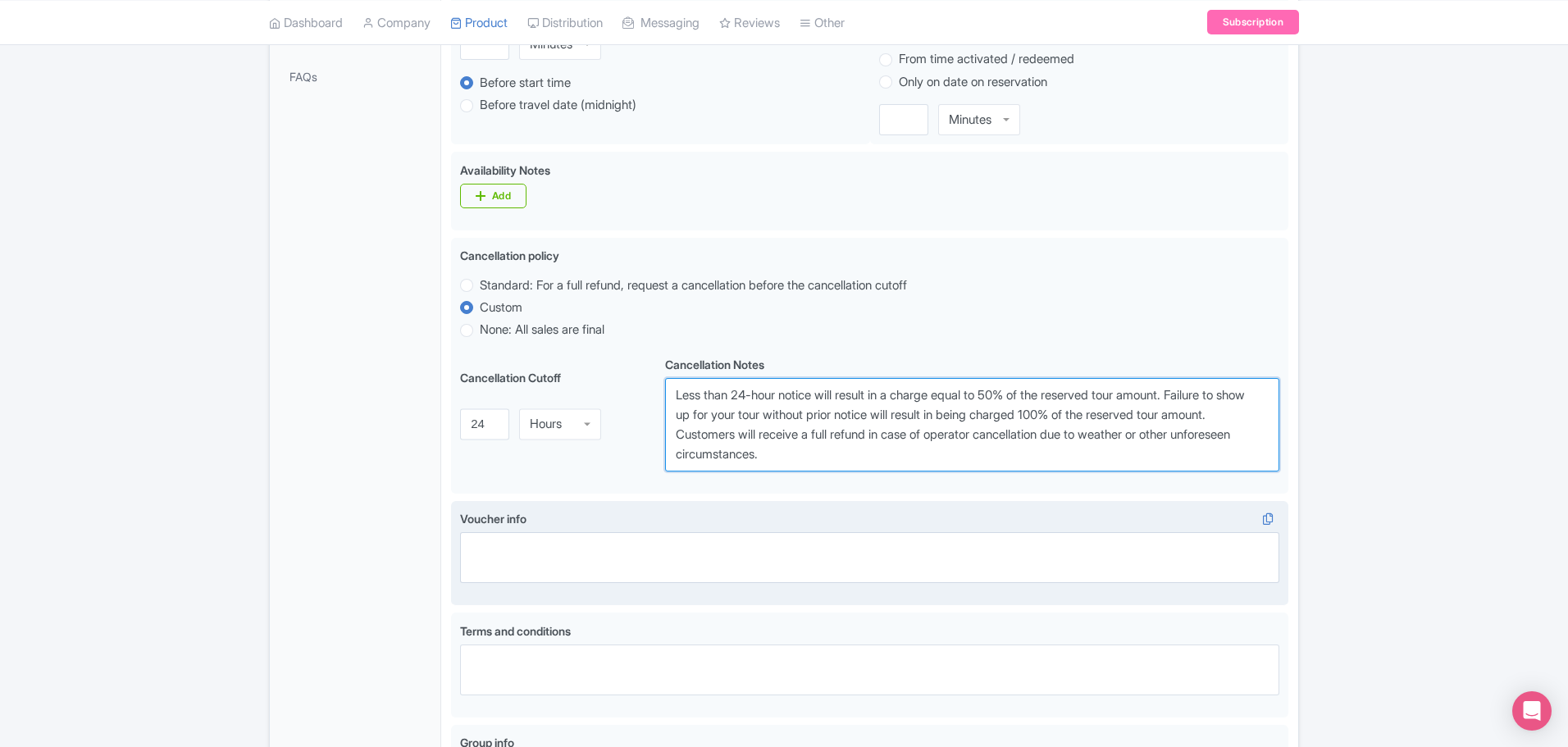
type textarea "Less than 24-hour notice will result in a charge equal to 50% of the reserved t…"
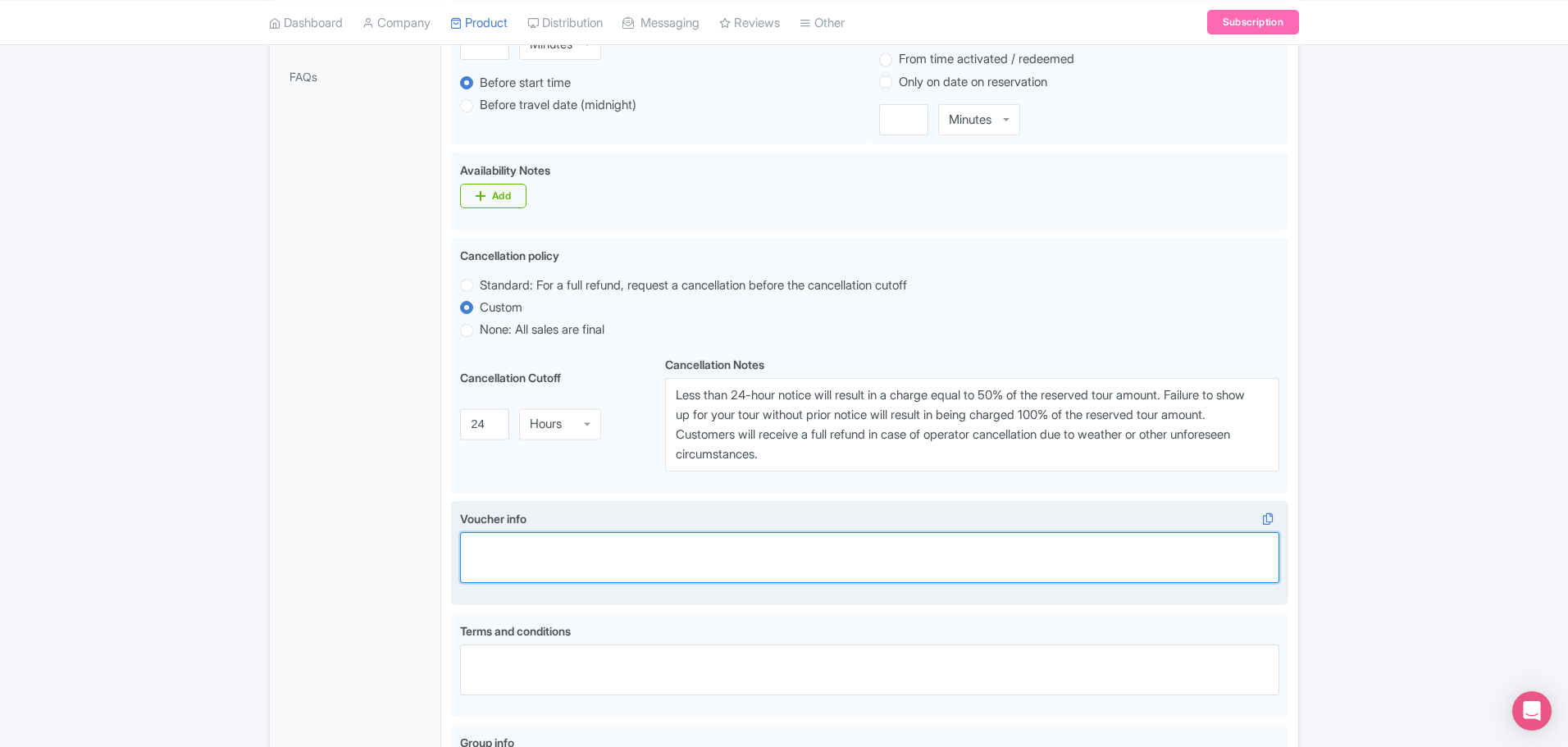
click at [904, 567] on textarea "Voucher info" at bounding box center [869, 557] width 819 height 51
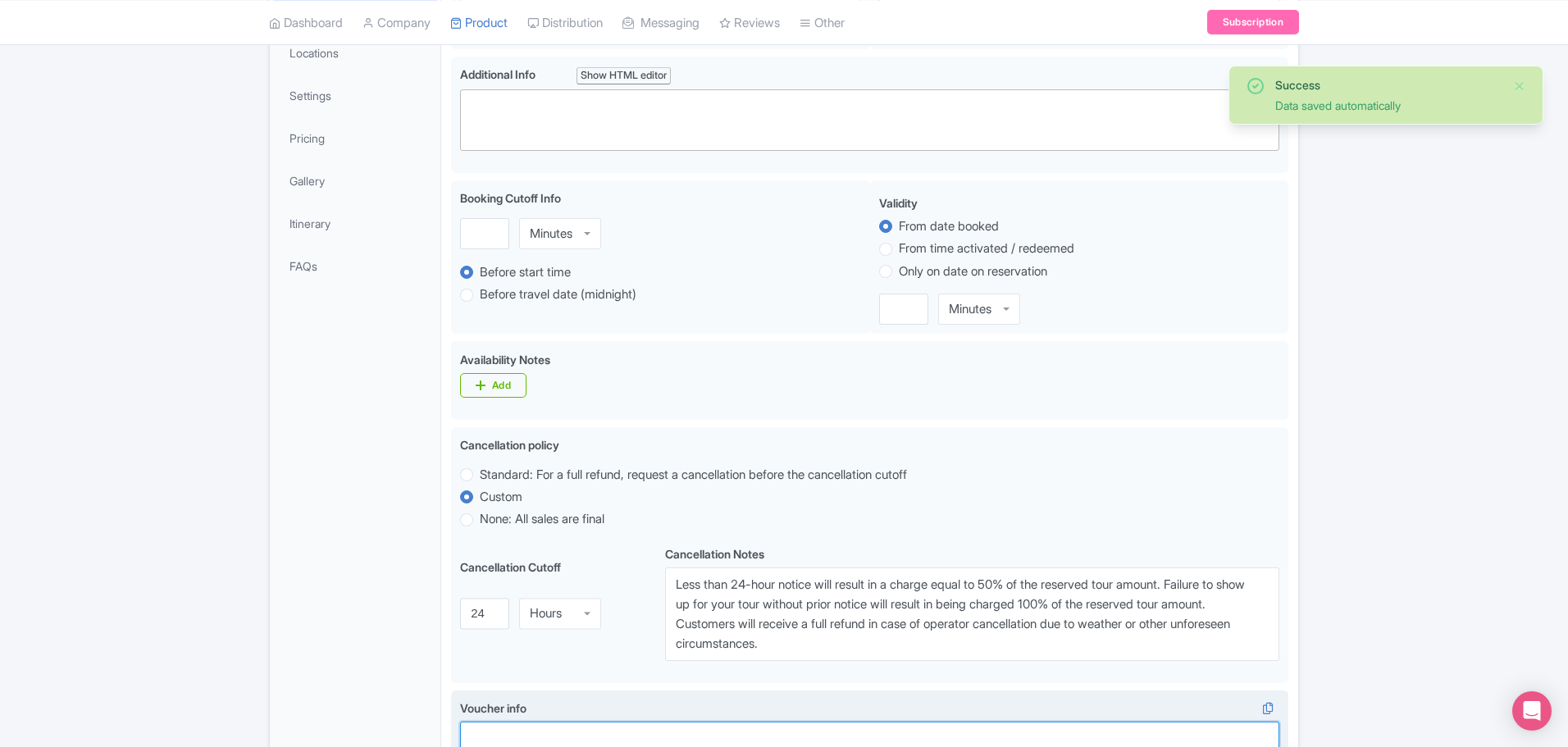
scroll to position [0, 0]
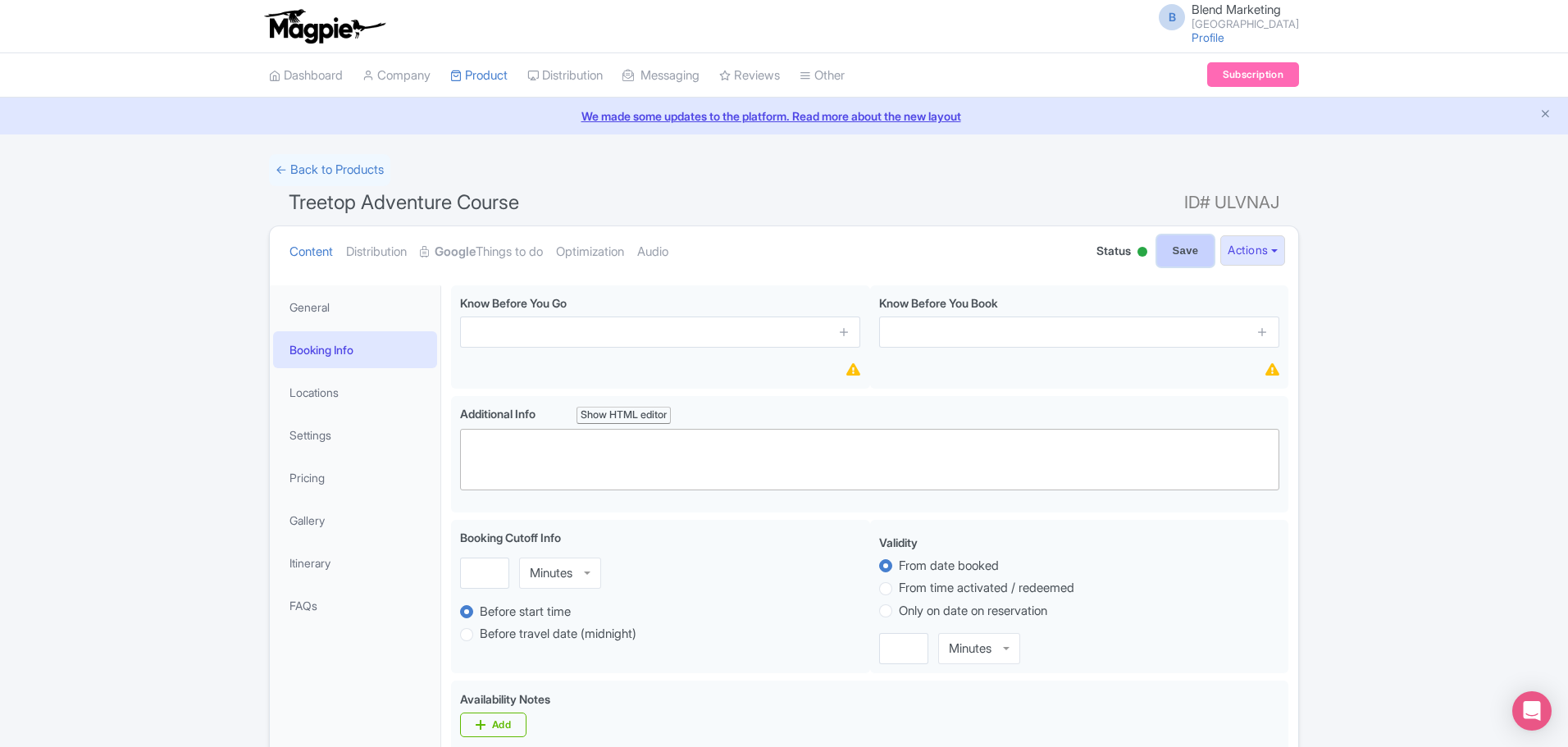
click at [1184, 260] on input "Save" at bounding box center [1185, 251] width 57 height 31
type input "Update Product"
click at [312, 403] on link "Locations" at bounding box center [355, 392] width 164 height 37
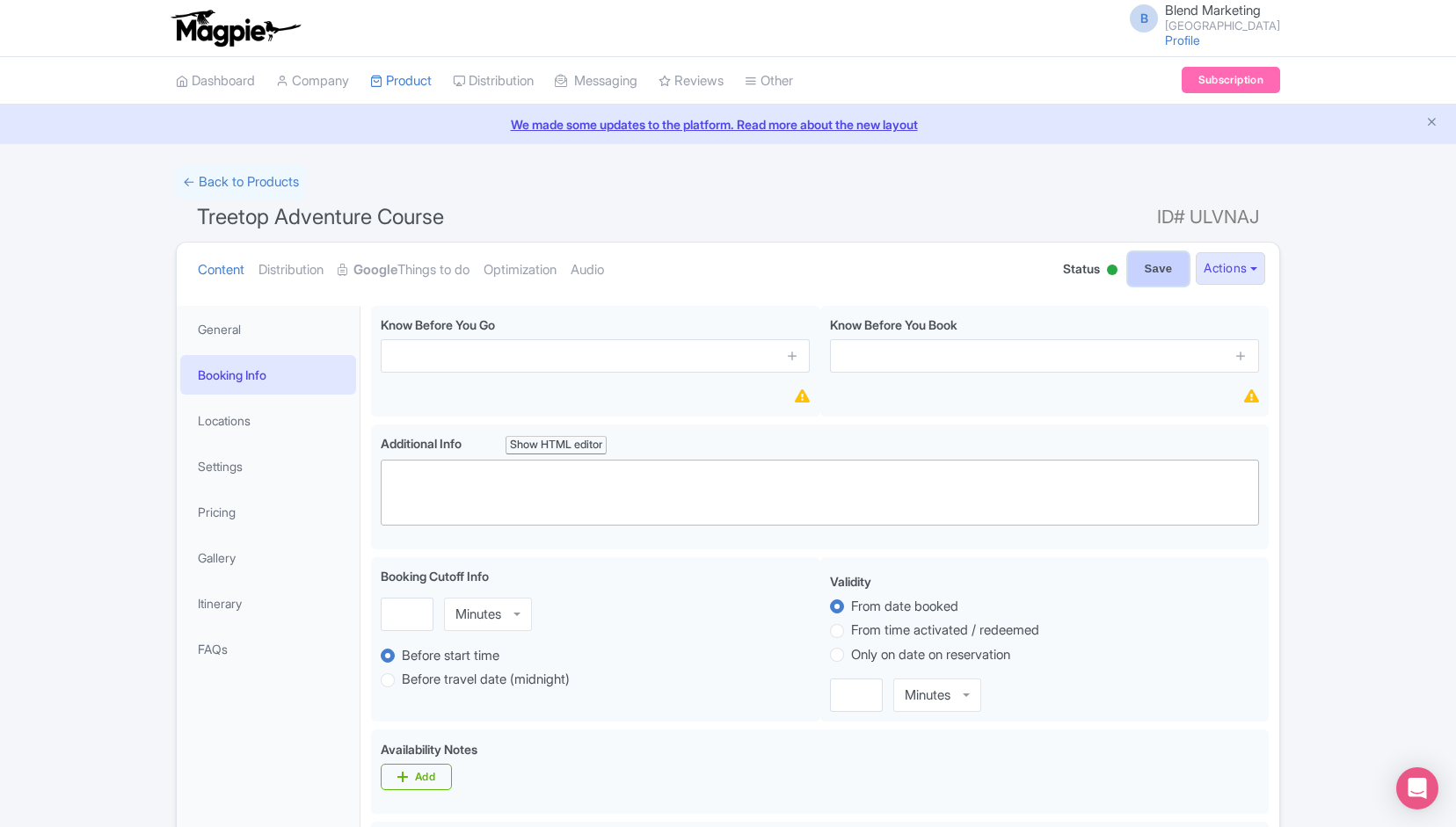
click at [1137, 272] on input "Save" at bounding box center [1158, 269] width 61 height 33
type input "Saving..."
click at [274, 424] on link "Locations" at bounding box center [268, 420] width 176 height 40
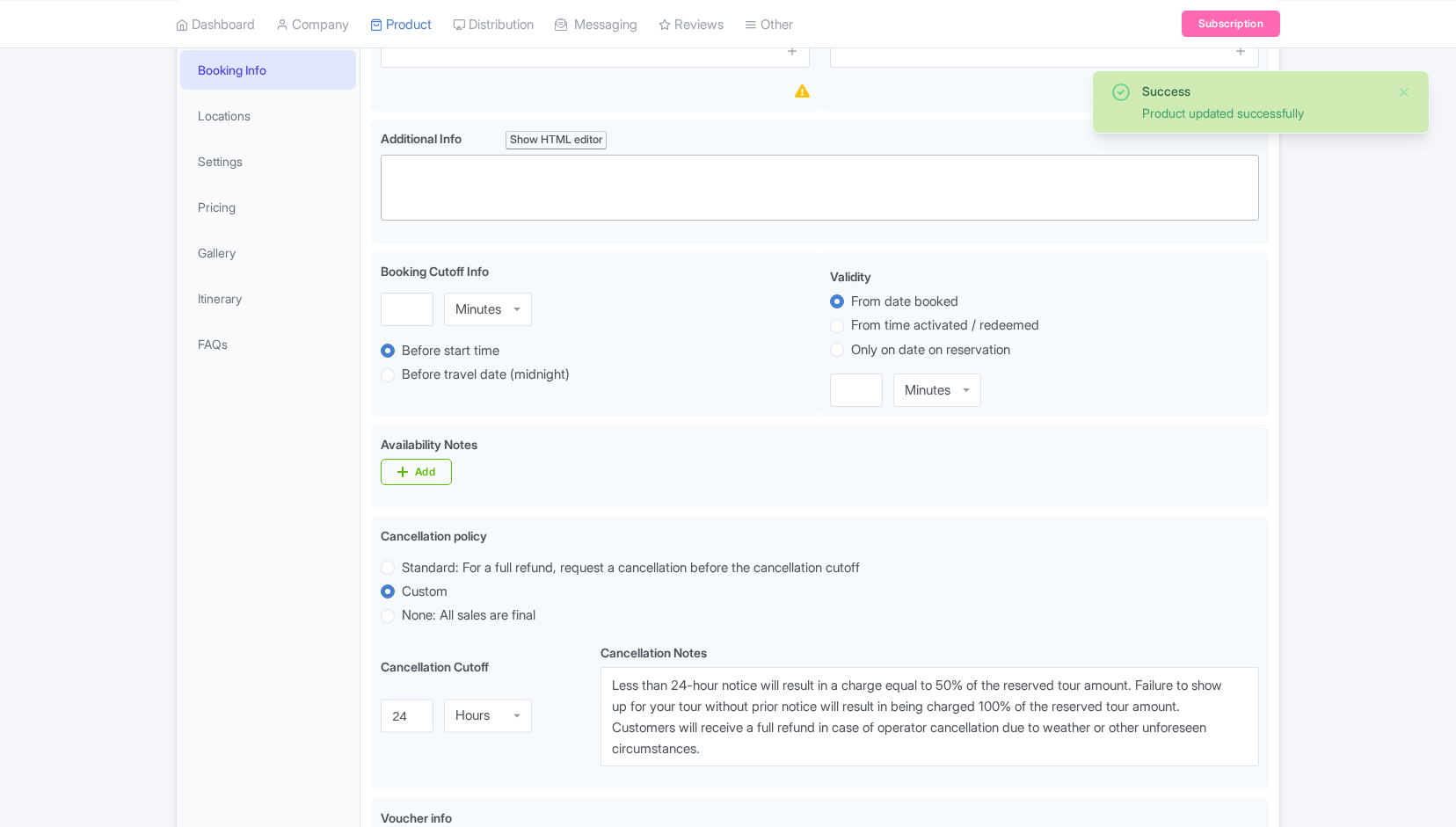
scroll to position [43, 0]
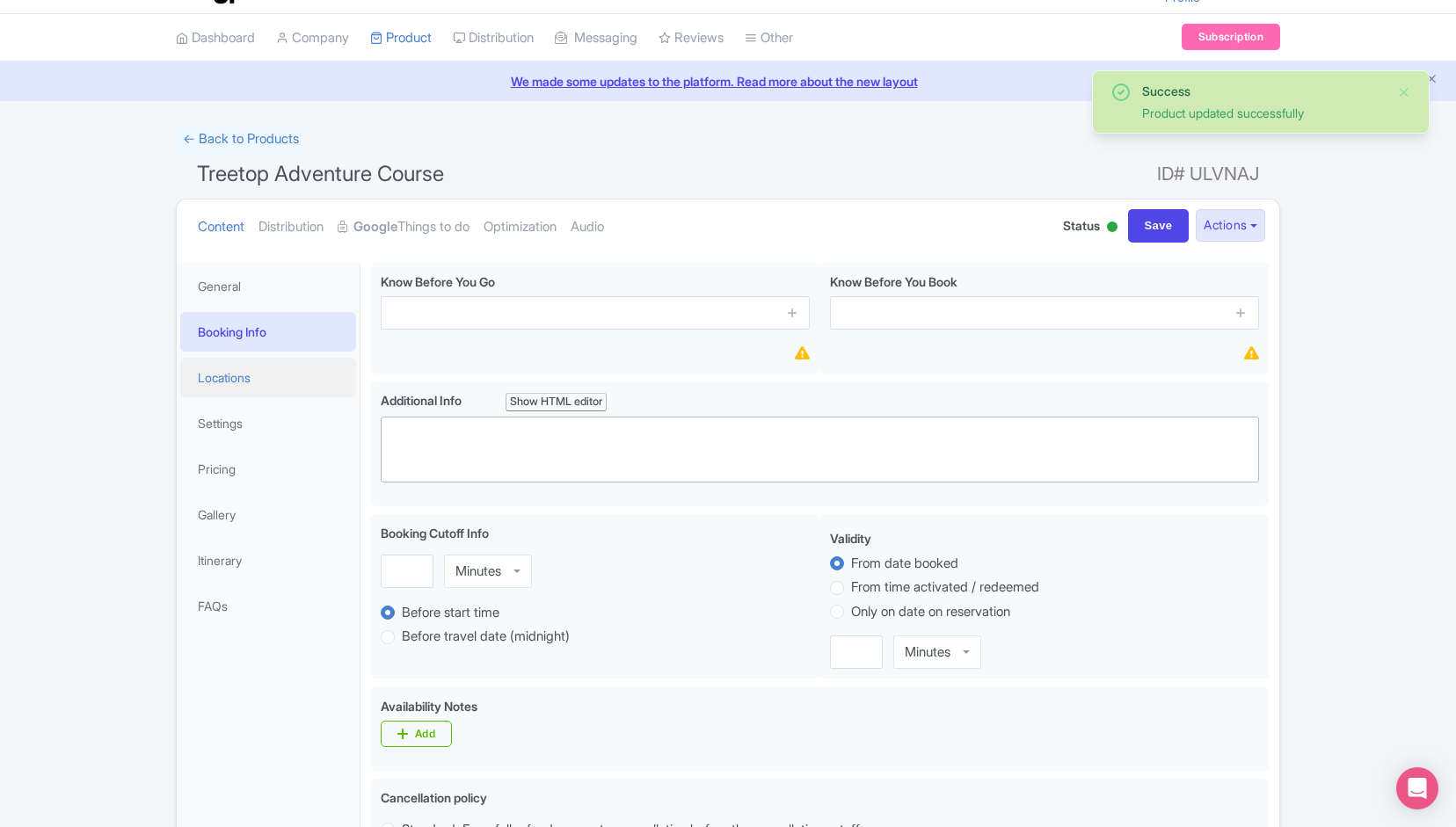
click at [273, 381] on link "Locations" at bounding box center [268, 378] width 176 height 40
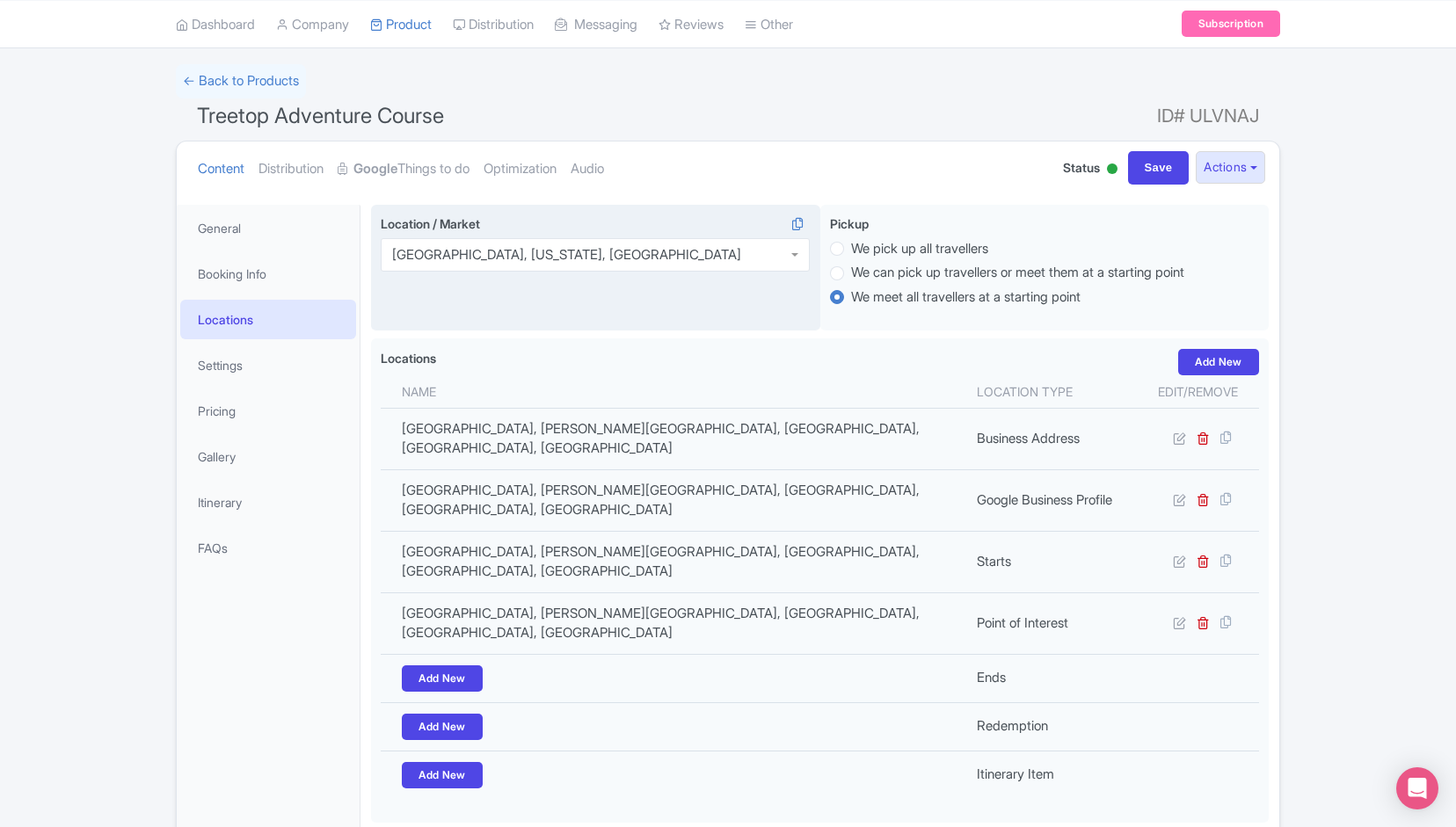
scroll to position [152, 0]
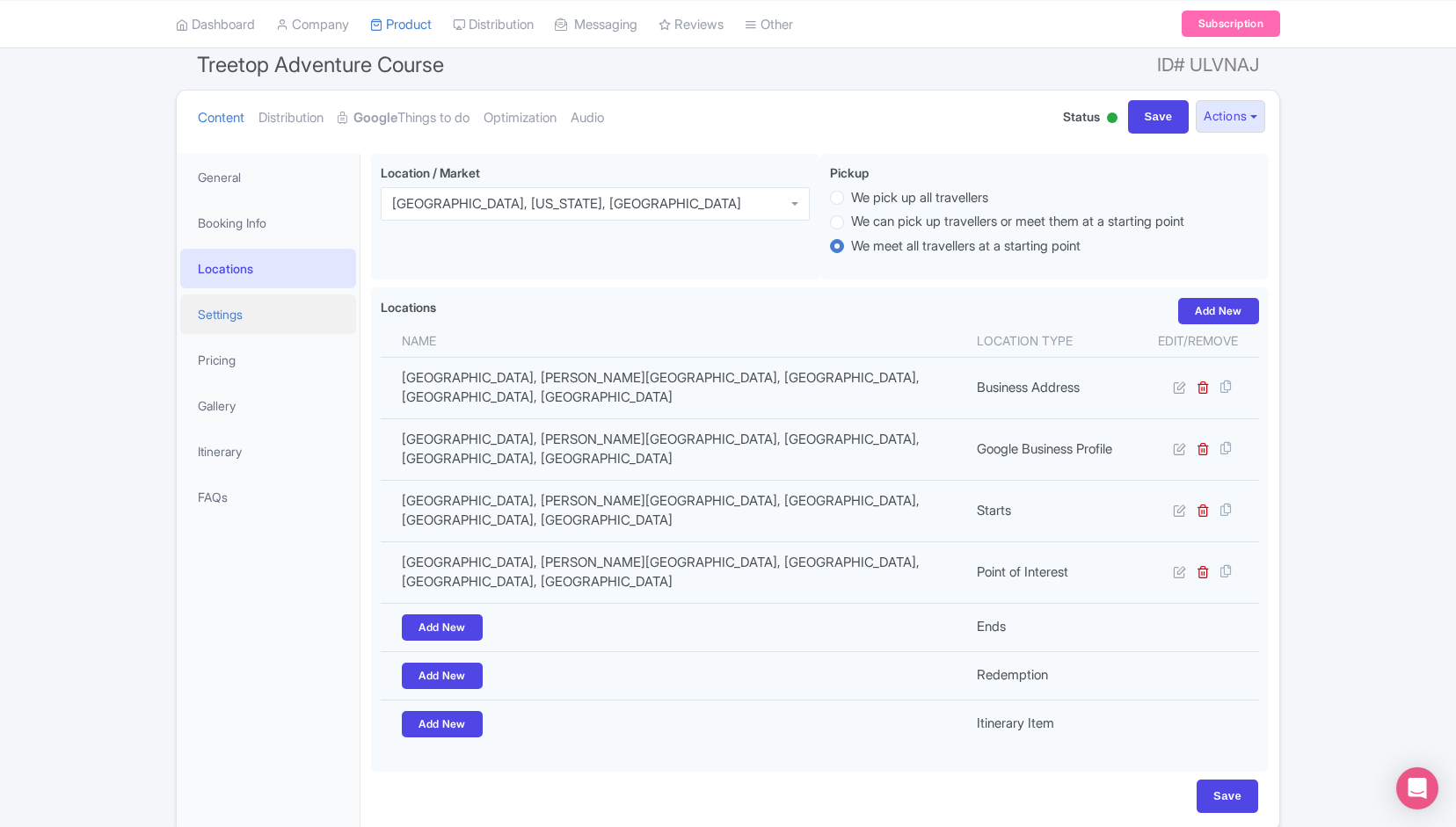
click at [262, 312] on link "Settings" at bounding box center [268, 314] width 176 height 40
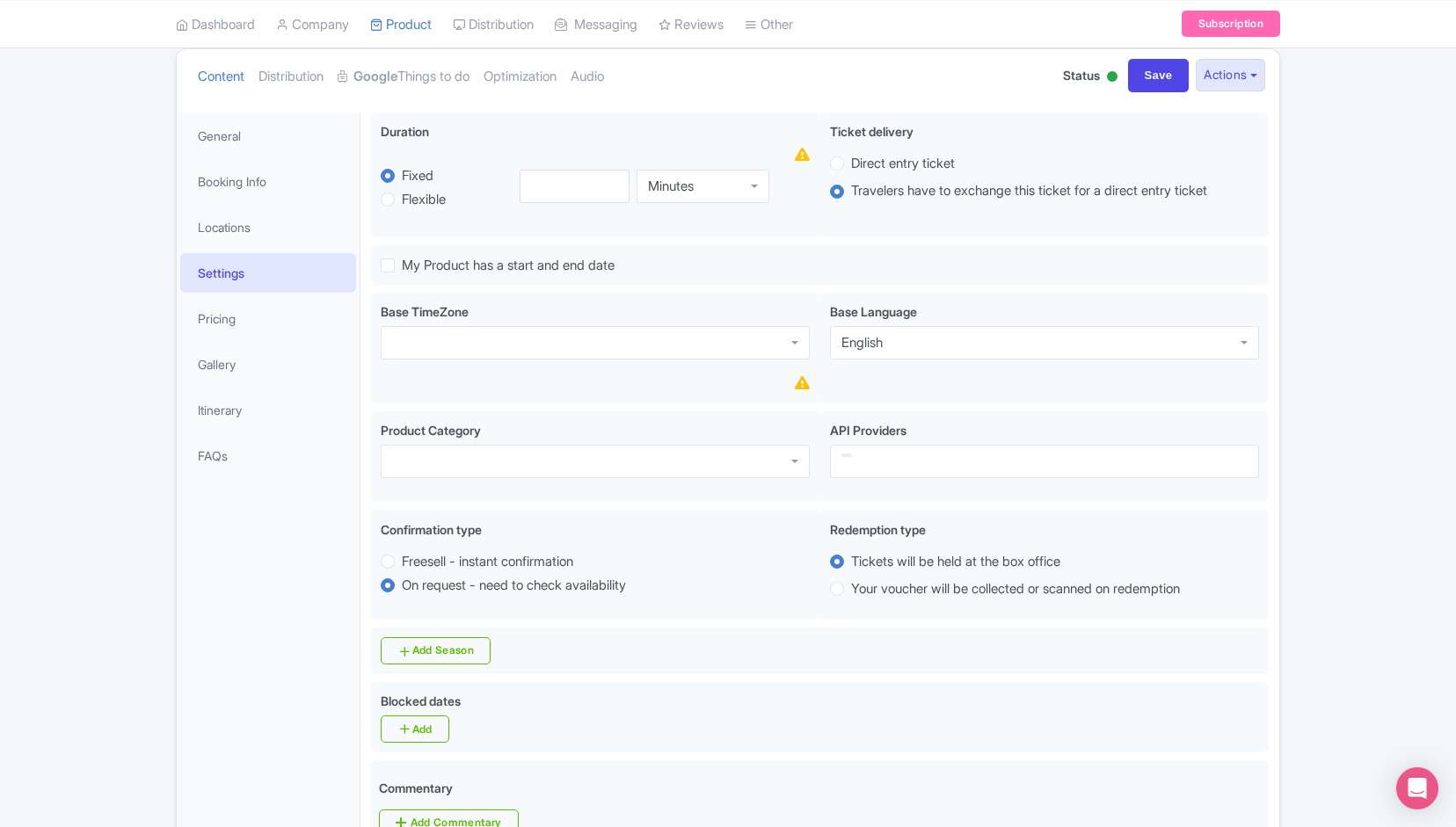
scroll to position [195, 0]
click at [262, 312] on link "Pricing" at bounding box center [268, 316] width 176 height 40
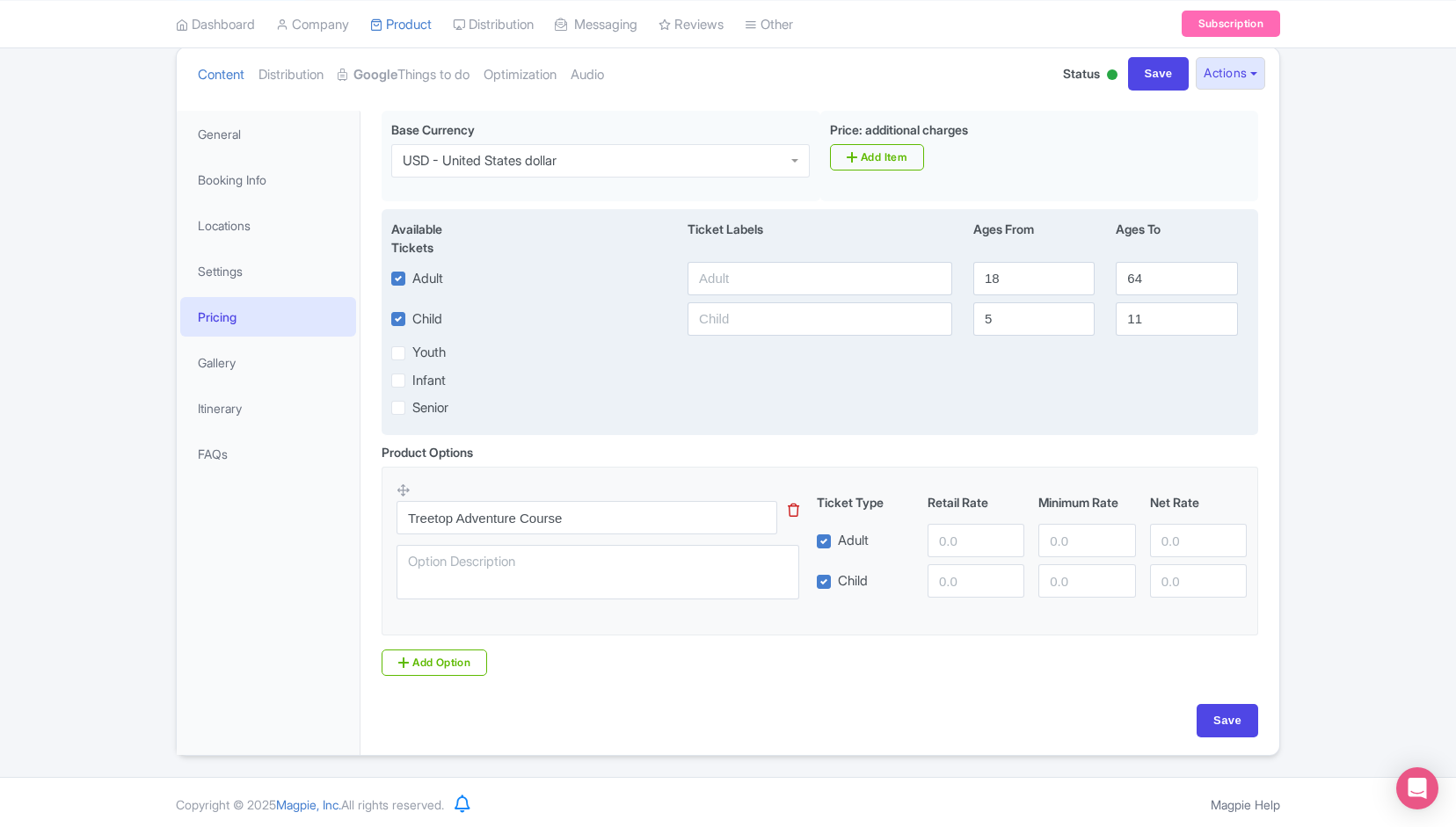
click at [412, 348] on label "Youth" at bounding box center [429, 353] width 33 height 20
click at [412, 348] on input "Youth" at bounding box center [418, 349] width 11 height 11
checkbox input "true"
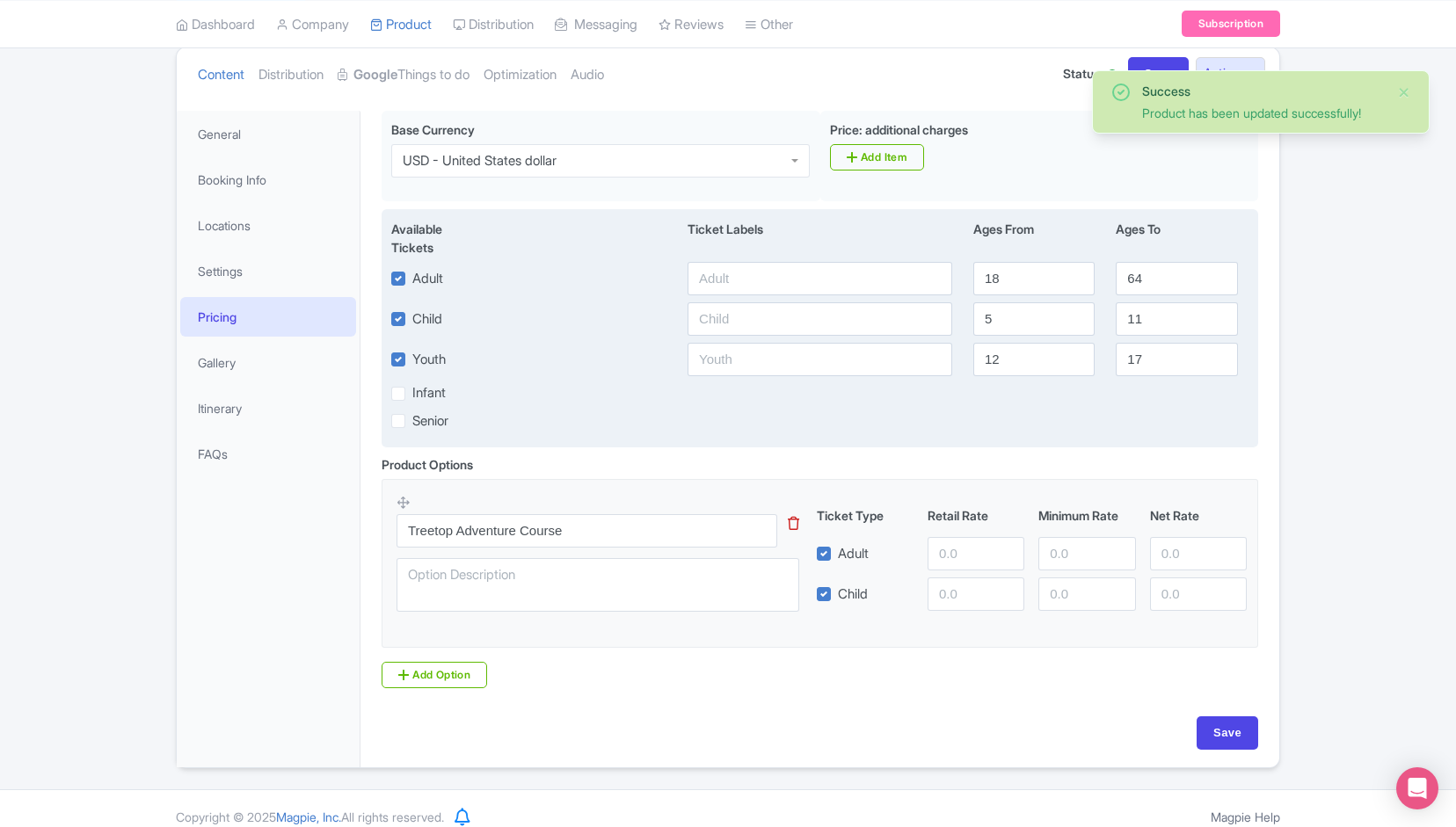
click at [412, 357] on label "Youth" at bounding box center [429, 360] width 33 height 20
click at [412, 357] on input "Youth" at bounding box center [418, 354] width 11 height 11
checkbox input "false"
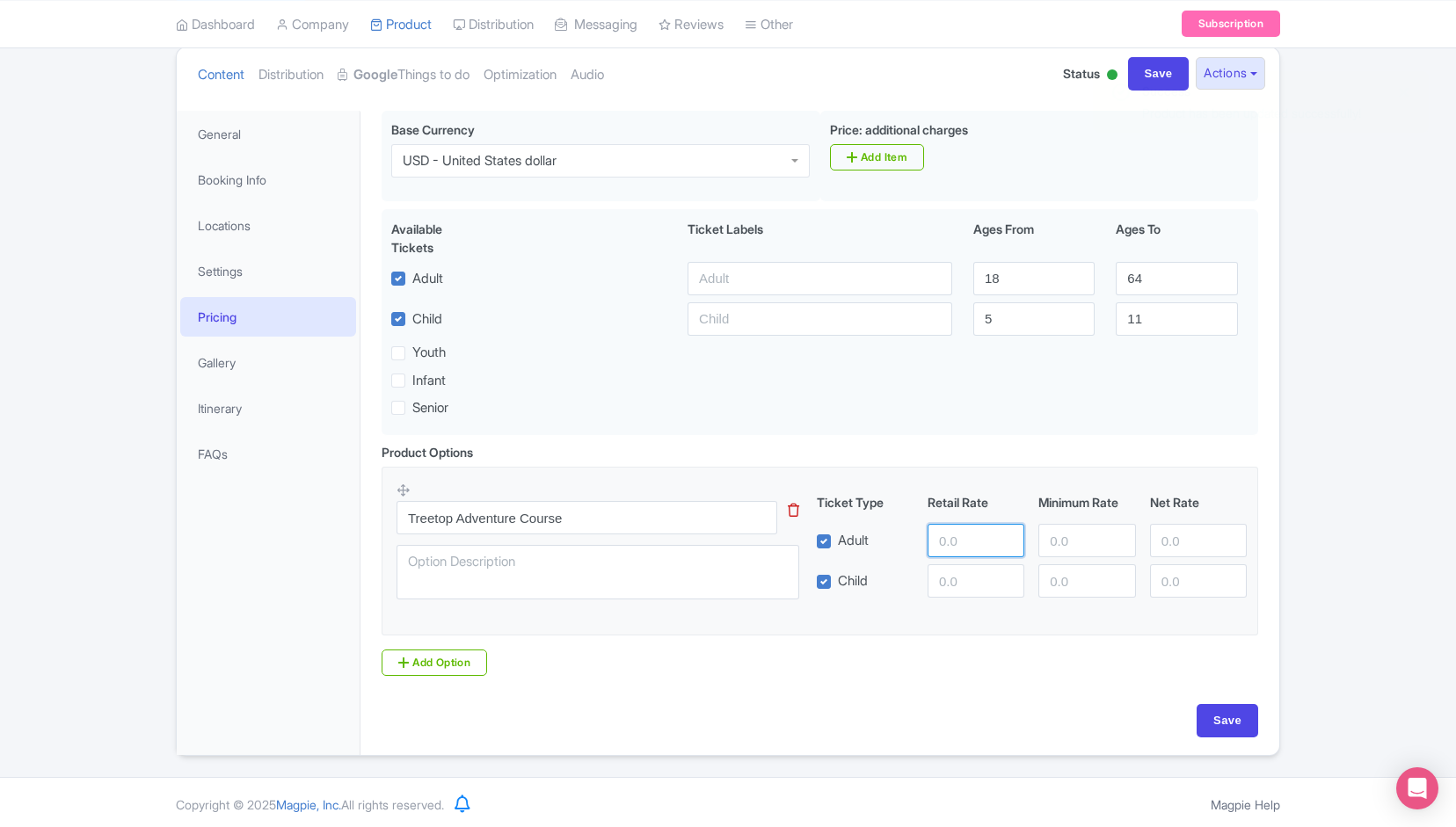
click at [958, 539] on input "number" at bounding box center [976, 540] width 97 height 33
paste input "39.97"
type input "39.97"
click at [960, 573] on input "number" at bounding box center [976, 581] width 97 height 33
paste input "39.97"
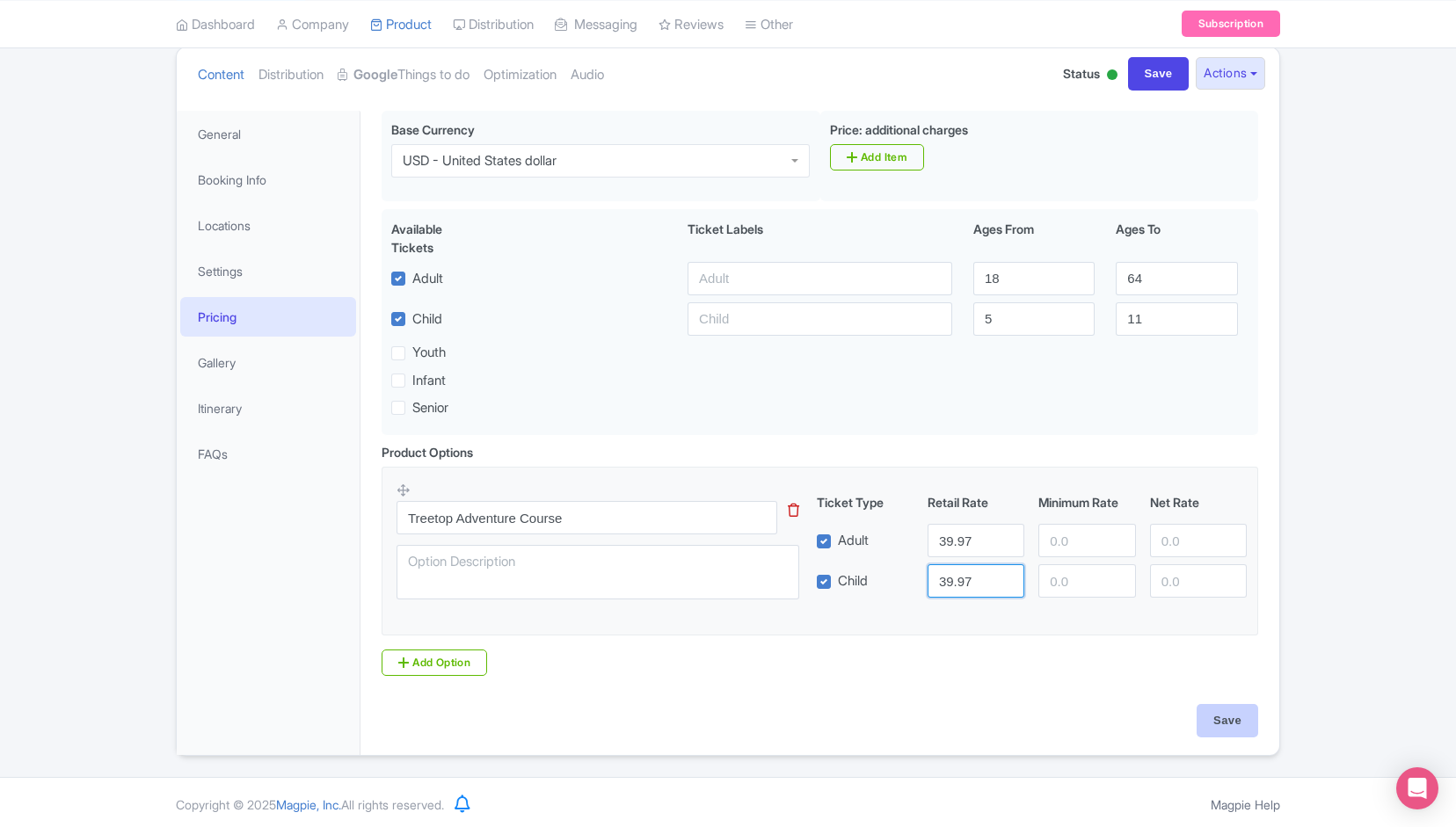
type input "39.97"
click at [1213, 708] on input "Save" at bounding box center [1227, 721] width 61 height 33
type input "Update Product"
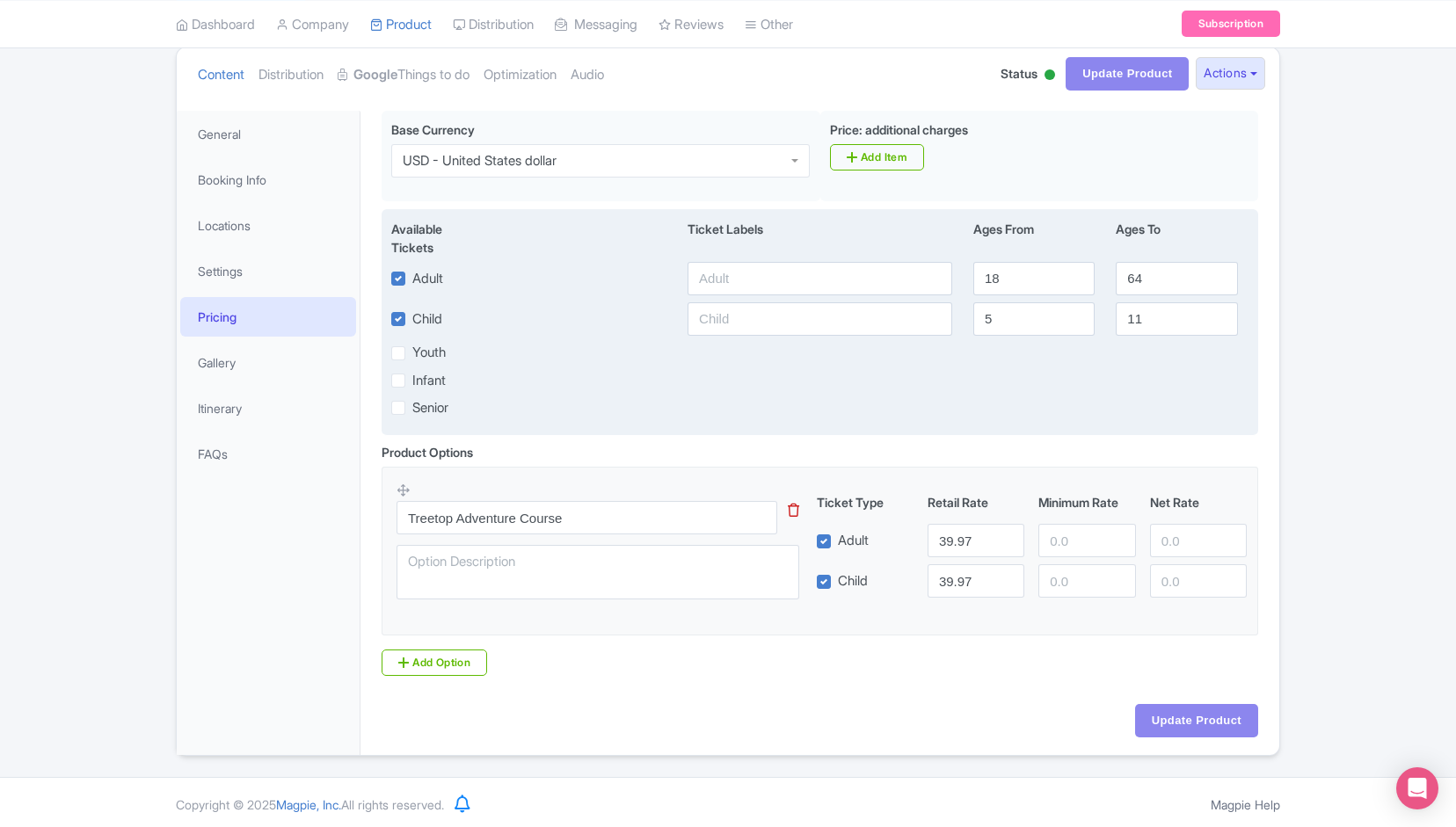
scroll to position [0, 0]
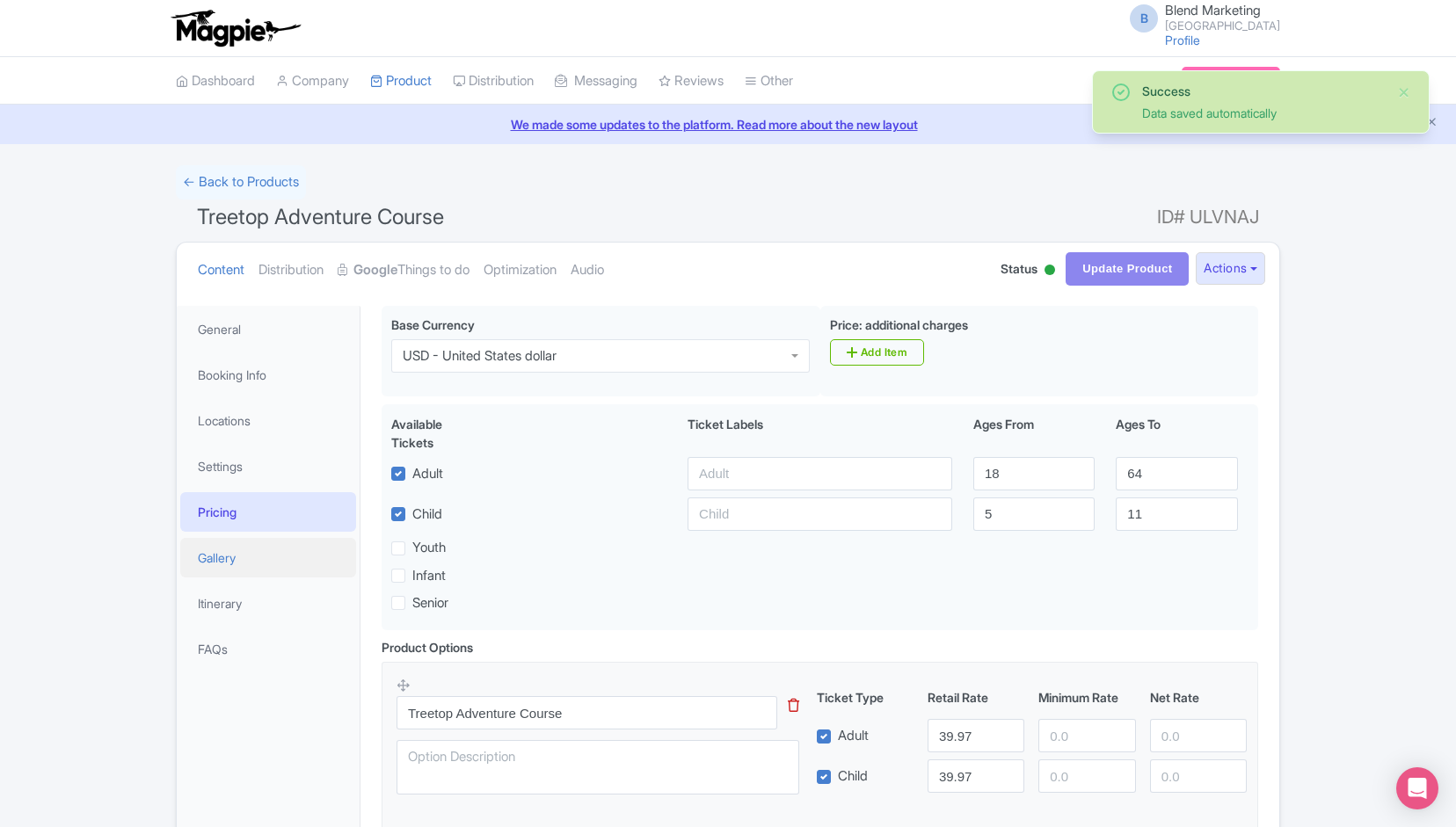
click at [234, 544] on link "Gallery" at bounding box center [268, 557] width 176 height 40
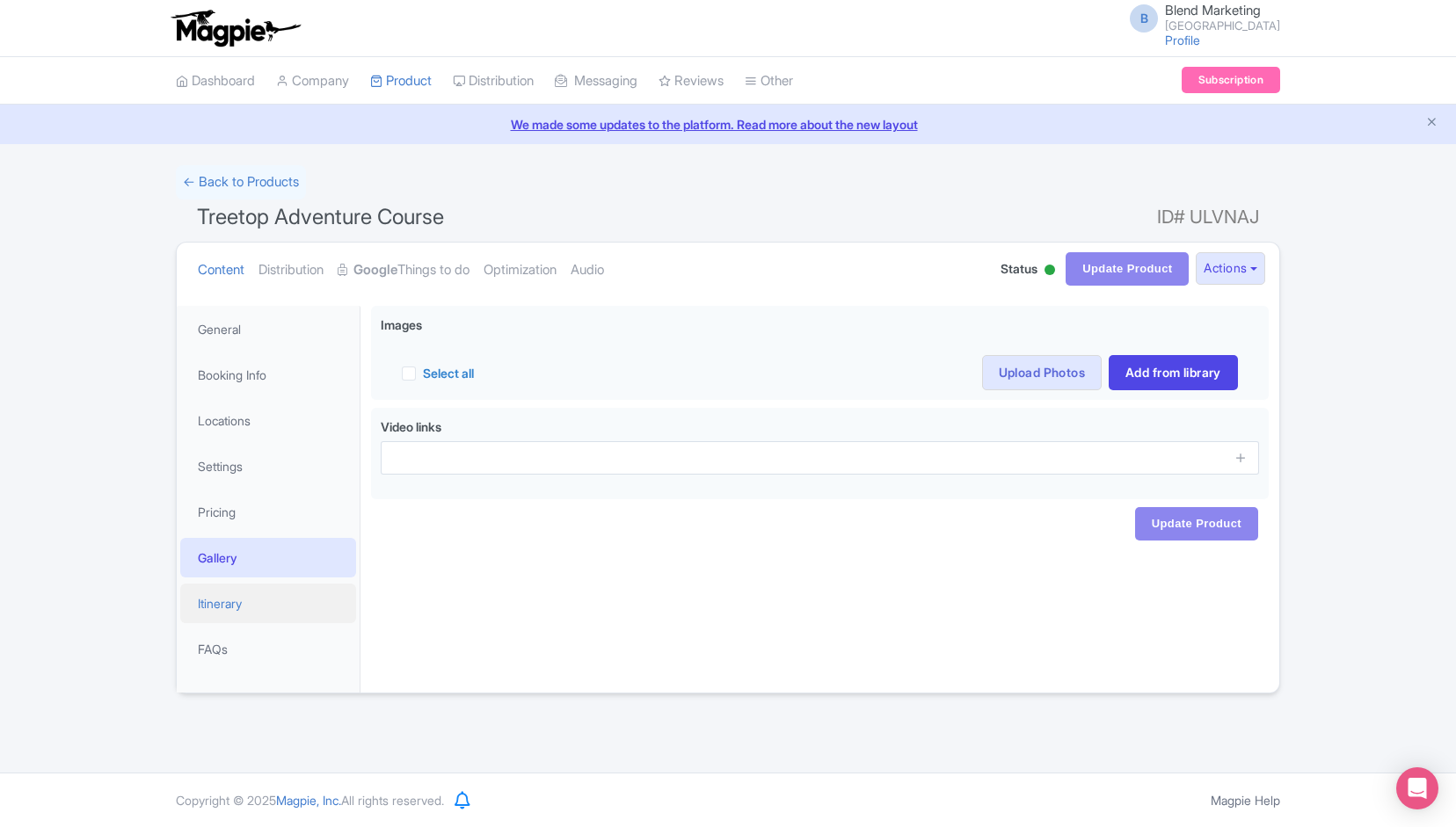
click at [235, 611] on link "Itinerary" at bounding box center [268, 603] width 176 height 40
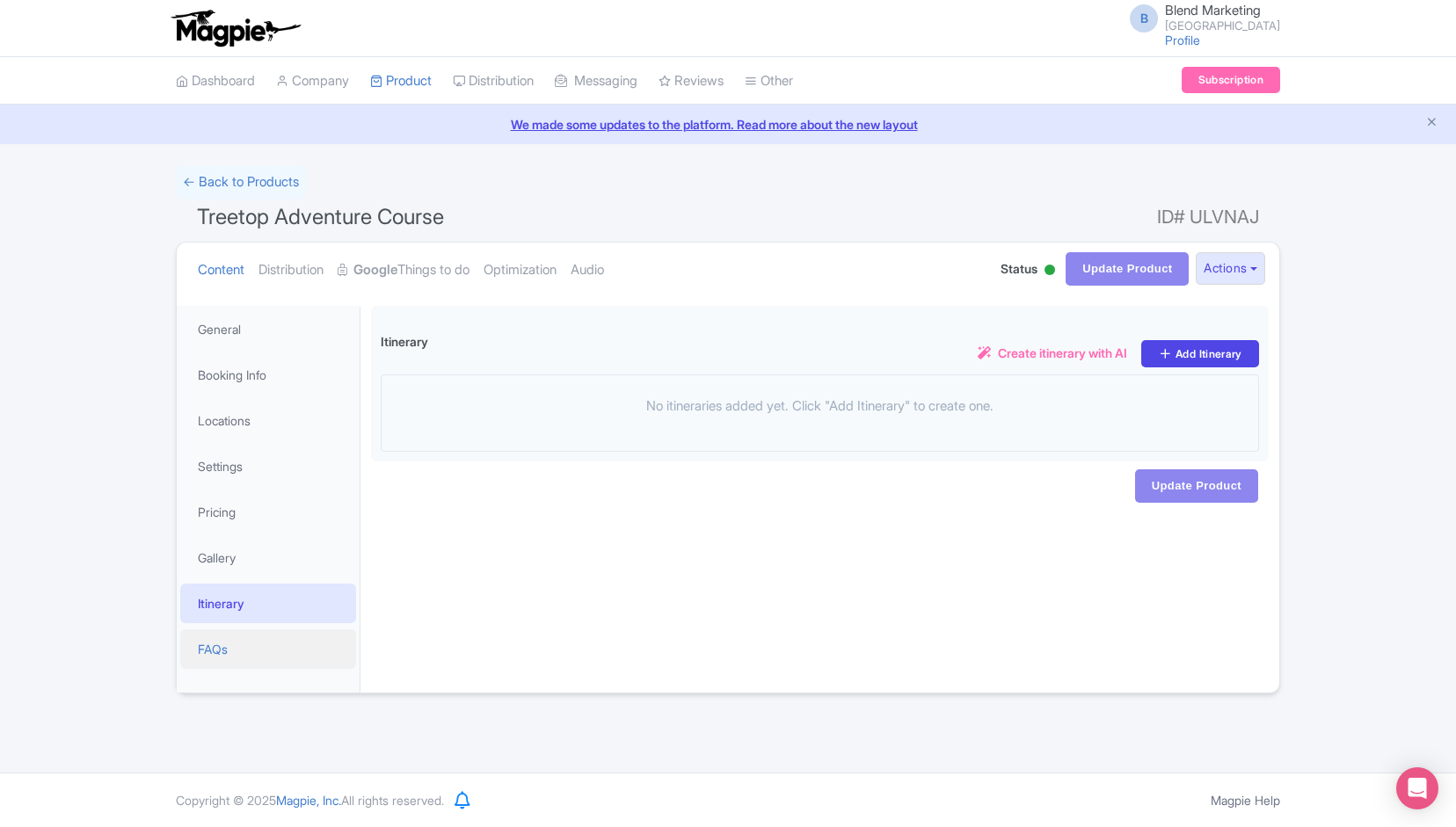
click at [213, 651] on link "FAQs" at bounding box center [268, 649] width 176 height 40
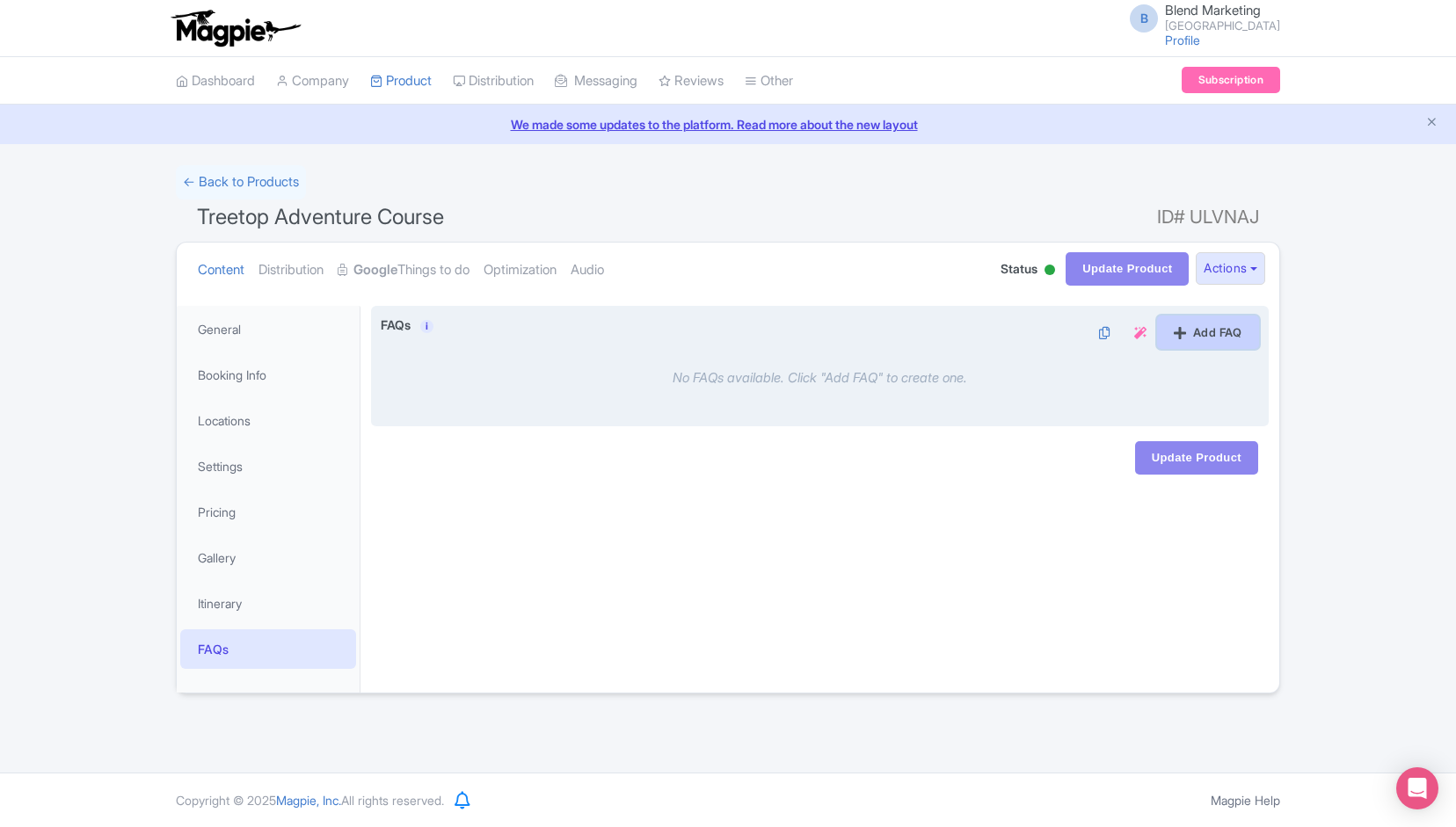
click at [1178, 321] on link "Add FAQ" at bounding box center [1209, 332] width 102 height 33
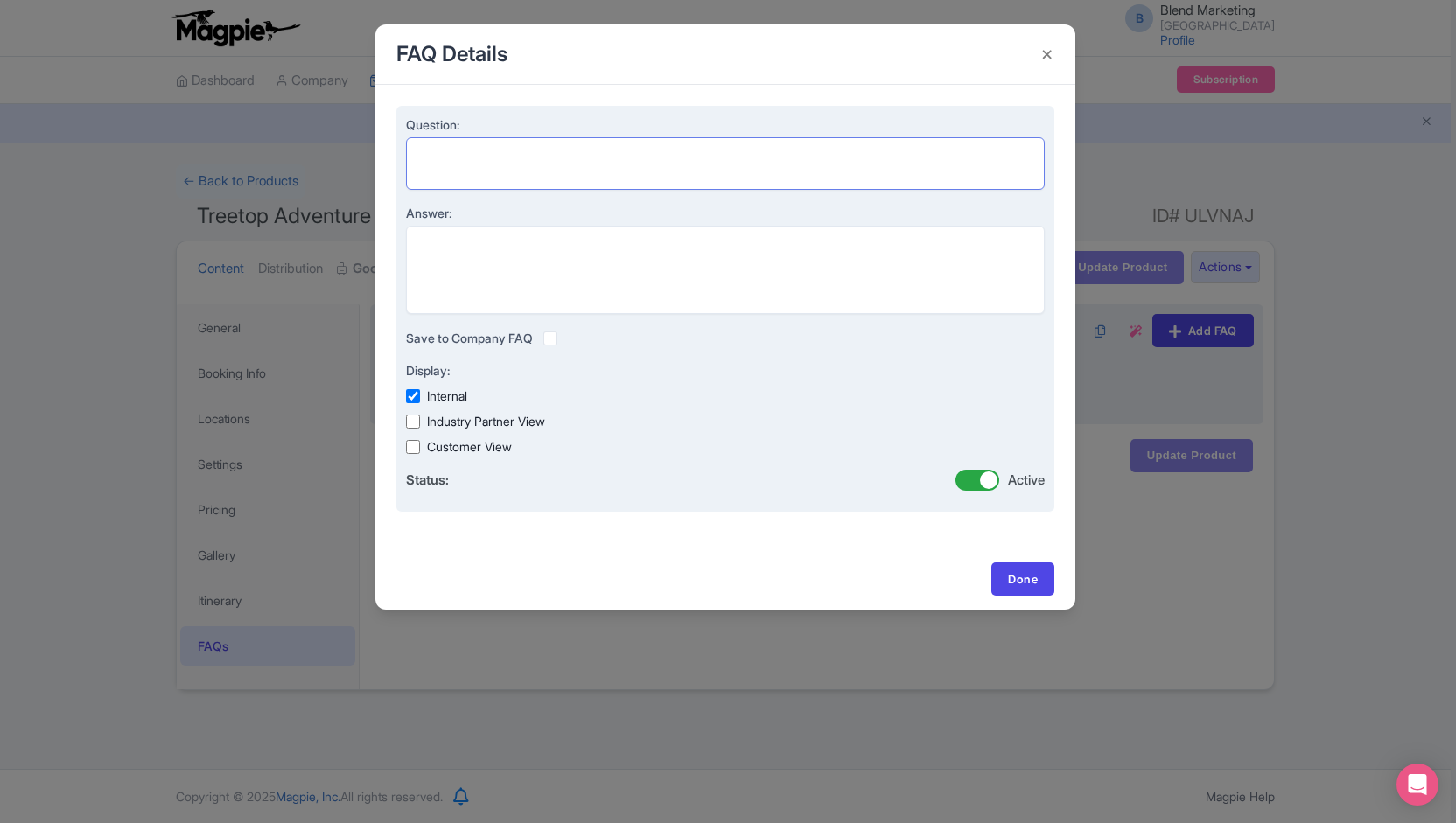
click at [545, 150] on textarea "Question:" at bounding box center [725, 163] width 639 height 52
paste textarea "Can I take my phone or camera?"
type textarea "Can I take my phone or camera?"
click at [467, 235] on textarea "Answer:" at bounding box center [725, 269] width 639 height 88
paste textarea "All tours are photographed and videotaped by your guide using a GoPro camera an…"
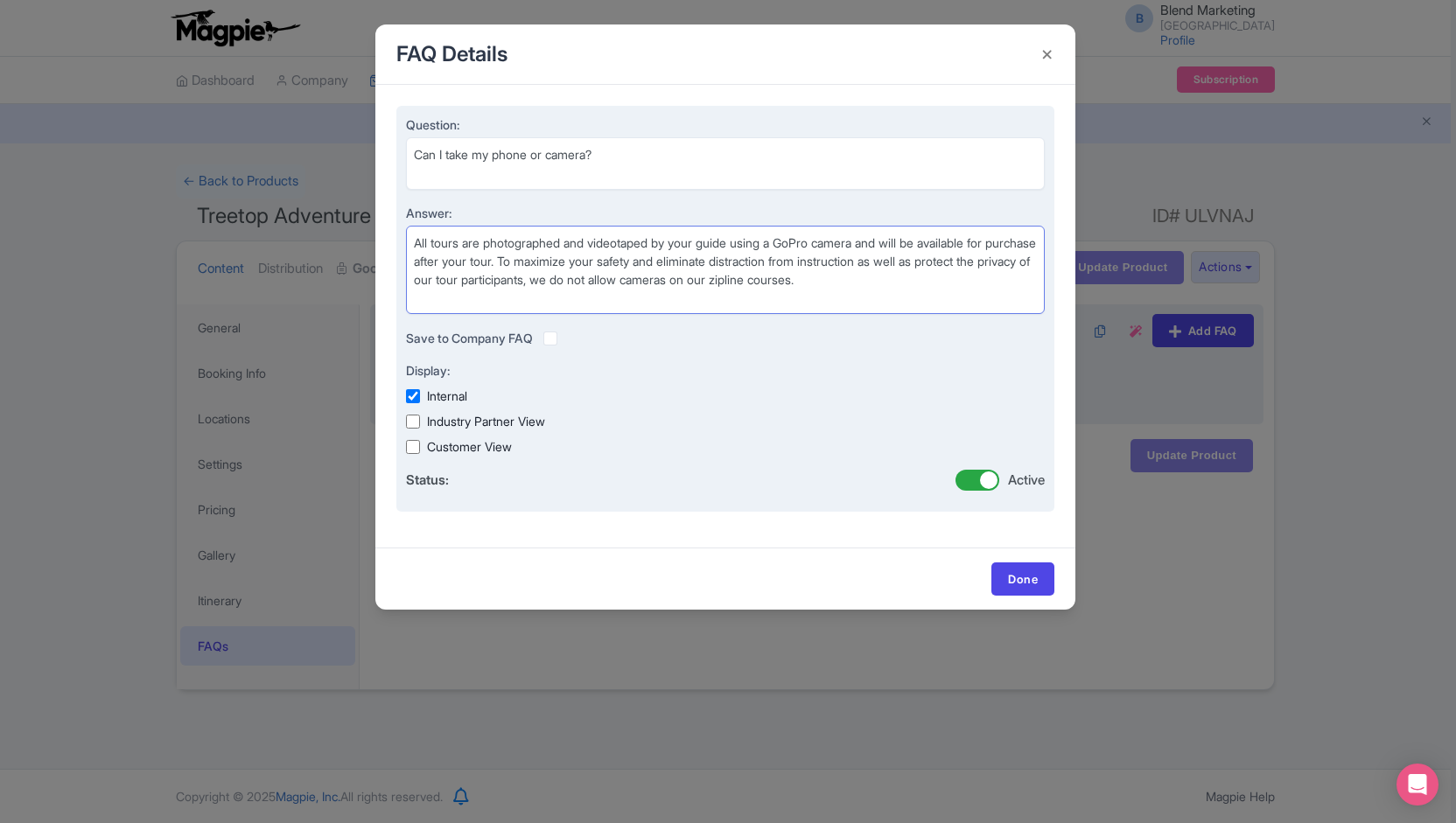
type textarea "All tours are photographed and videotaped by your guide using a GoPro camera an…"
click at [565, 329] on label at bounding box center [565, 329] width 0 height 0
click at [0, 0] on input "checkbox" at bounding box center [0, 0] width 0 height 0
click at [476, 428] on label "Industry Partner View" at bounding box center [486, 421] width 118 height 19
click at [420, 428] on input "Industry Partner View" at bounding box center [412, 421] width 14 height 14
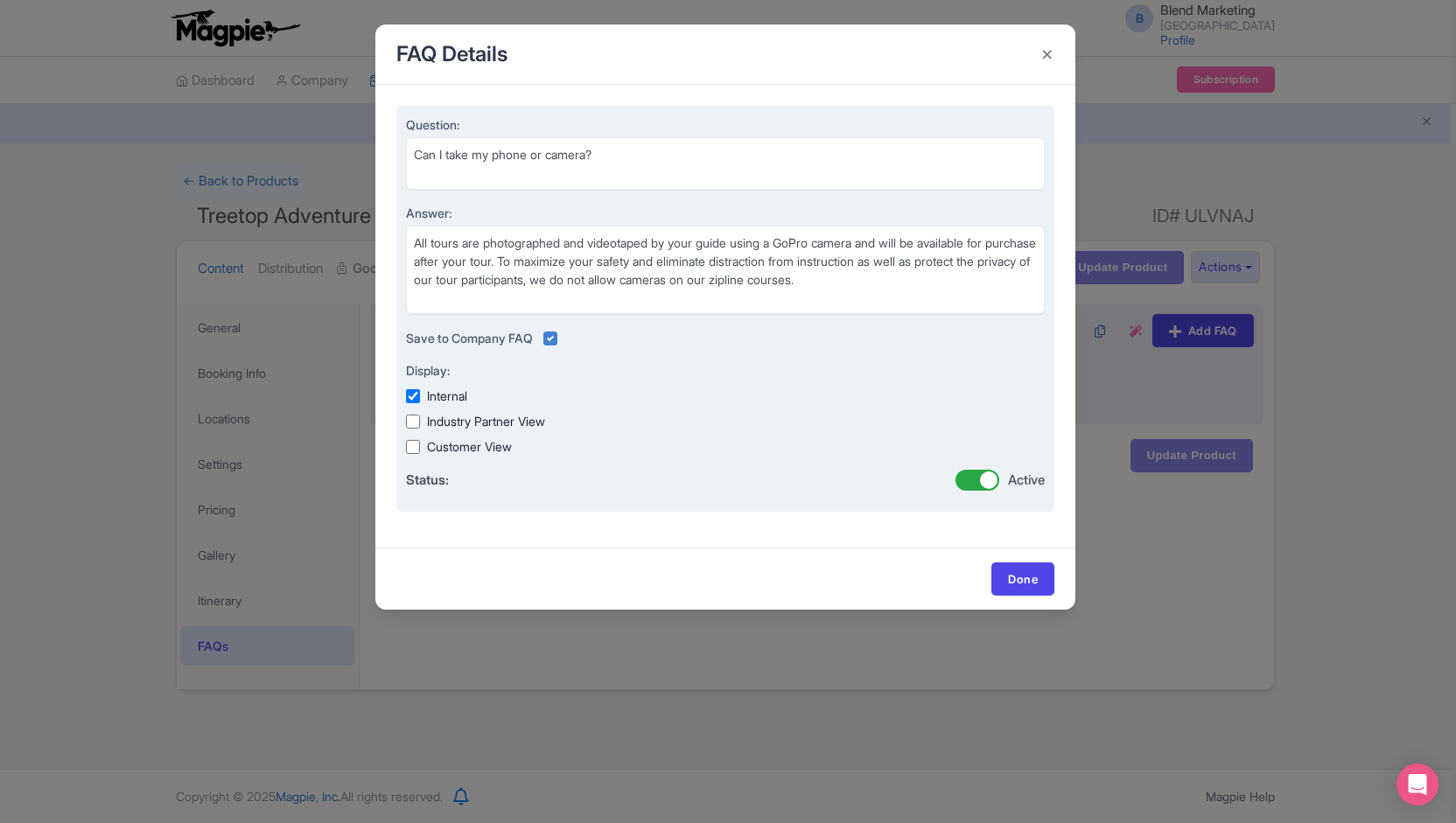
checkbox input "true"
click at [468, 445] on label "Customer View" at bounding box center [469, 447] width 85 height 19
click at [420, 445] on input "Customer View" at bounding box center [412, 446] width 14 height 14
checkbox input "true"
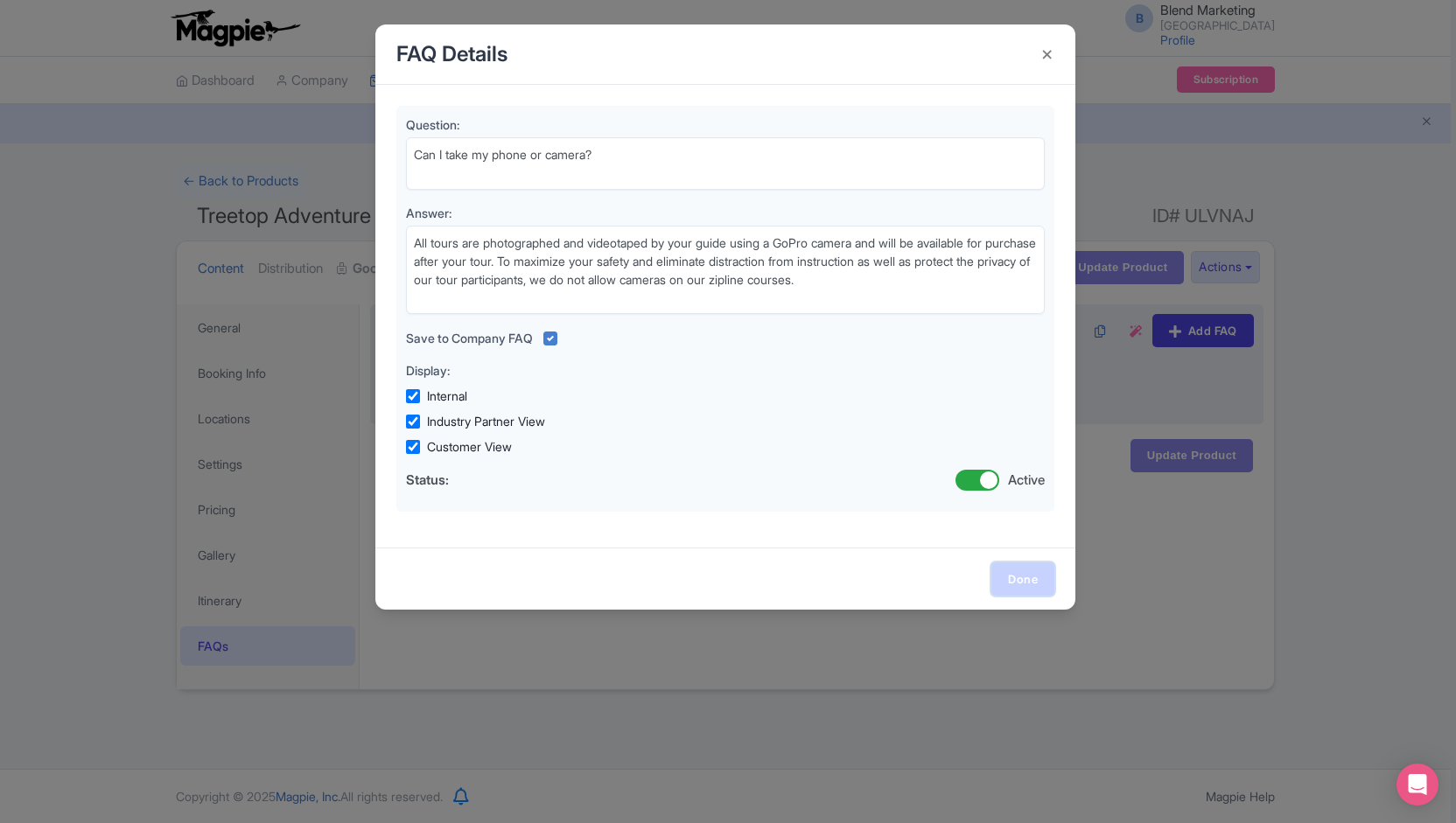
click at [1041, 579] on link "Done" at bounding box center [1023, 580] width 63 height 33
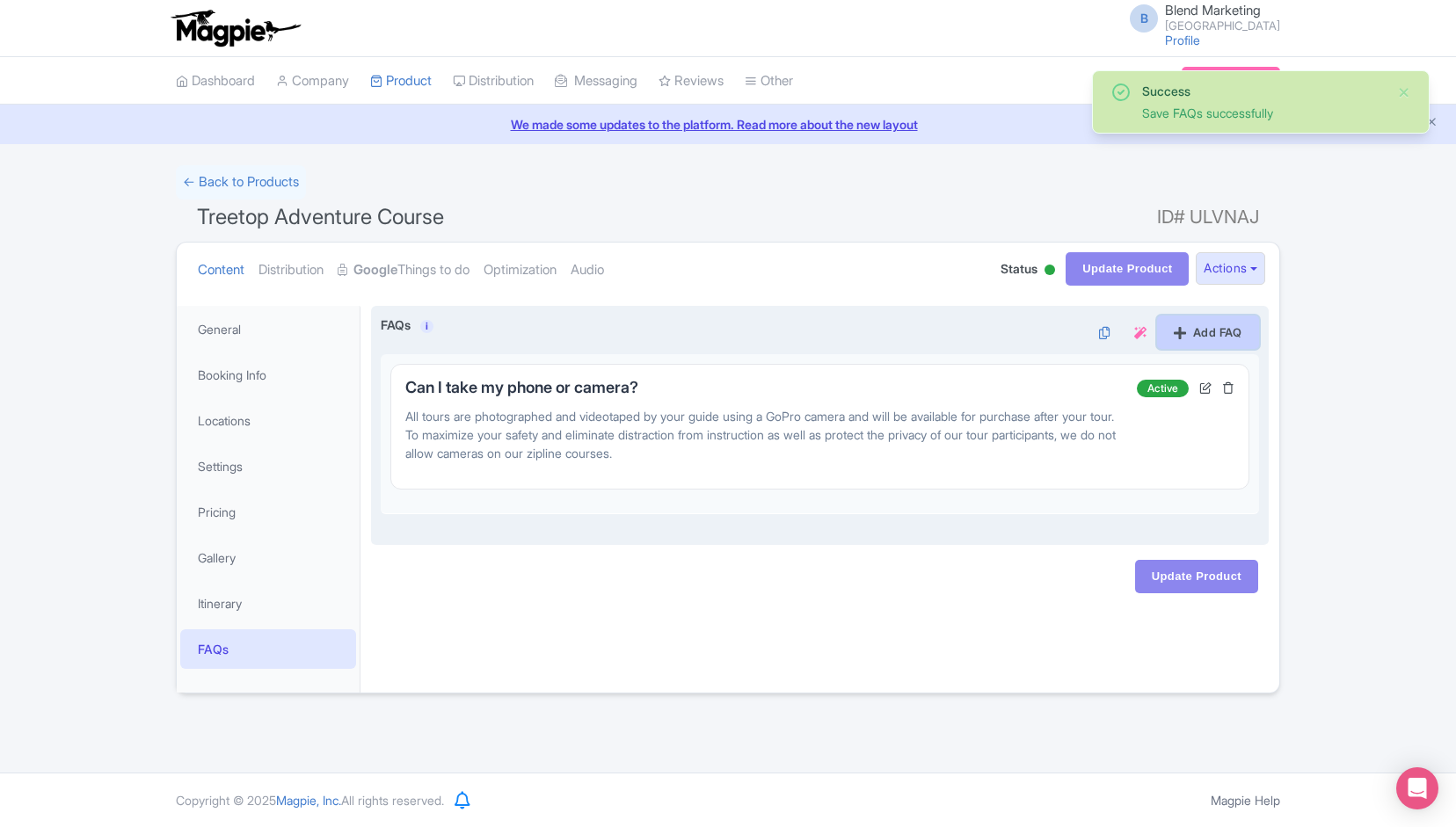
click at [1182, 335] on link "Add FAQ" at bounding box center [1209, 332] width 102 height 33
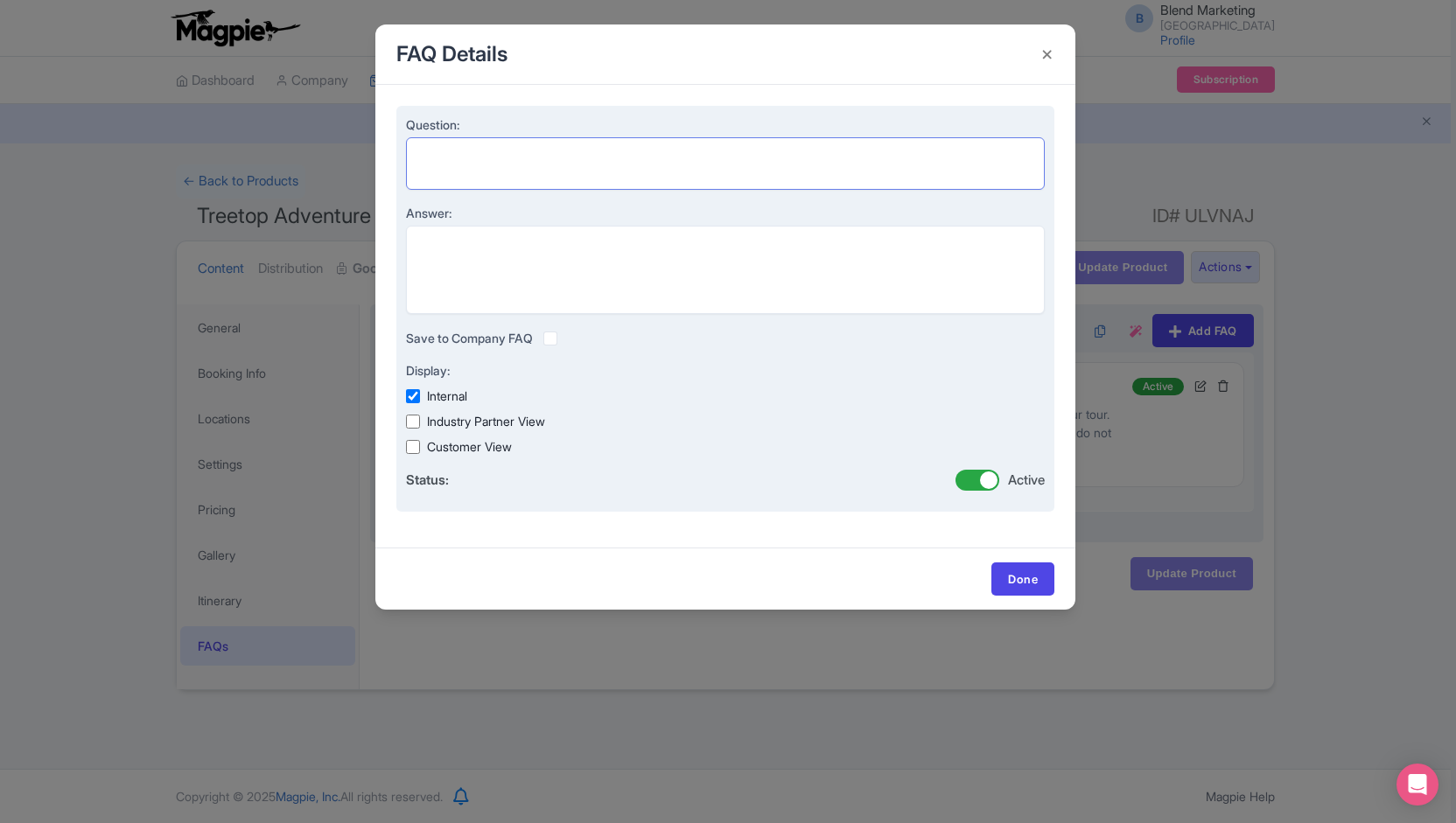
click at [513, 176] on textarea "Question:" at bounding box center [725, 163] width 639 height 52
paste textarea "What should I wear?"
type textarea "What should I wear?"
click at [470, 274] on textarea "Answer:" at bounding box center [725, 269] width 639 height 88
paste textarea "The weather can vary greatly in the Highlands Plateau, so be prepared for varyi…"
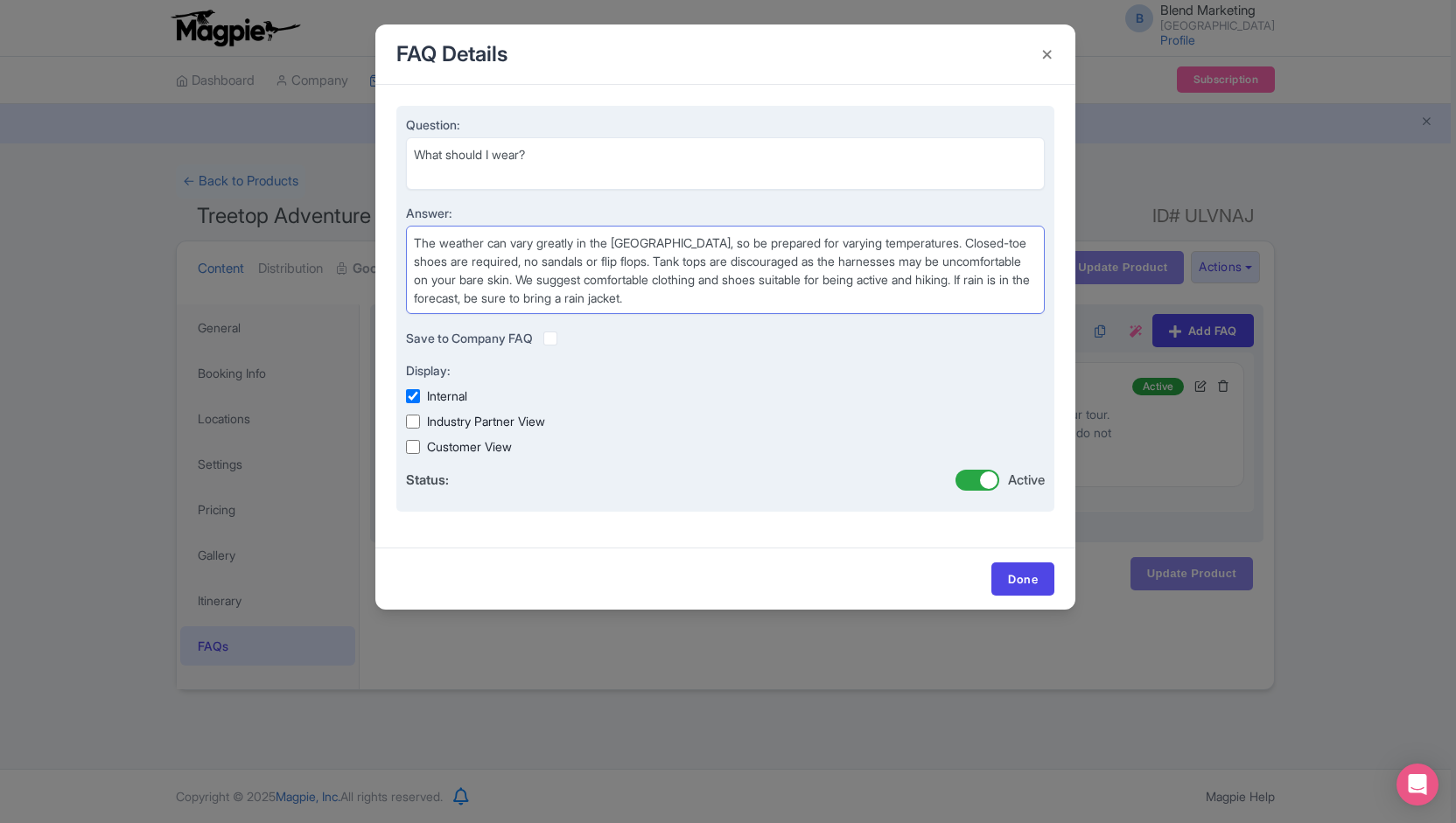
type textarea "The weather can vary greatly in the Highlands Plateau, so be prepared for varyi…"
click at [556, 346] on div at bounding box center [554, 338] width 21 height 20
click at [565, 329] on label at bounding box center [565, 329] width 0 height 0
click at [0, 0] on input "checkbox" at bounding box center [0, 0] width 0 height 0
click at [446, 424] on label "Industry Partner View" at bounding box center [486, 421] width 118 height 19
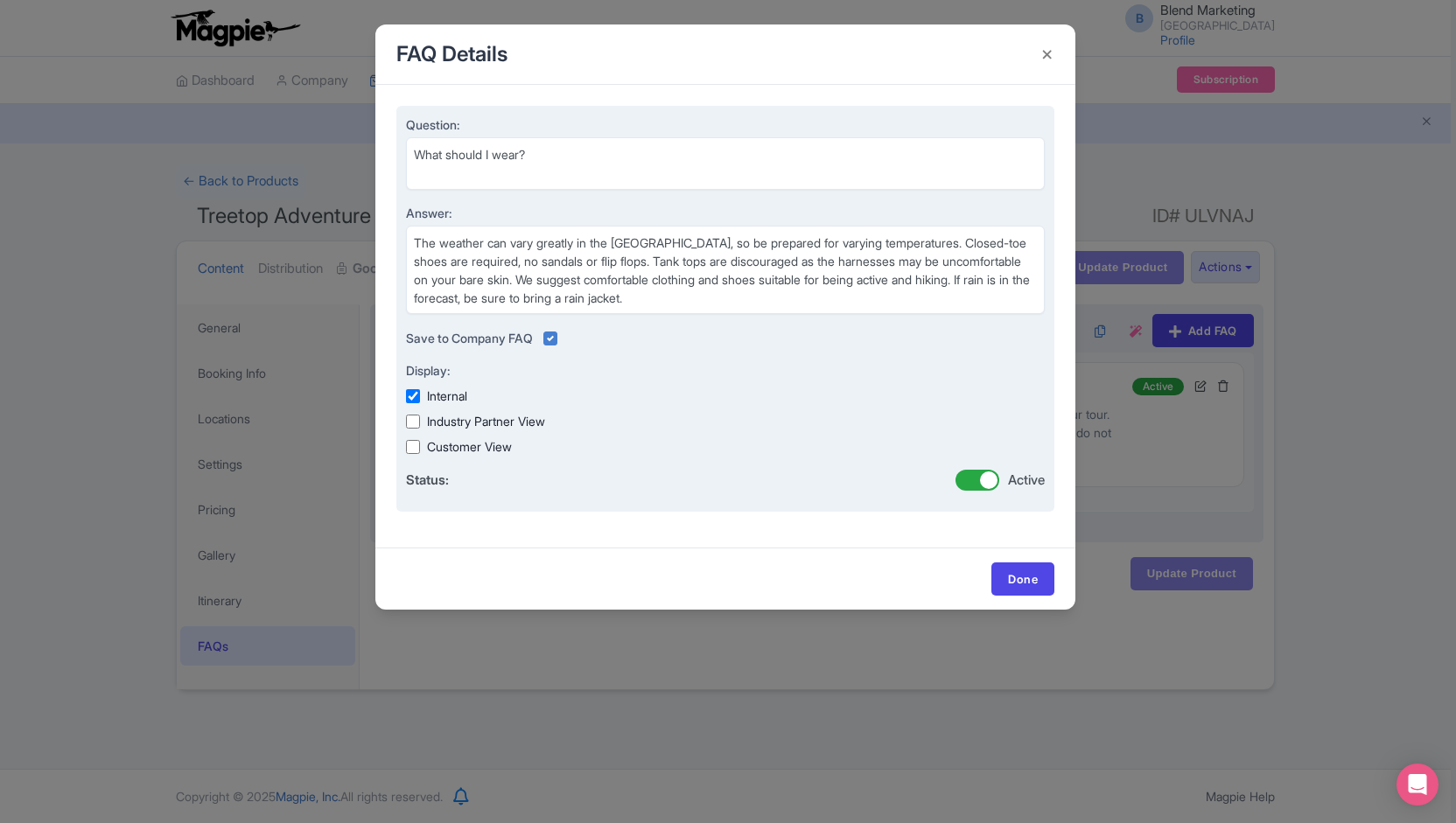
click at [420, 424] on input "Industry Partner View" at bounding box center [412, 421] width 14 height 14
checkbox input "true"
click at [440, 441] on label "Customer View" at bounding box center [469, 447] width 85 height 19
click at [420, 441] on input "Customer View" at bounding box center [412, 446] width 14 height 14
checkbox input "true"
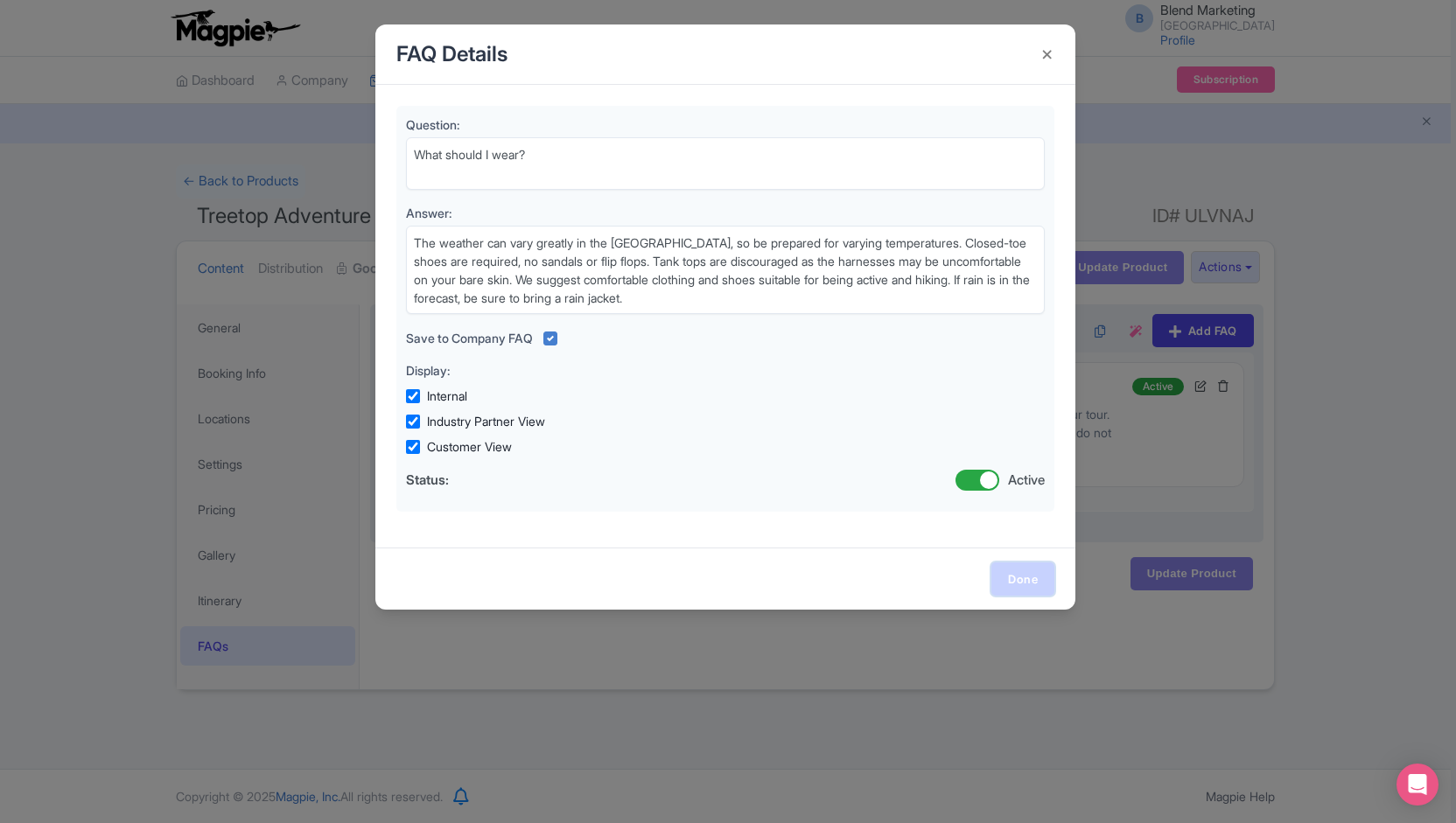
click at [1038, 574] on link "Done" at bounding box center [1023, 580] width 63 height 33
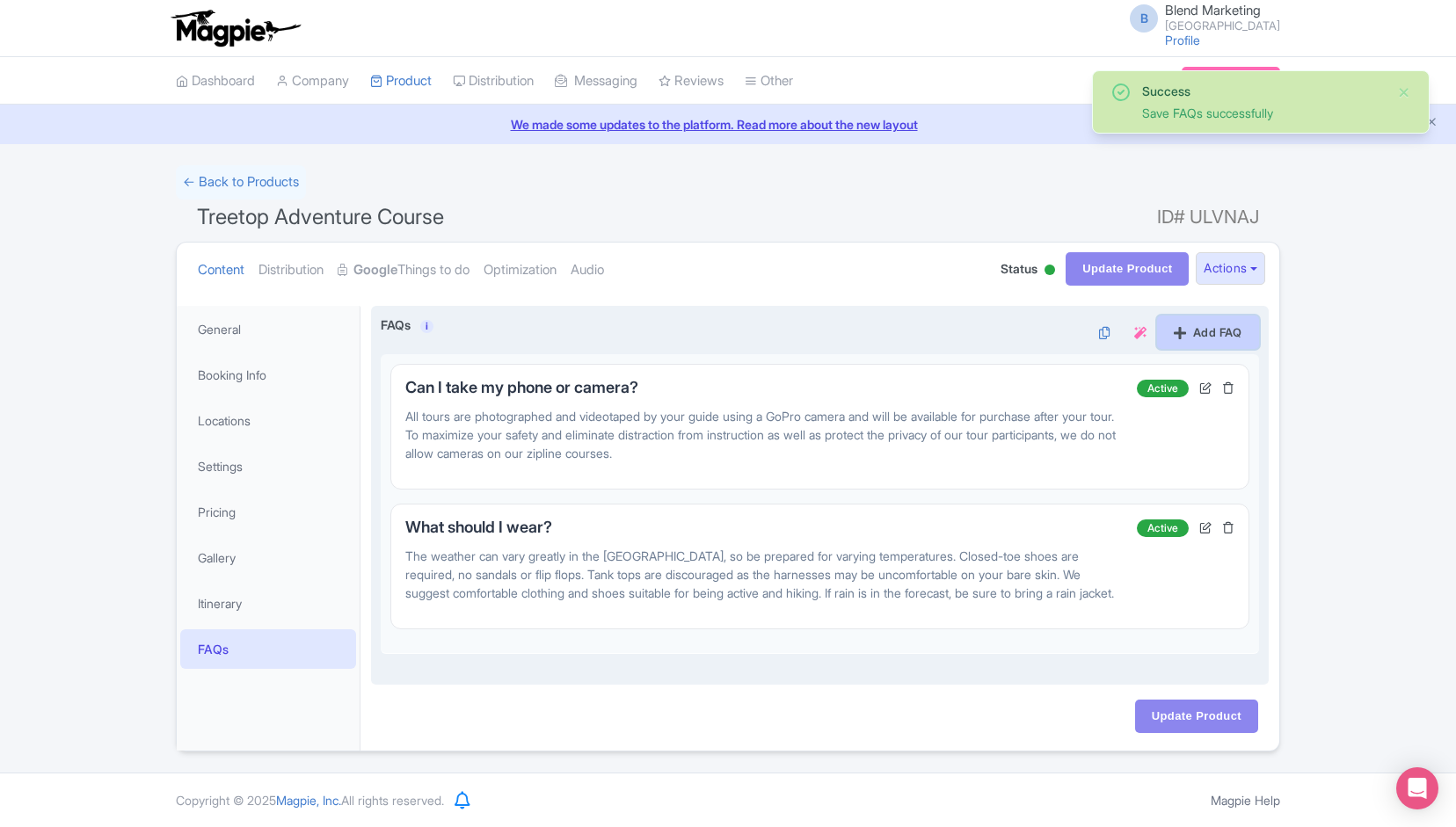
click at [1211, 340] on link "Add FAQ" at bounding box center [1209, 332] width 102 height 33
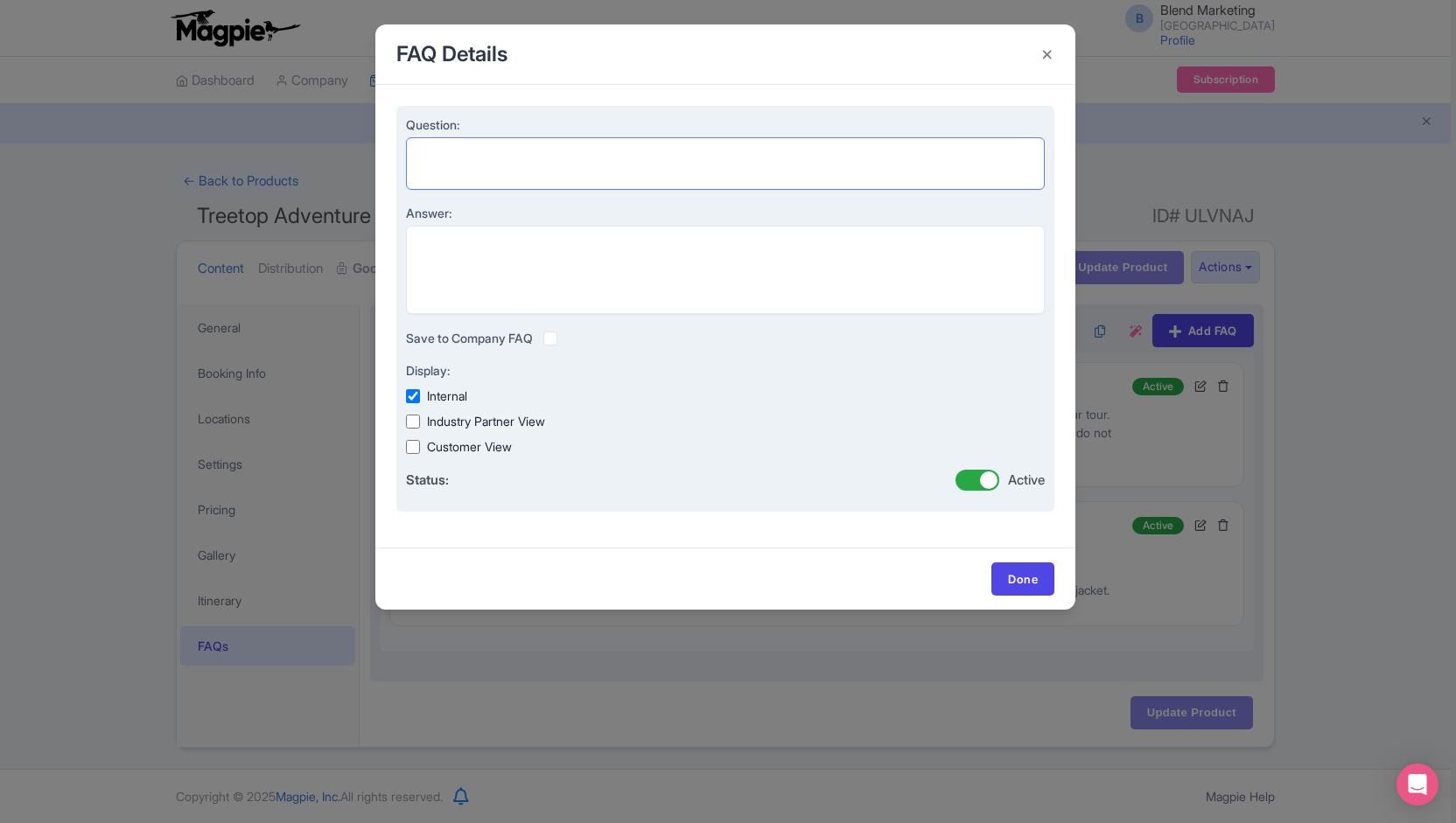
click at [519, 154] on textarea "Question:" at bounding box center [725, 163] width 639 height 52
paste textarea "Do you zip in the rain?"
type textarea "Do you zip in the rain?"
click at [493, 278] on textarea "Answer:" at bounding box center [725, 269] width 639 height 88
paste textarea "Yes! We zip rain, shine, or snow! Only in extreme cases such as lightning, high…"
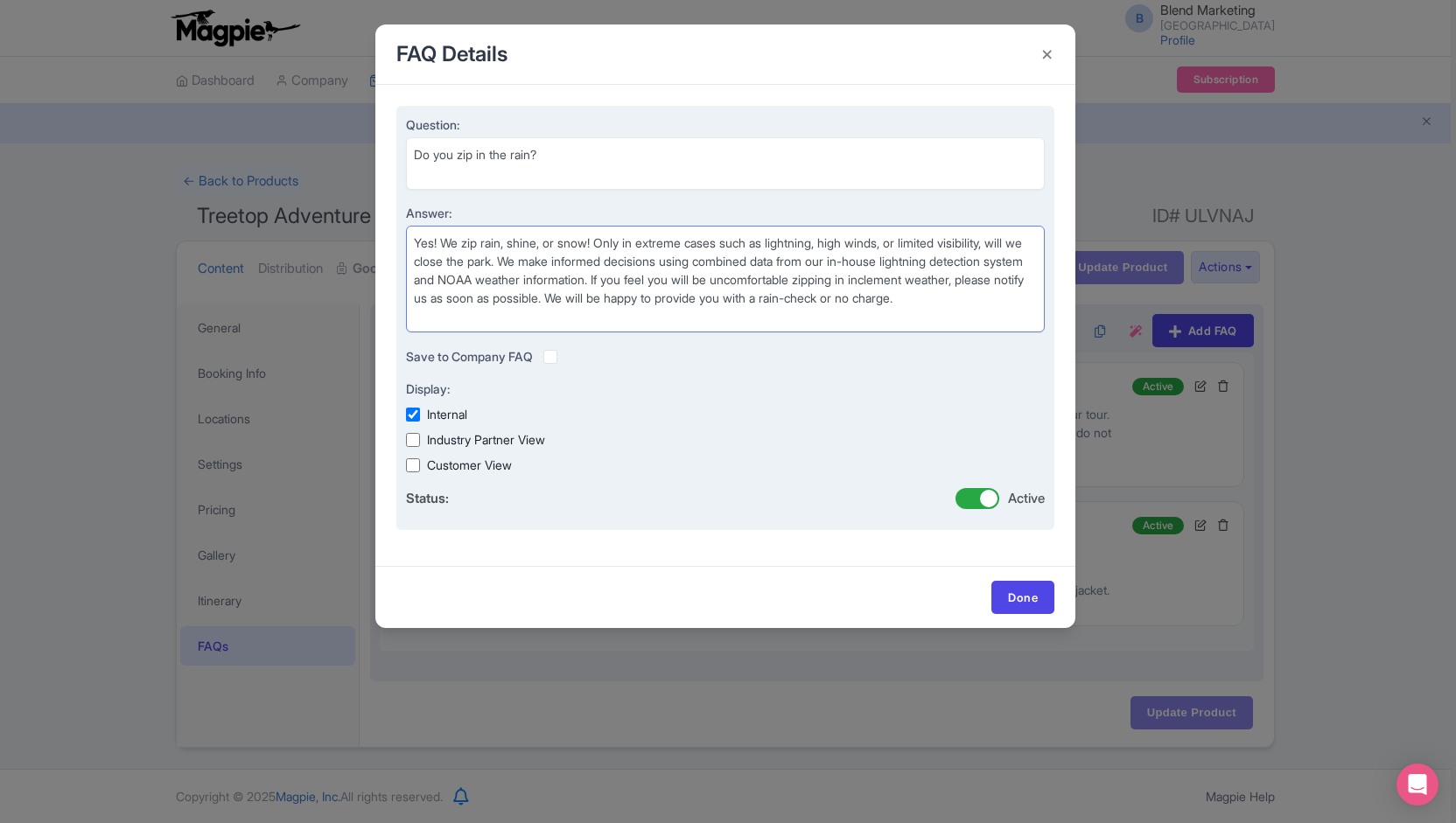
type textarea "Yes! We zip rain, shine, or snow! Only in extreme cases such as lightning, high…"
click at [565, 347] on label at bounding box center [565, 347] width 0 height 0
click at [0, 0] on input "checkbox" at bounding box center [0, 0] width 0 height 0
click at [430, 437] on label "Industry Partner View" at bounding box center [486, 440] width 118 height 19
click at [420, 437] on input "Industry Partner View" at bounding box center [412, 440] width 14 height 14
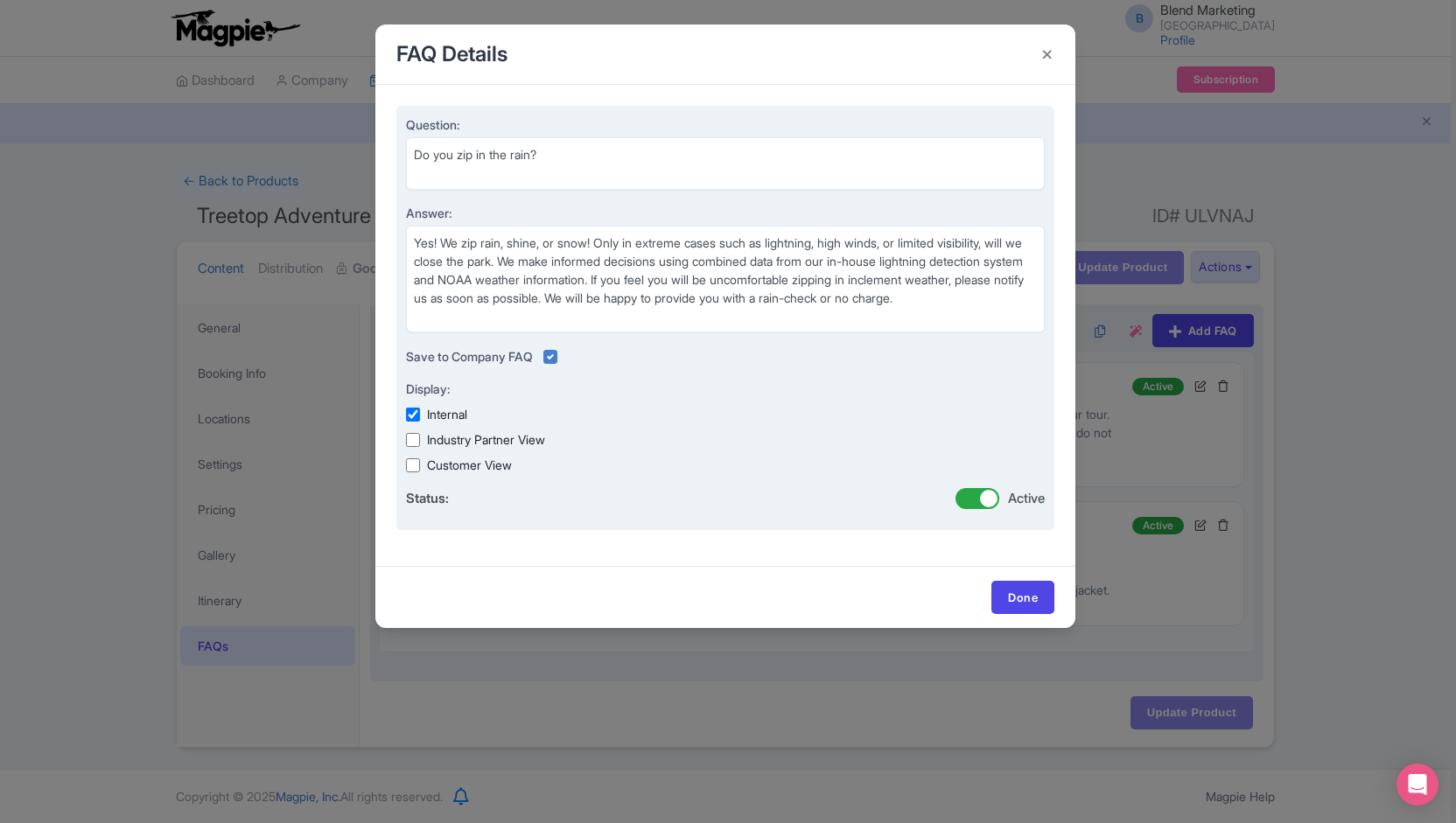
checkbox input "true"
click at [431, 453] on div "Internal Industry Partner View Customer View" at bounding box center [725, 440] width 639 height 69
click at [436, 461] on label "Customer View" at bounding box center [469, 465] width 85 height 19
click at [420, 461] on input "Customer View" at bounding box center [412, 465] width 14 height 14
checkbox input "true"
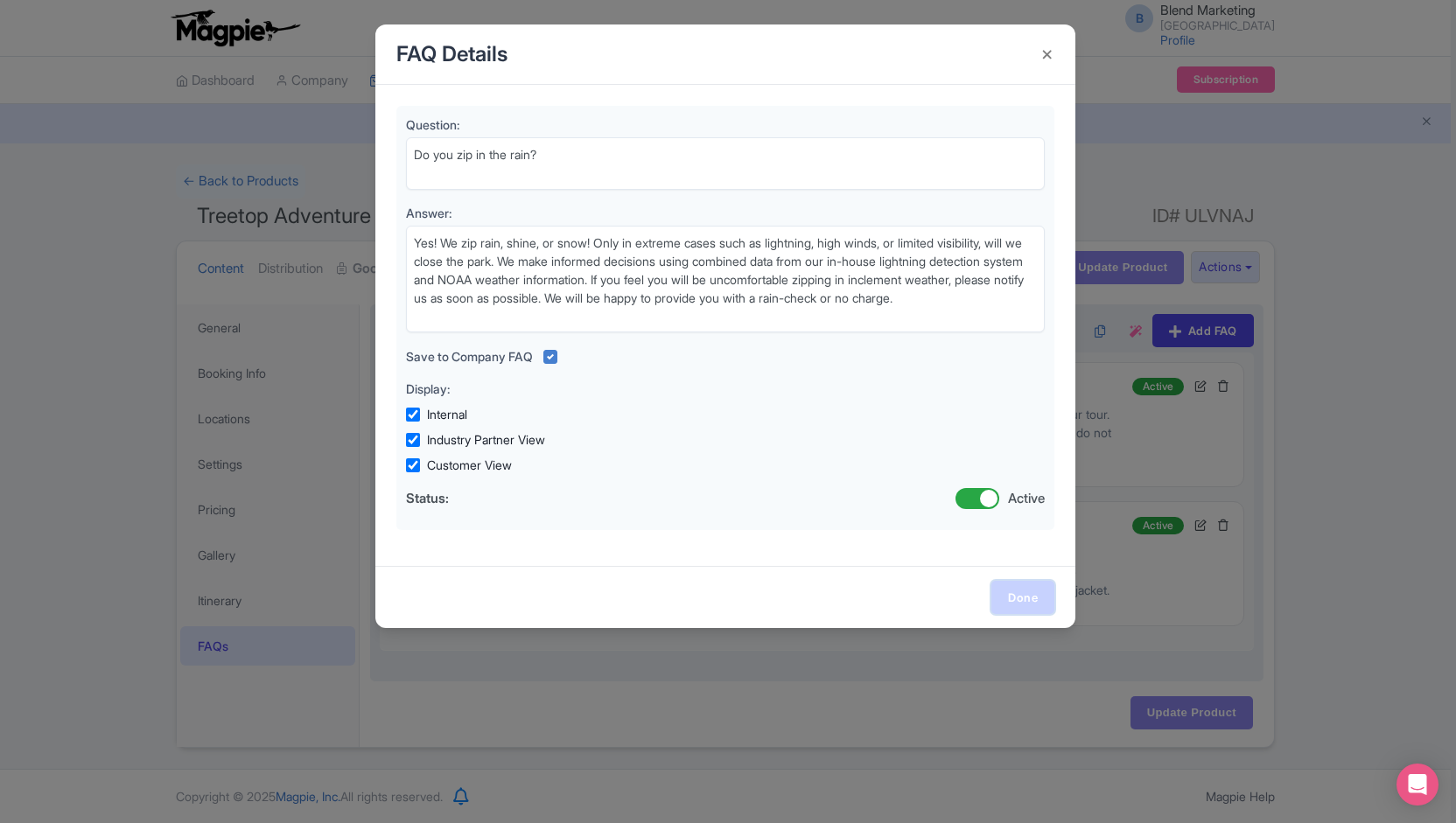
click at [1032, 602] on link "Done" at bounding box center [1023, 597] width 63 height 33
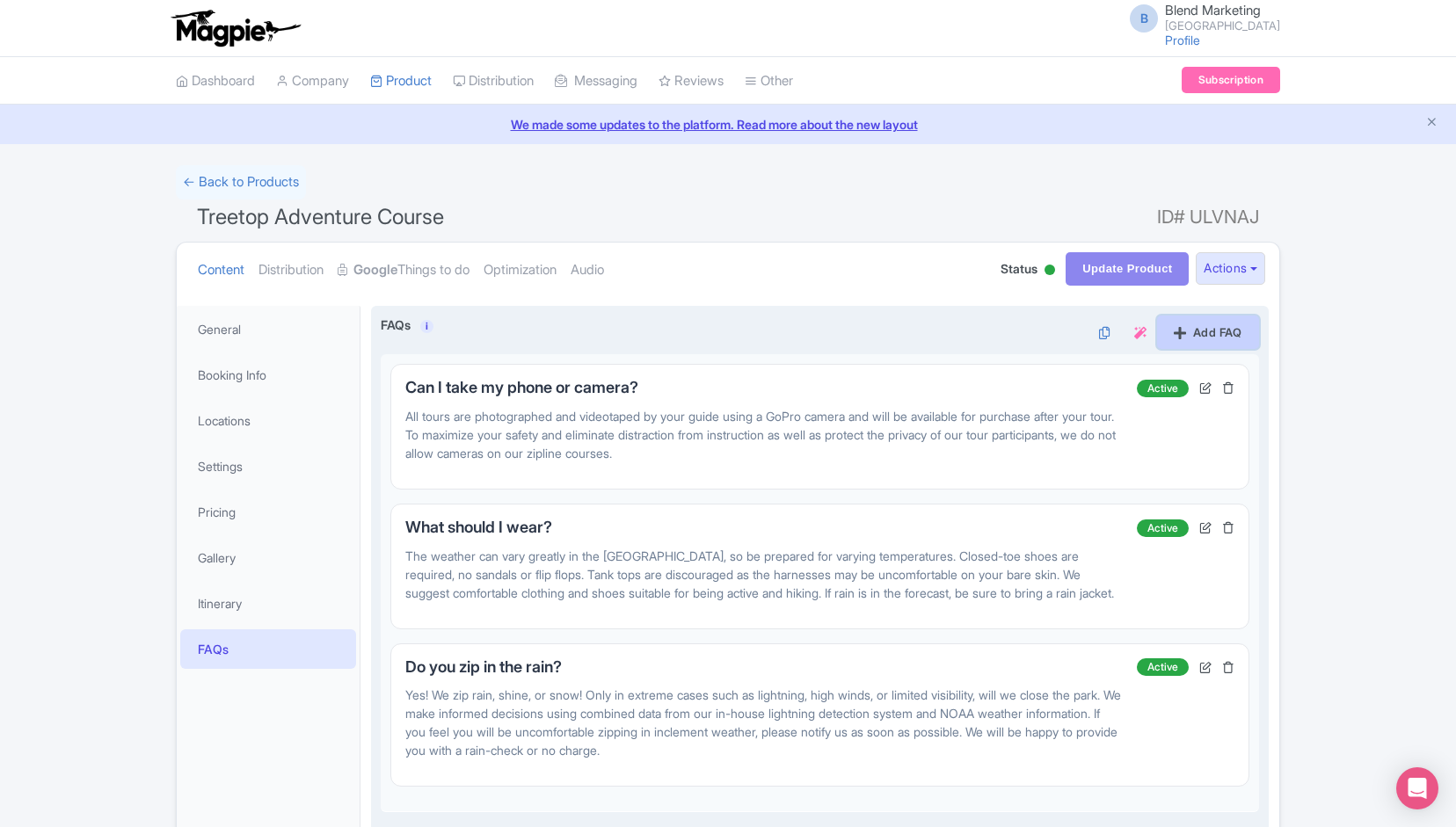
click at [1220, 337] on link "Add FAQ" at bounding box center [1209, 332] width 102 height 33
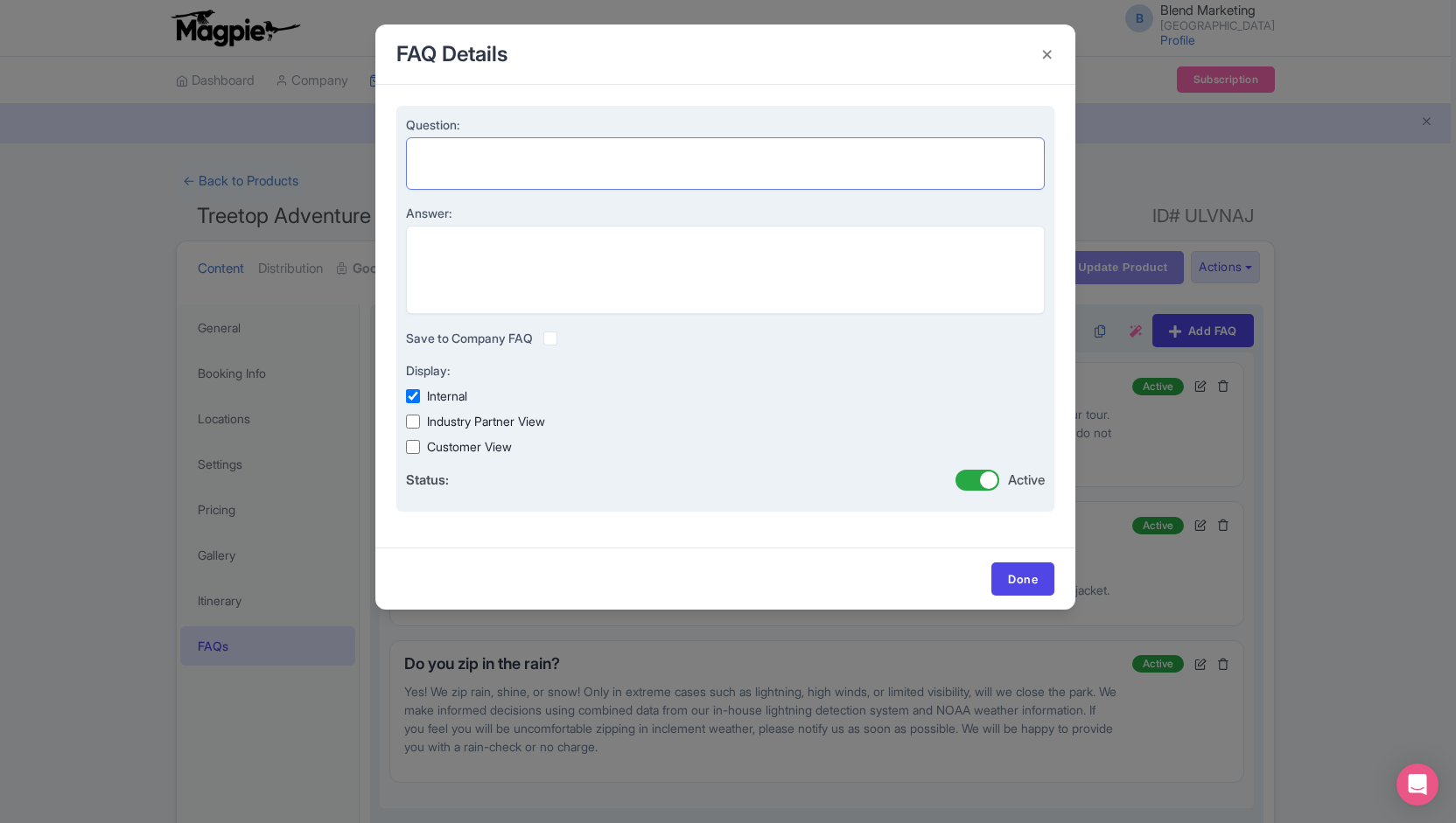
click at [679, 150] on textarea "Question:" at bounding box center [725, 163] width 639 height 52
paste textarea "Can I tip my guides?"
type textarea "Can I tip my guides?"
click at [565, 329] on label at bounding box center [565, 329] width 0 height 0
click at [0, 0] on input "checkbox" at bounding box center [0, 0] width 0 height 0
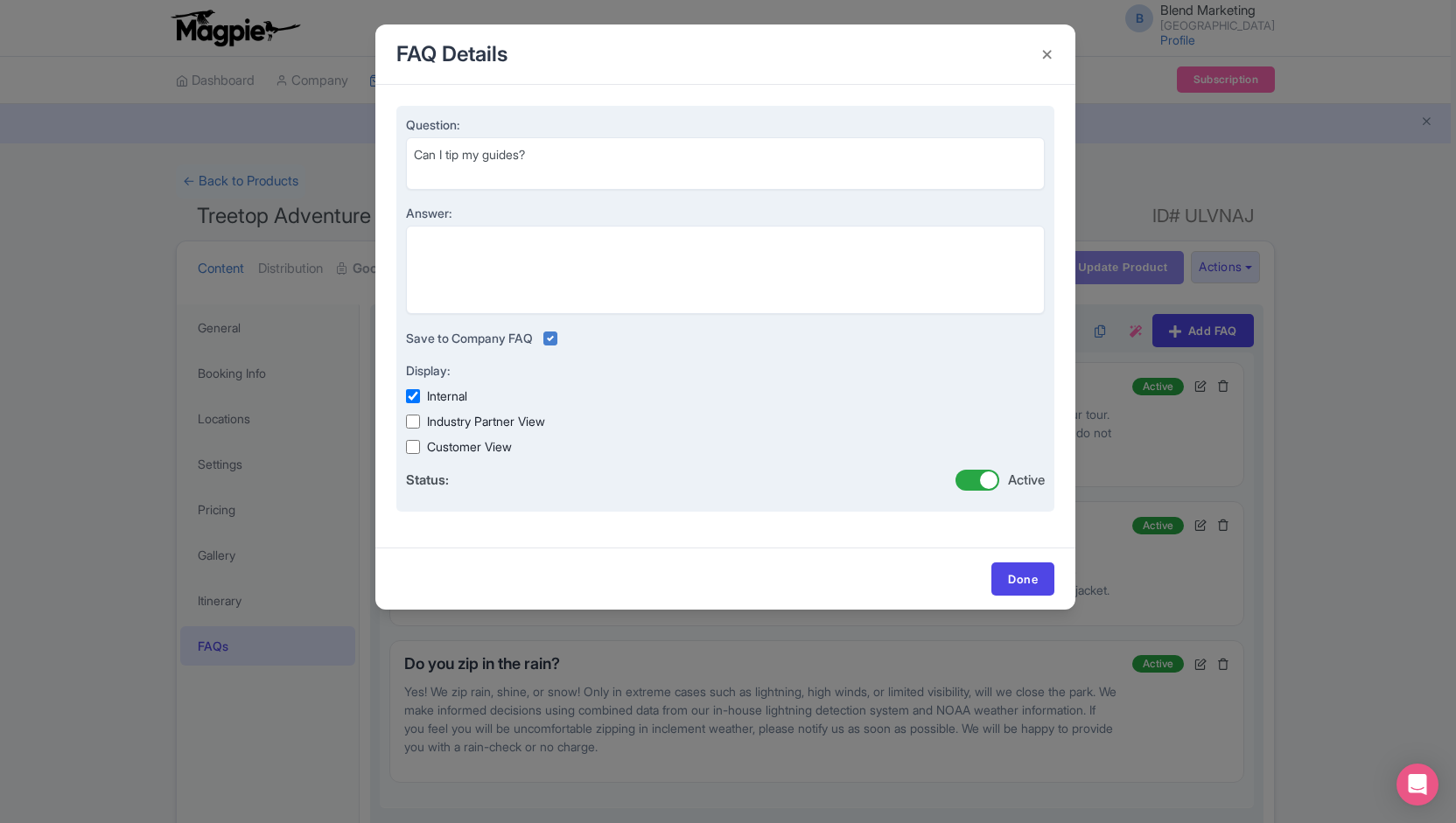
click at [442, 395] on label "Internal" at bounding box center [446, 396] width 40 height 19
click at [420, 395] on input "Internal" at bounding box center [412, 396] width 14 height 14
click at [442, 395] on label "Internal" at bounding box center [446, 396] width 40 height 19
click at [420, 395] on input "Internal" at bounding box center [412, 396] width 14 height 14
checkbox input "true"
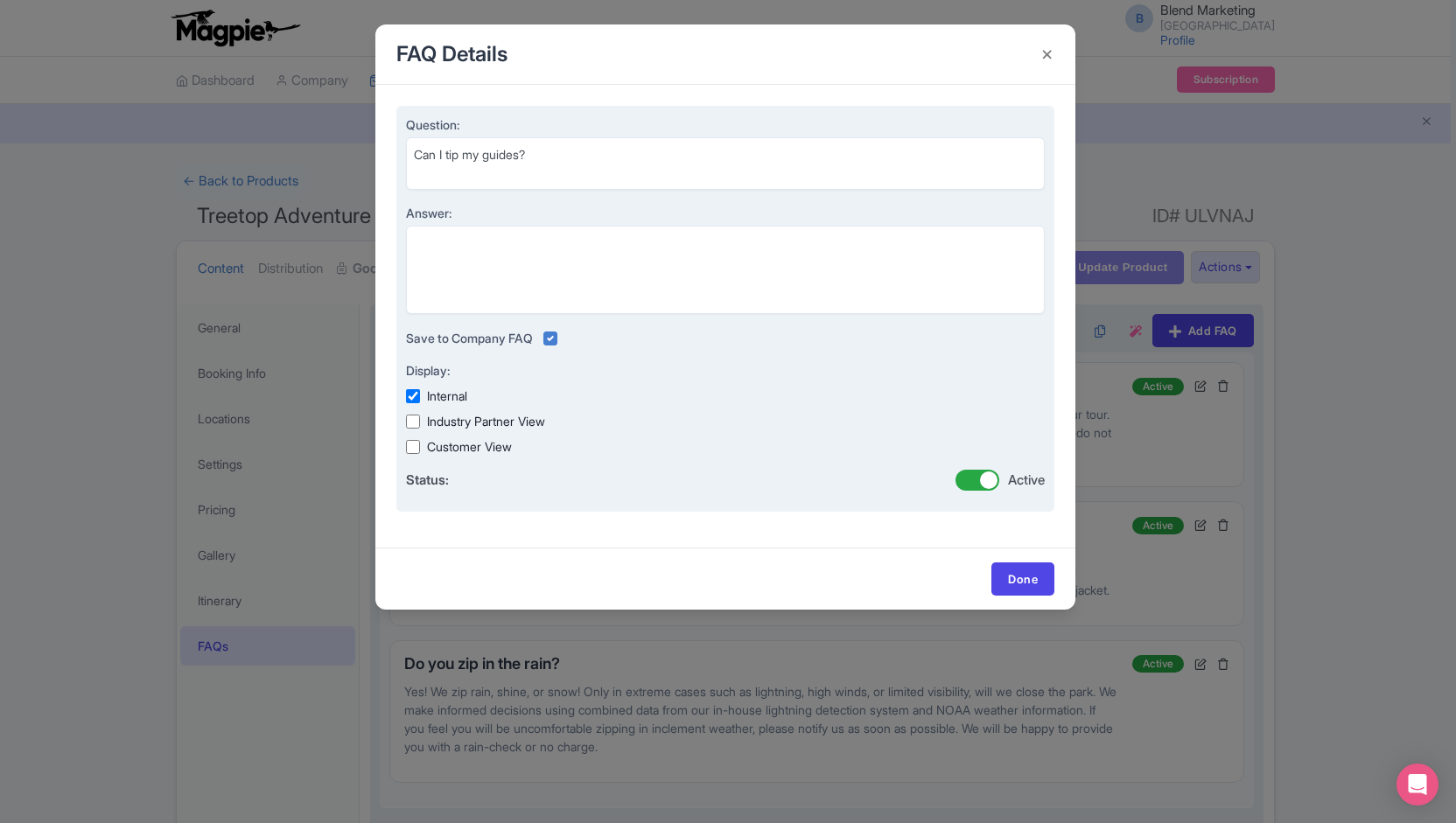
click at [438, 421] on label "Industry Partner View" at bounding box center [486, 421] width 118 height 19
click at [420, 421] on input "Industry Partner View" at bounding box center [412, 421] width 14 height 14
checkbox input "true"
click at [437, 446] on label "Customer View" at bounding box center [469, 447] width 85 height 19
click at [420, 446] on input "Customer View" at bounding box center [412, 446] width 14 height 14
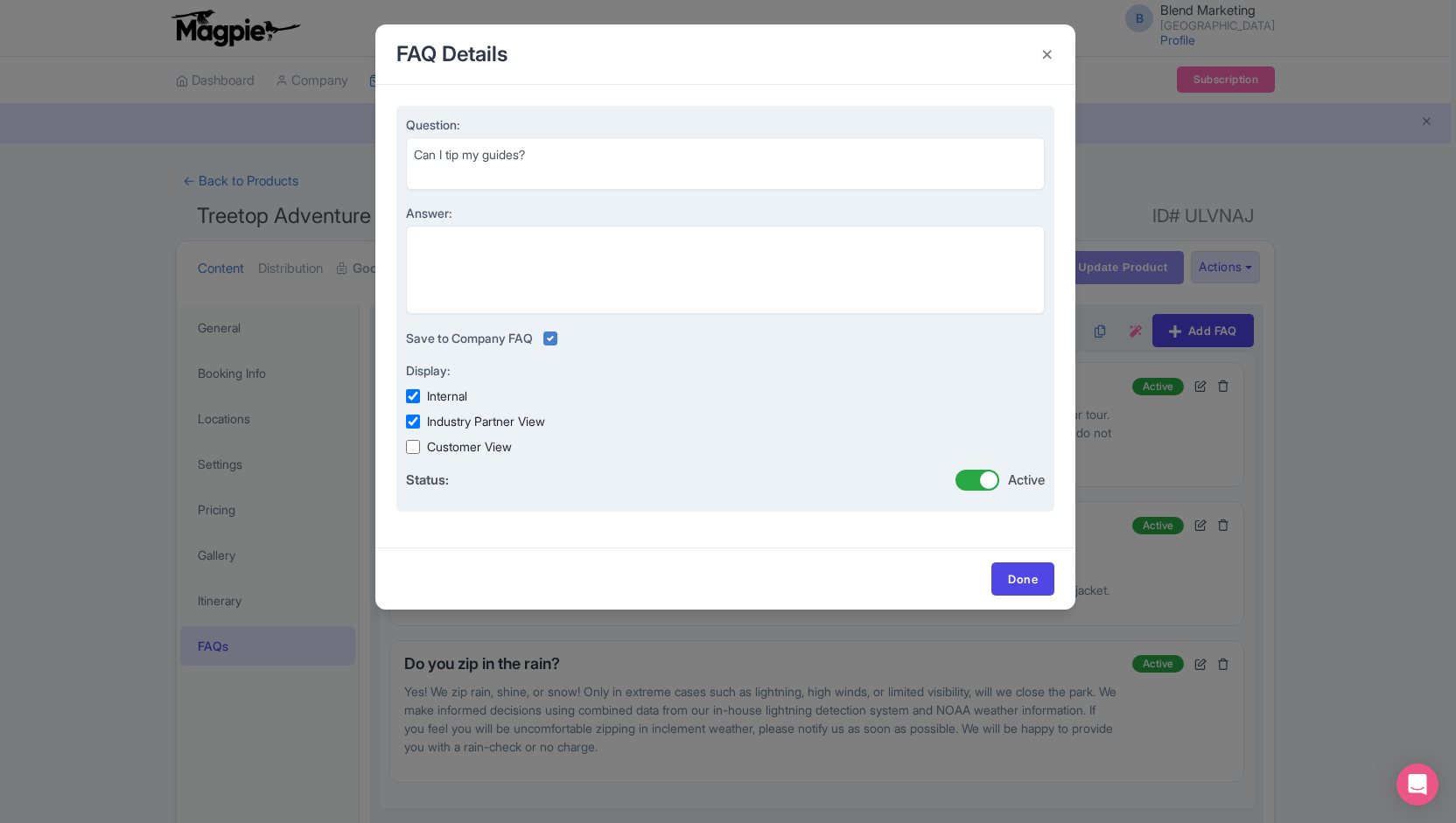
checkbox input "true"
click at [635, 244] on textarea "Answer:" at bounding box center [725, 269] width 639 height 88
paste textarea "Yes! While gratuities are optional, our tour guides income is greatly based on …"
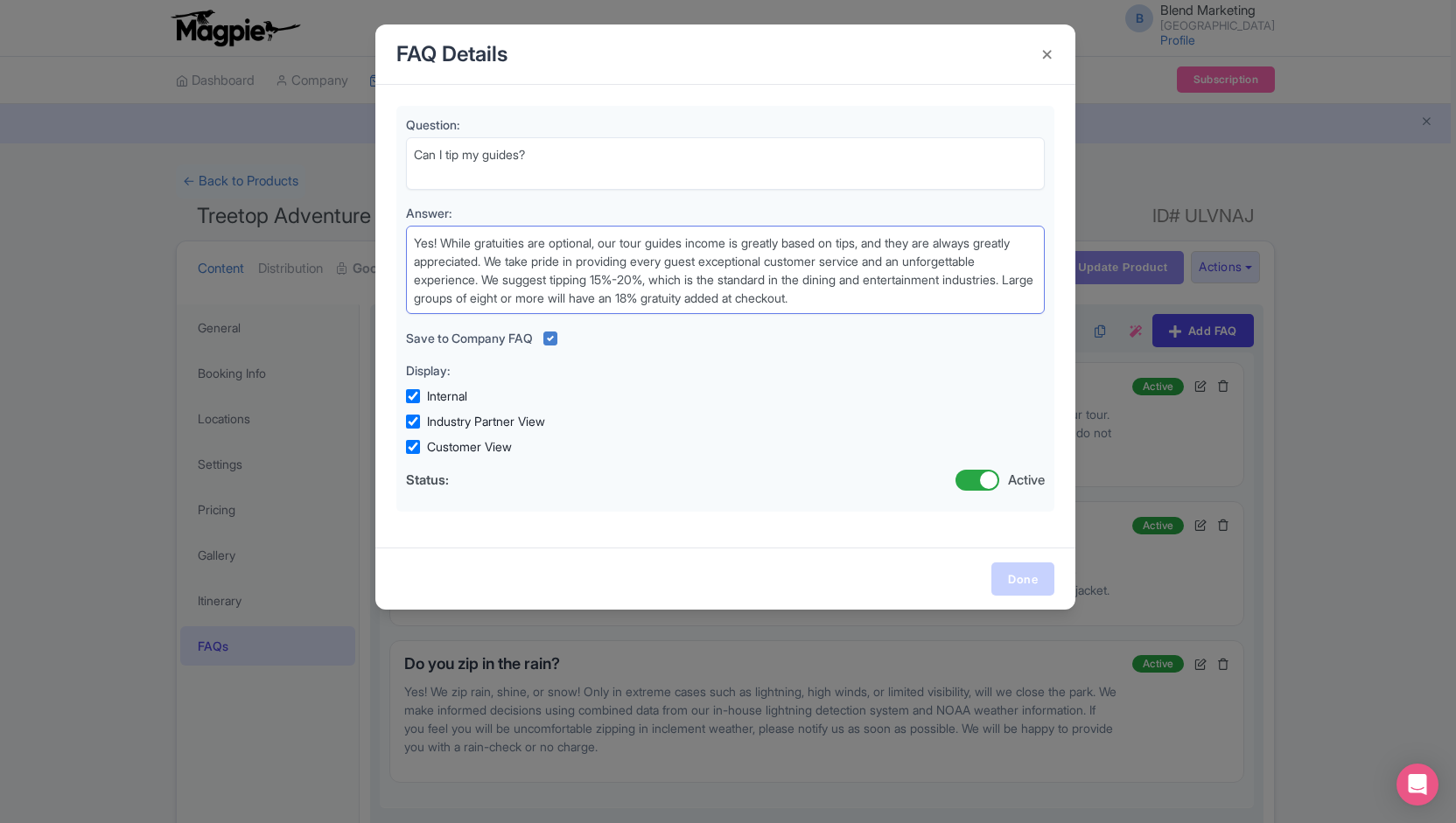
type textarea "Yes! While gratuities are optional, our tour guides income is greatly based on …"
click at [1041, 576] on link "Done" at bounding box center [1023, 580] width 63 height 33
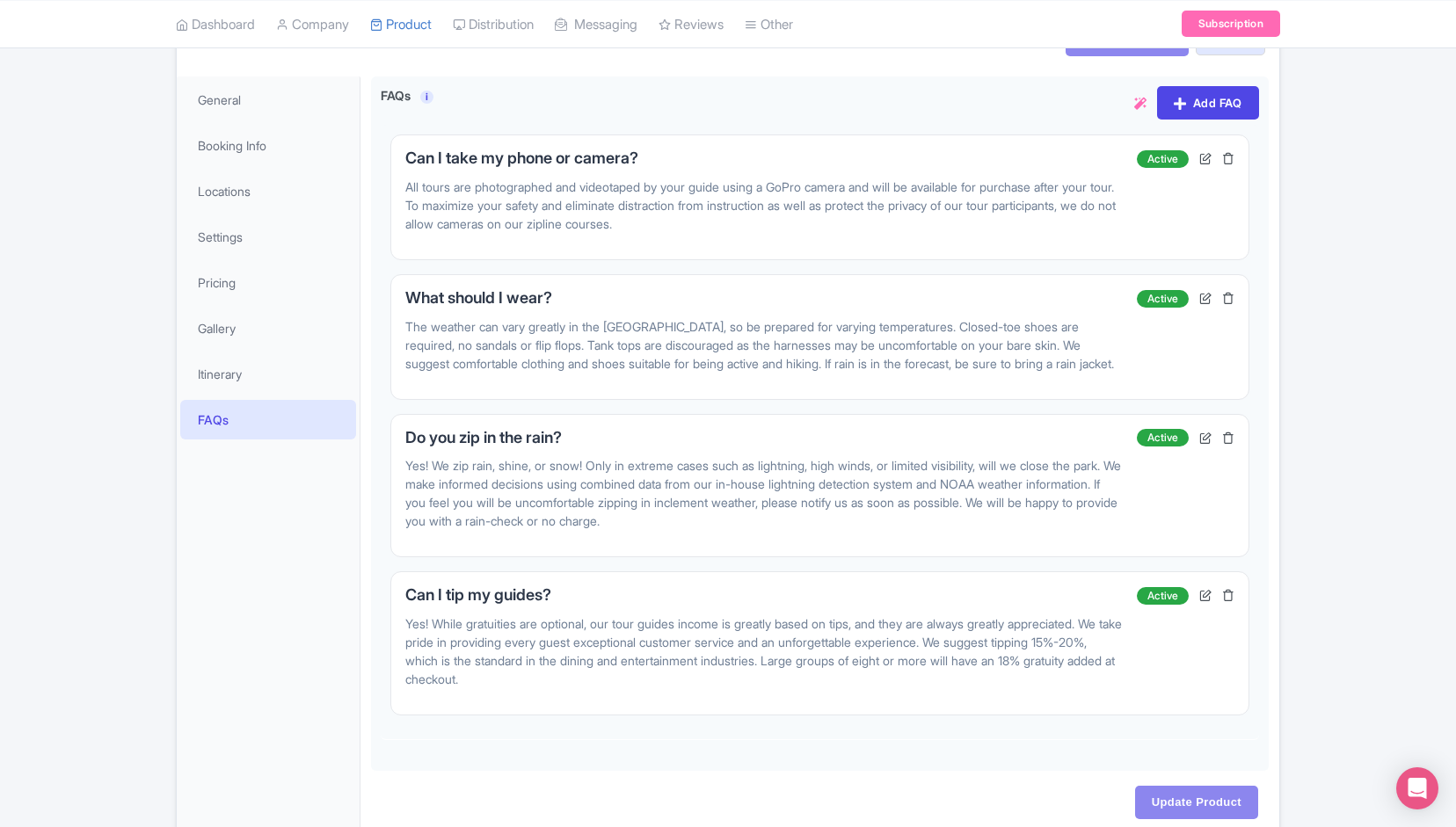
scroll to position [328, 0]
